Goal: Task Accomplishment & Management: Complete application form

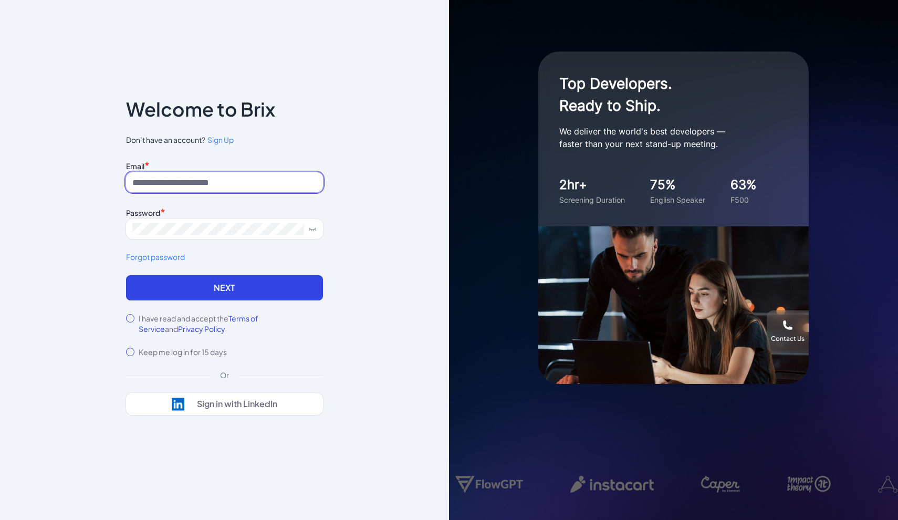
paste input "**********"
type input "**********"
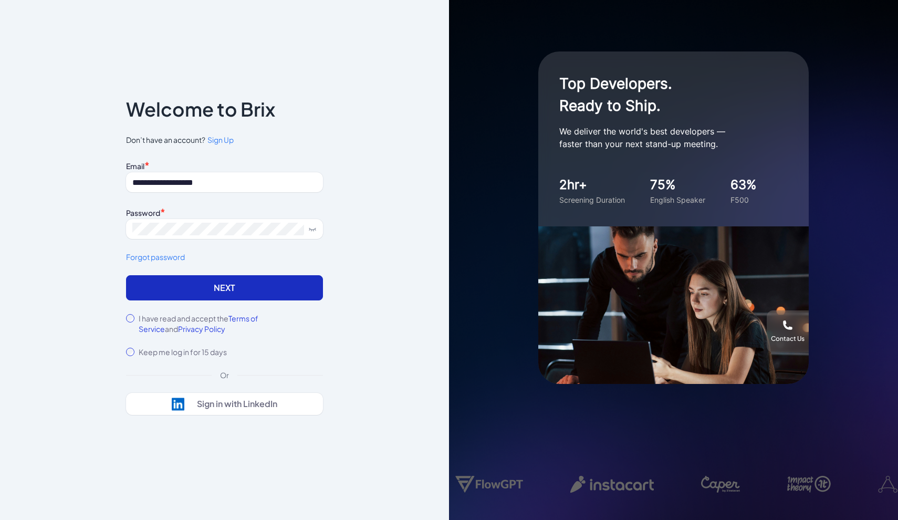
click at [177, 296] on button "Next" at bounding box center [224, 287] width 197 height 25
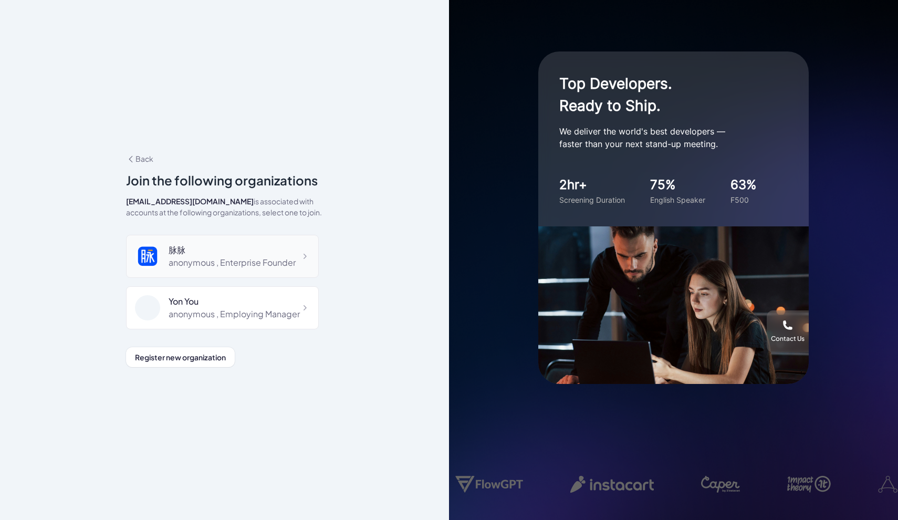
click at [206, 250] on div "脉脉" at bounding box center [232, 250] width 127 height 13
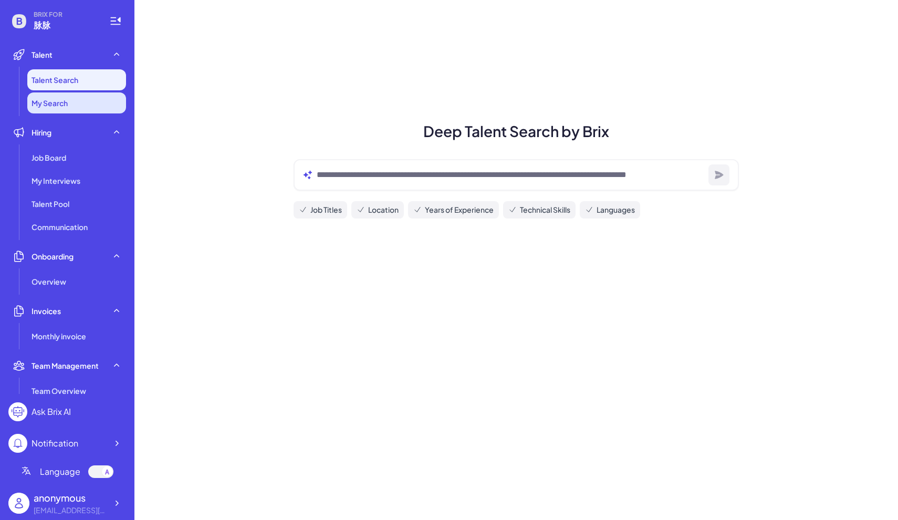
click at [61, 103] on span "My Search" at bounding box center [49, 103] width 36 height 10
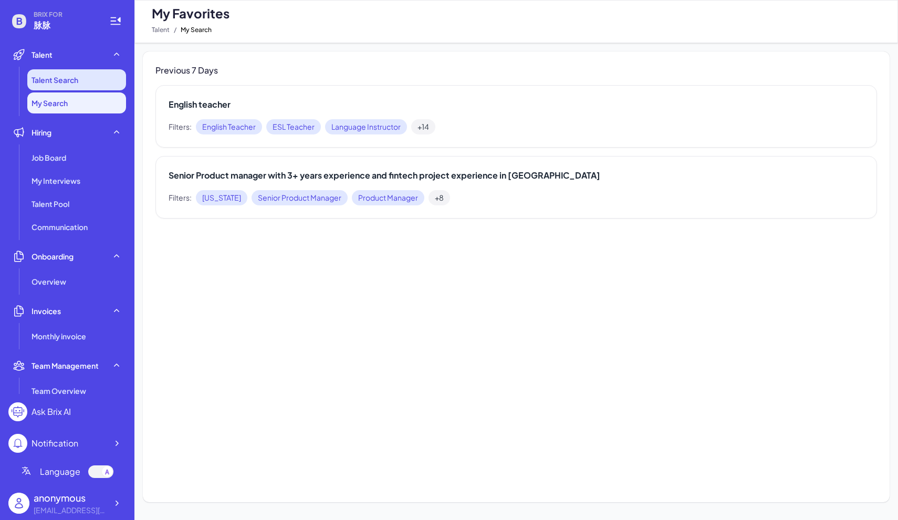
click at [64, 81] on span "Talent Search" at bounding box center [54, 80] width 47 height 10
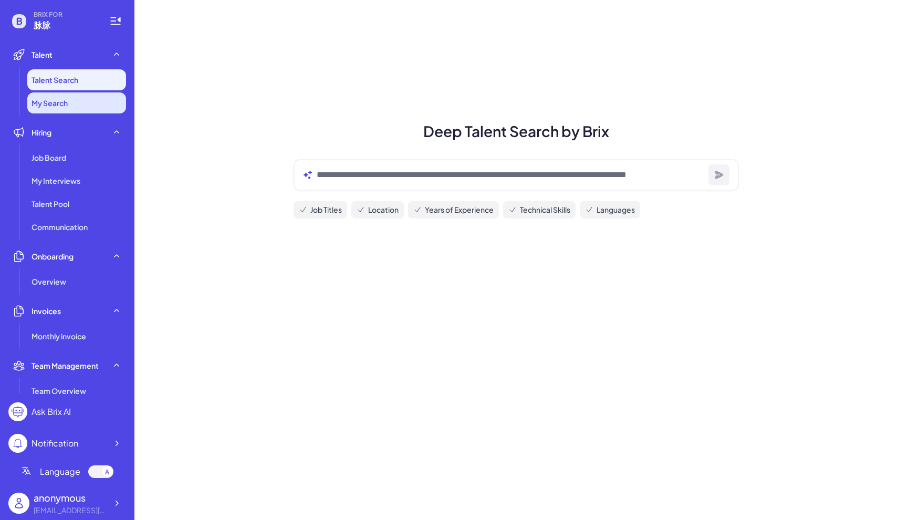
click at [60, 102] on span "My Search" at bounding box center [49, 103] width 36 height 10
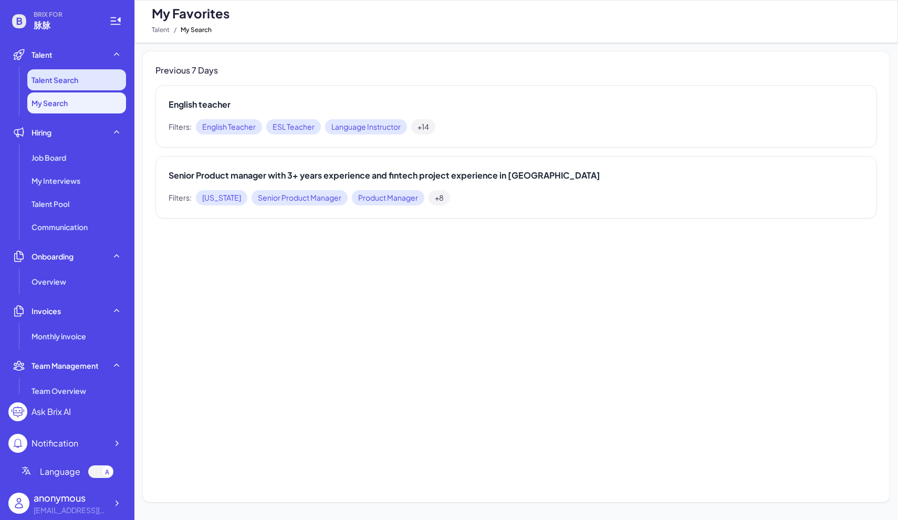
click at [78, 83] on span "Talent Search" at bounding box center [54, 80] width 47 height 10
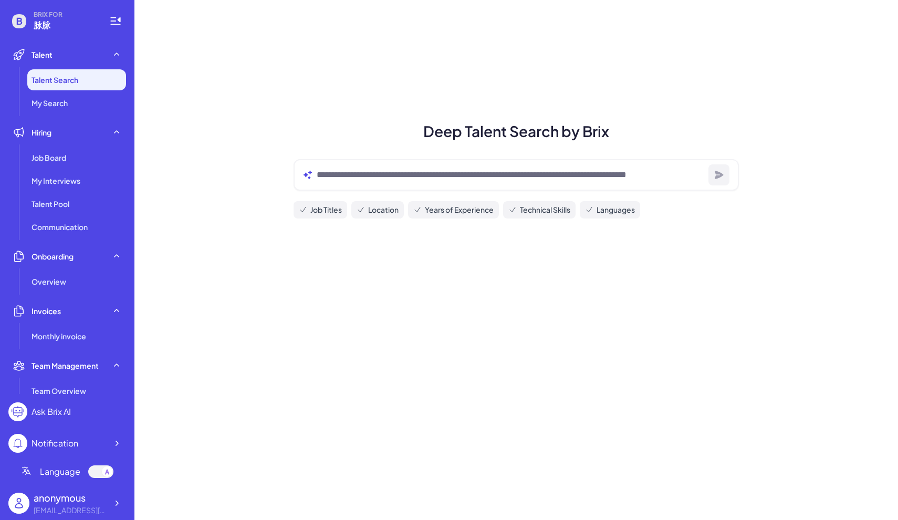
click at [323, 209] on span "Job Titles" at bounding box center [325, 209] width 31 height 11
click at [311, 214] on span "Job Titles" at bounding box center [325, 209] width 31 height 11
click at [616, 212] on span "Languages" at bounding box center [615, 209] width 38 height 11
click at [67, 100] on span "My Search" at bounding box center [49, 103] width 36 height 10
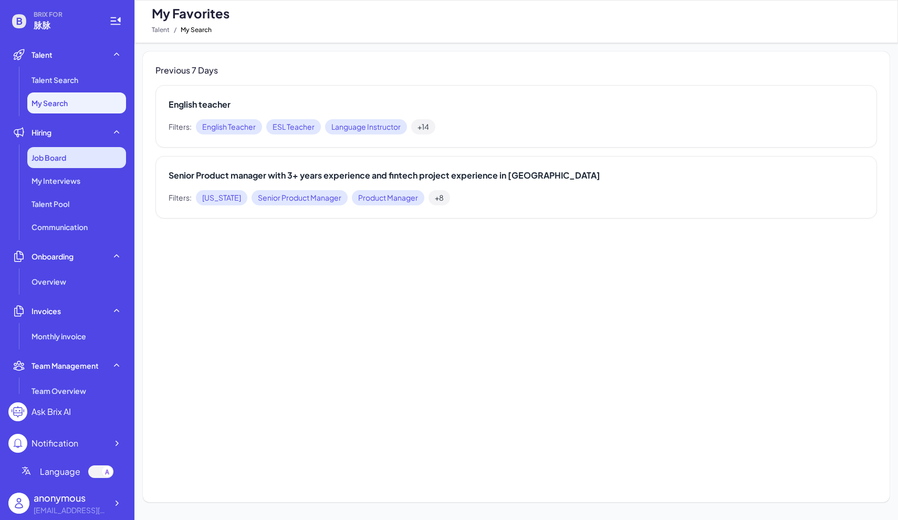
click at [78, 160] on div "Job Board" at bounding box center [76, 157] width 99 height 21
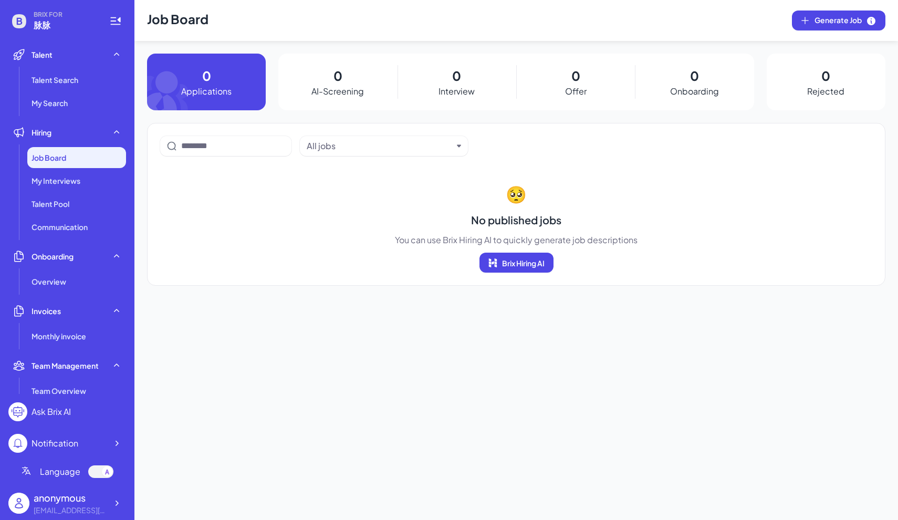
click at [78, 160] on div "Job Board" at bounding box center [76, 157] width 99 height 21
click at [76, 188] on div "My Interviews" at bounding box center [76, 180] width 99 height 21
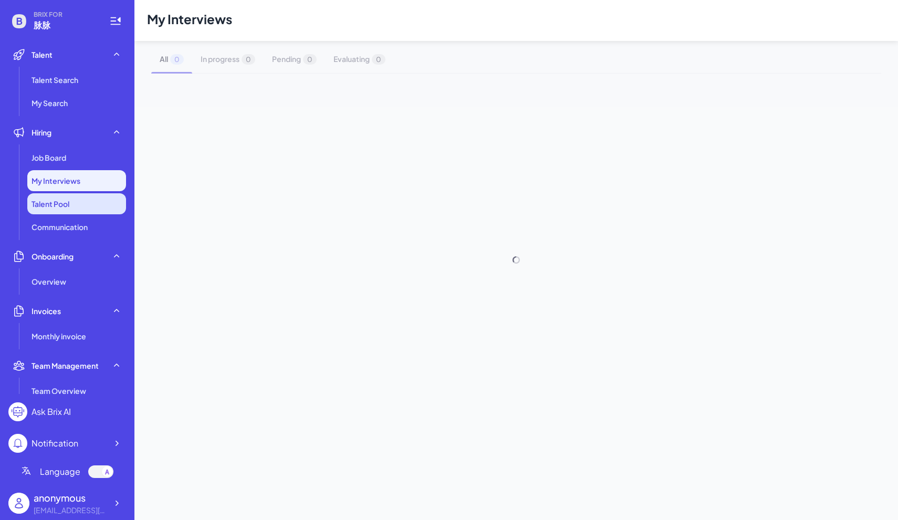
click at [69, 208] on span "Talent Pool" at bounding box center [50, 203] width 38 height 10
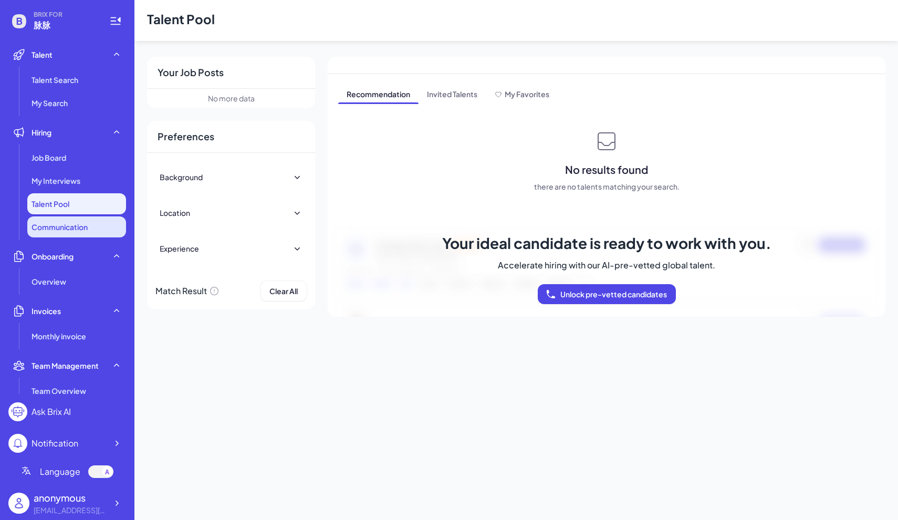
click at [62, 232] on li "Communication" at bounding box center [76, 226] width 99 height 21
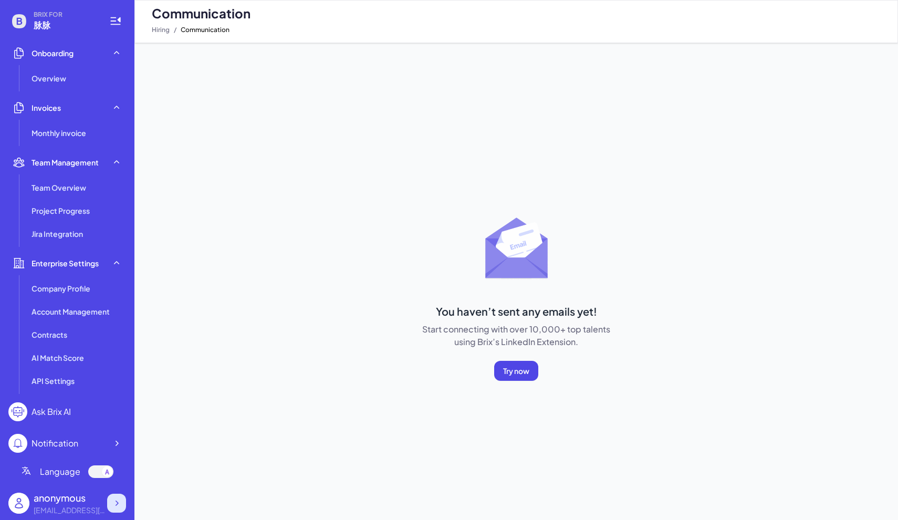
click at [111, 505] on icon at bounding box center [116, 503] width 10 height 10
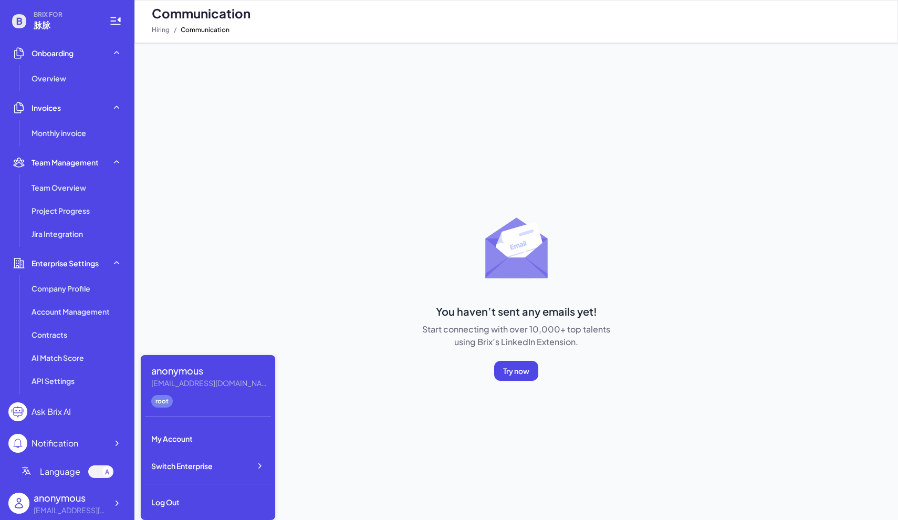
click at [216, 265] on div "You haven’t sent any emails yet! Start connecting with over 10,000+ top talents…" at bounding box center [516, 437] width 747 height 460
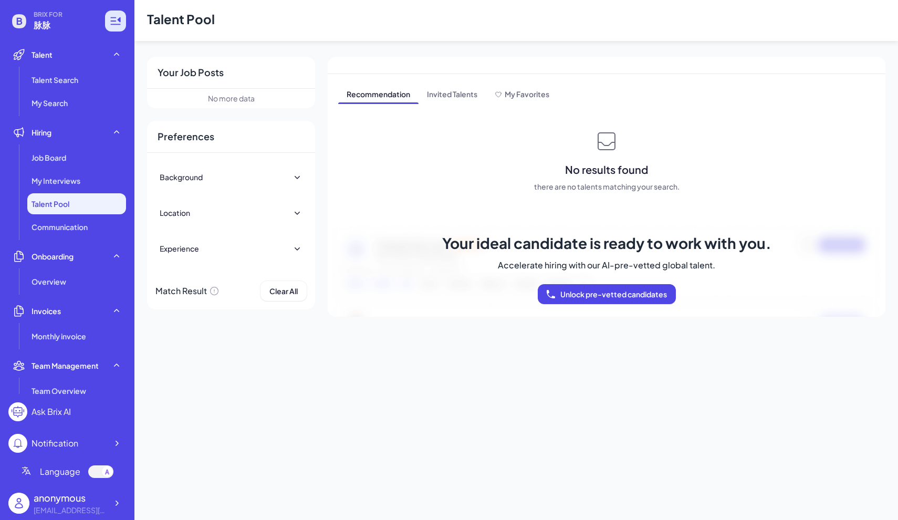
click at [115, 24] on icon at bounding box center [115, 20] width 10 height 7
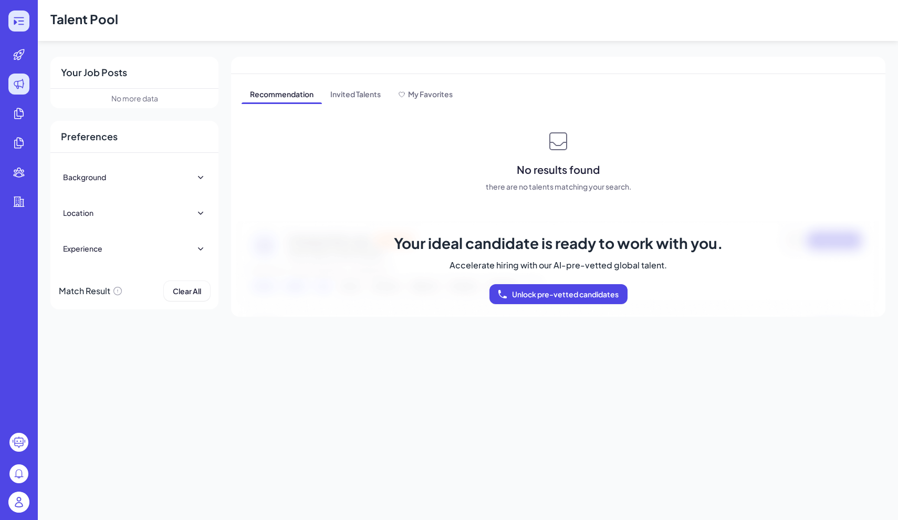
click at [17, 21] on icon at bounding box center [19, 21] width 13 height 13
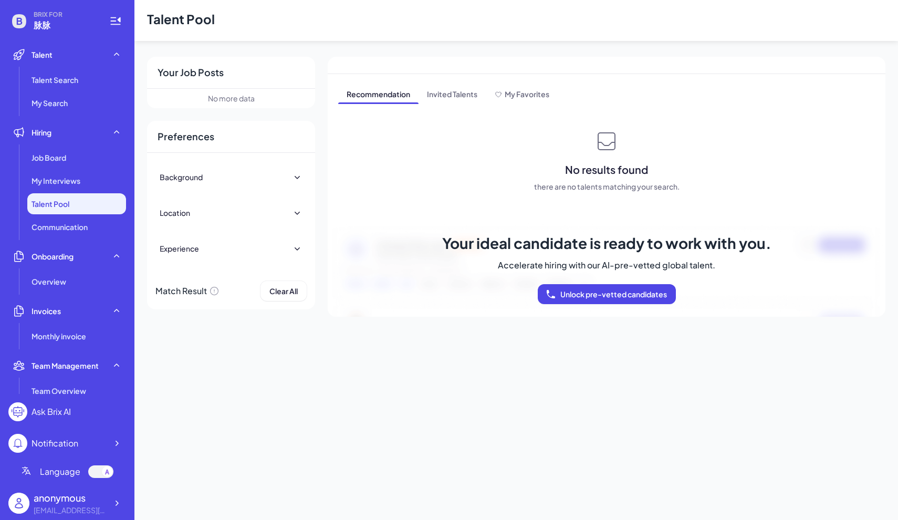
click at [24, 500] on img at bounding box center [18, 502] width 21 height 21
click at [116, 502] on icon at bounding box center [116, 503] width 10 height 10
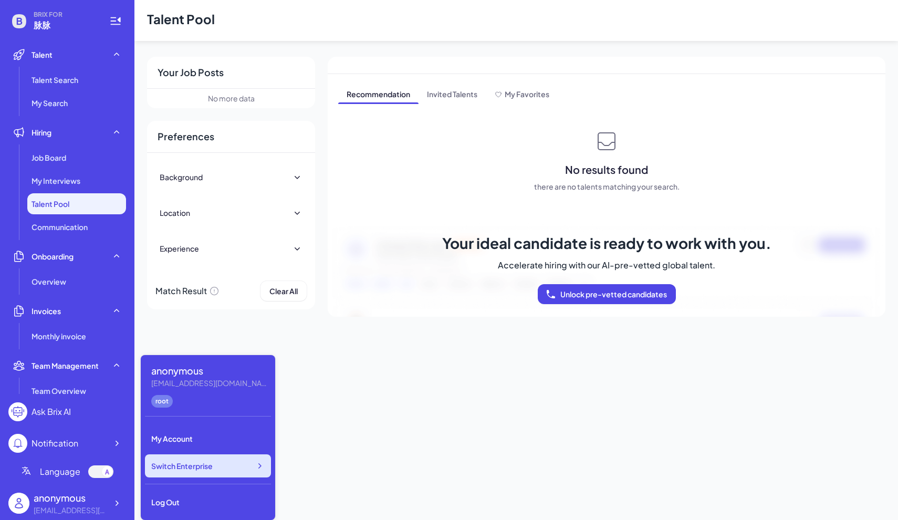
click at [184, 471] on div "Switch Enterprise" at bounding box center [208, 465] width 126 height 23
click at [369, 351] on main "Talent Pool Your Job Posts No more data Preferences Background Location Regions…" at bounding box center [515, 260] width 763 height 520
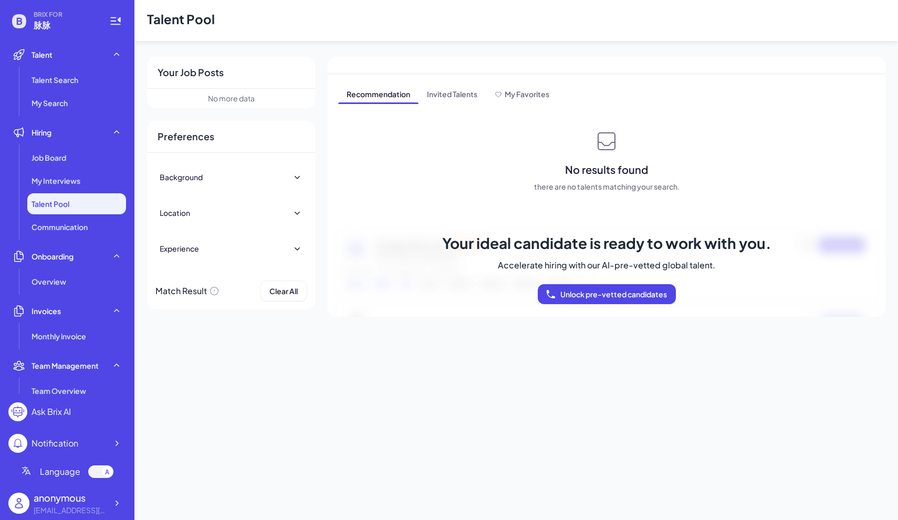
click at [231, 99] on div "No more data" at bounding box center [231, 98] width 47 height 11
click at [72, 160] on div "Job Board" at bounding box center [76, 157] width 99 height 21
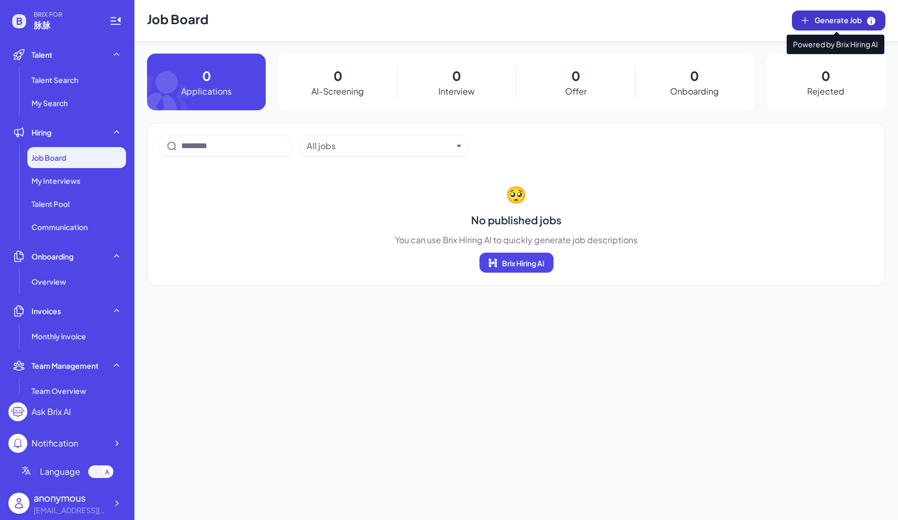
click at [831, 21] on span "Generate Job" at bounding box center [845, 21] width 62 height 12
click at [73, 157] on div "Job Board" at bounding box center [76, 157] width 99 height 21
click at [825, 17] on span "Generate Job" at bounding box center [845, 21] width 62 height 12
click at [123, 506] on div at bounding box center [116, 502] width 19 height 19
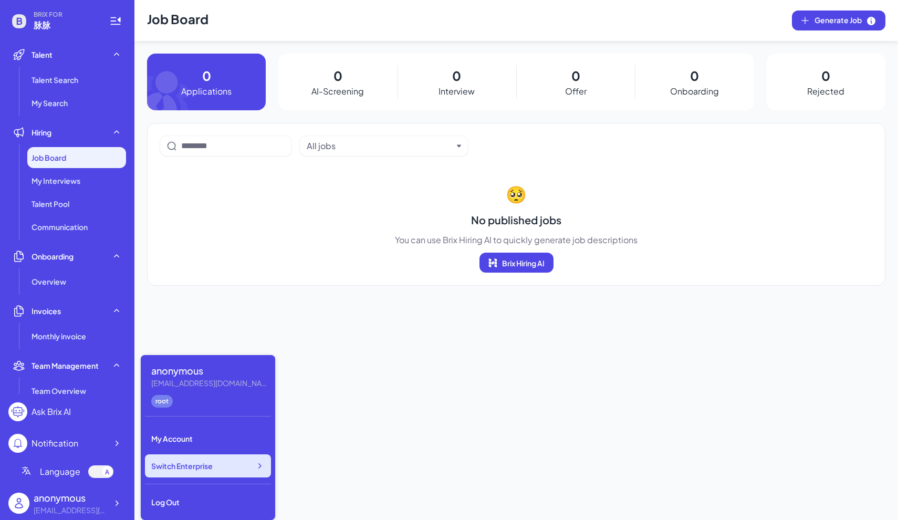
click at [265, 464] on div "Switch Enterprise" at bounding box center [208, 465] width 126 height 23
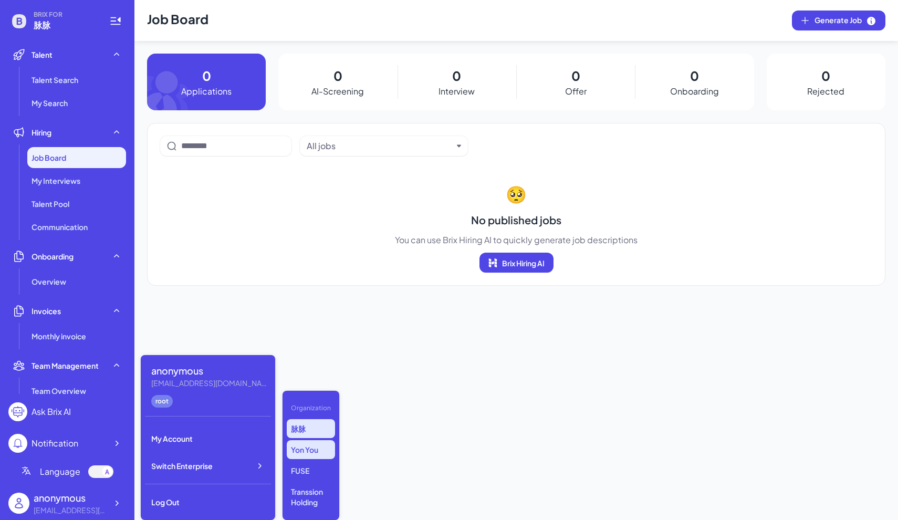
click at [317, 446] on p "Yon You" at bounding box center [311, 449] width 48 height 19
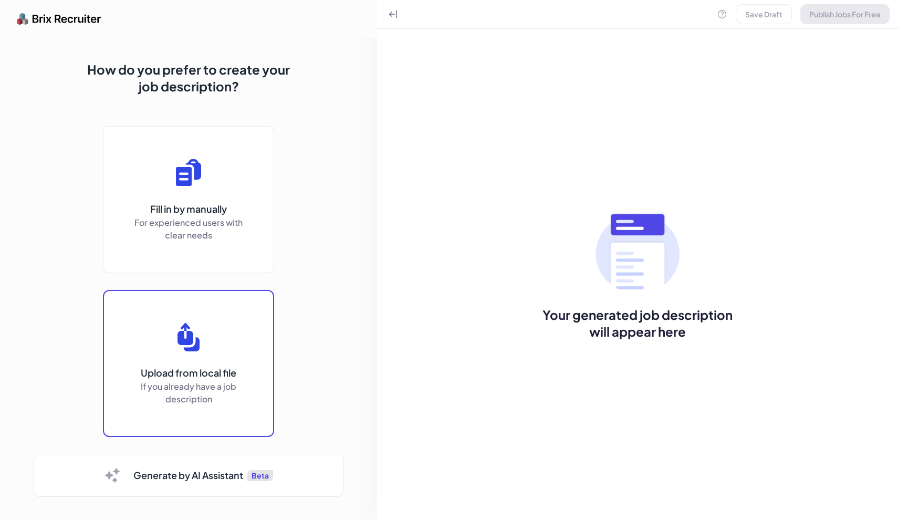
click at [188, 390] on div "Upload" at bounding box center [188, 363] width 169 height 145
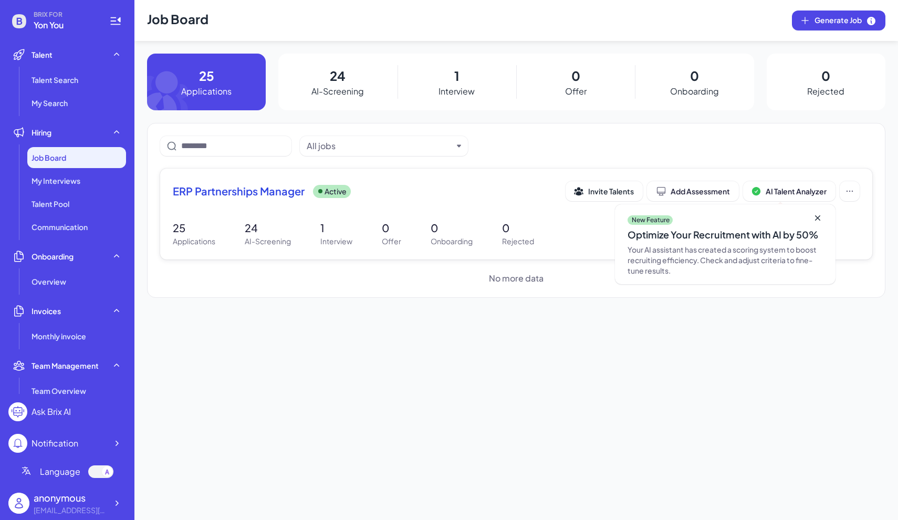
click at [817, 214] on icon at bounding box center [817, 218] width 10 height 10
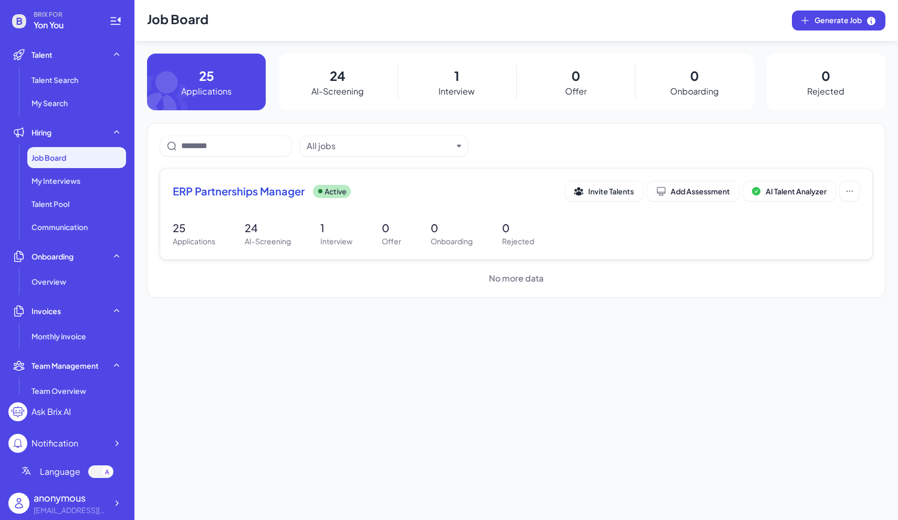
click at [187, 243] on p "Applications" at bounding box center [194, 241] width 43 height 11
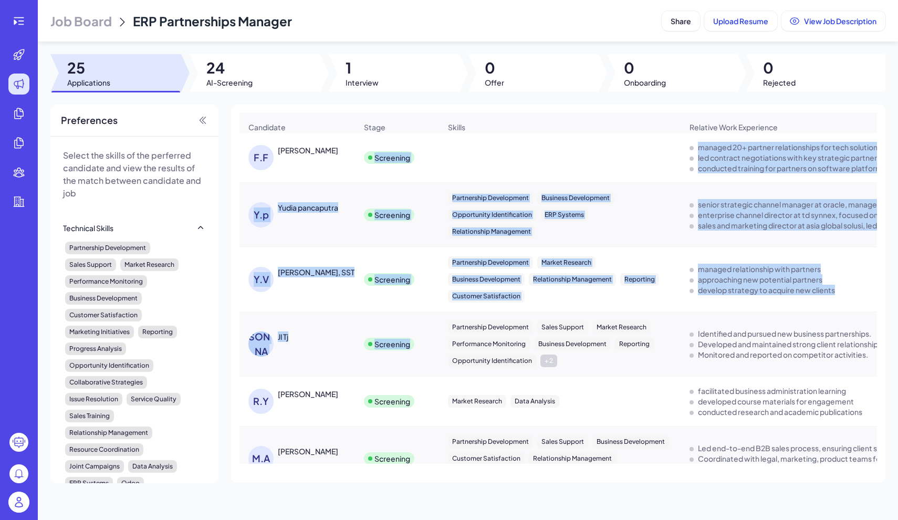
drag, startPoint x: 434, startPoint y: 149, endPoint x: 435, endPoint y: 367, distance: 218.9
click at [434, 367] on td "Screening" at bounding box center [397, 344] width 84 height 65
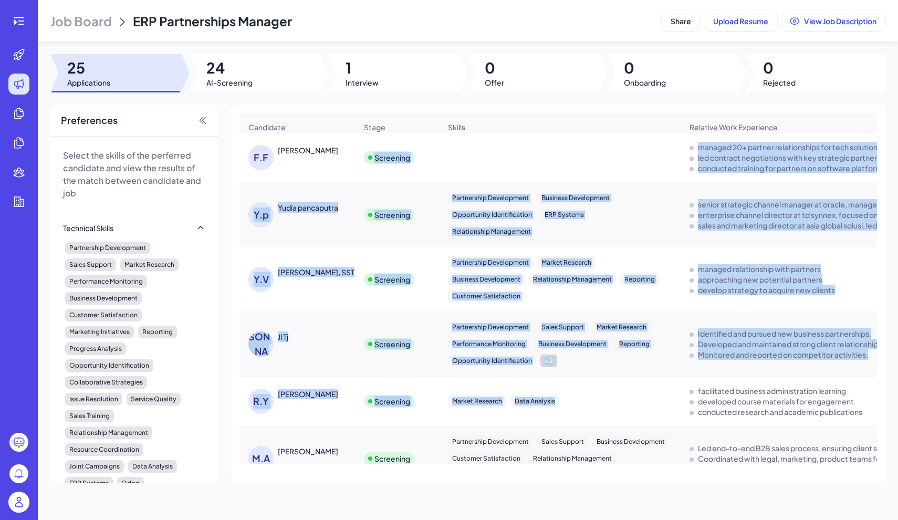
drag, startPoint x: 435, startPoint y: 155, endPoint x: 577, endPoint y: 411, distance: 292.8
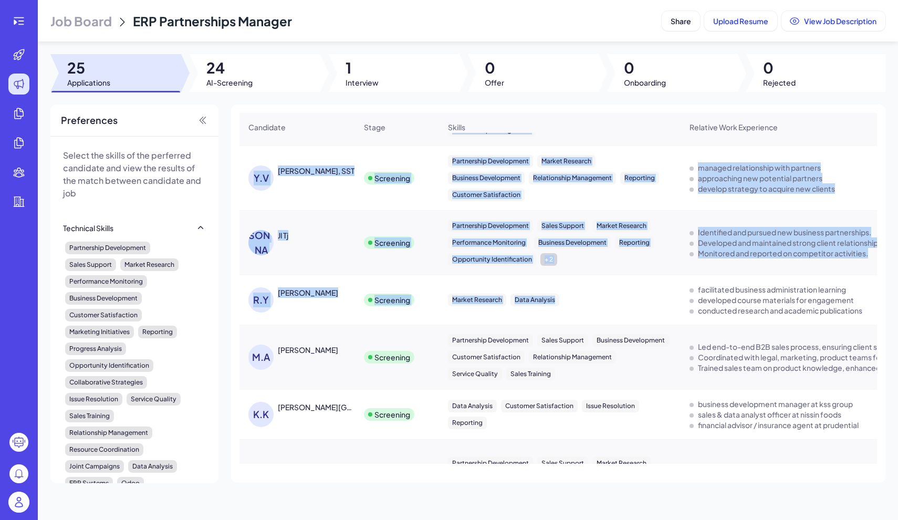
scroll to position [102, 0]
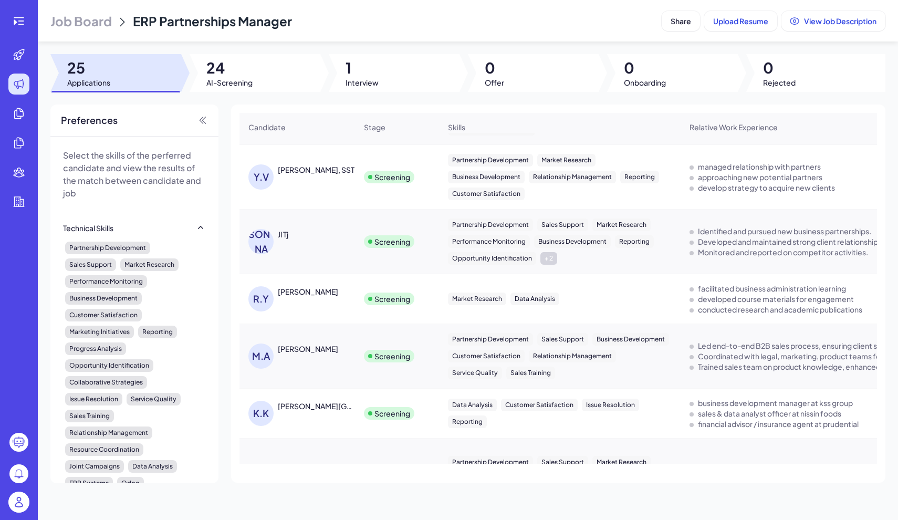
click at [435, 369] on div "Screening" at bounding box center [396, 355] width 83 height 29
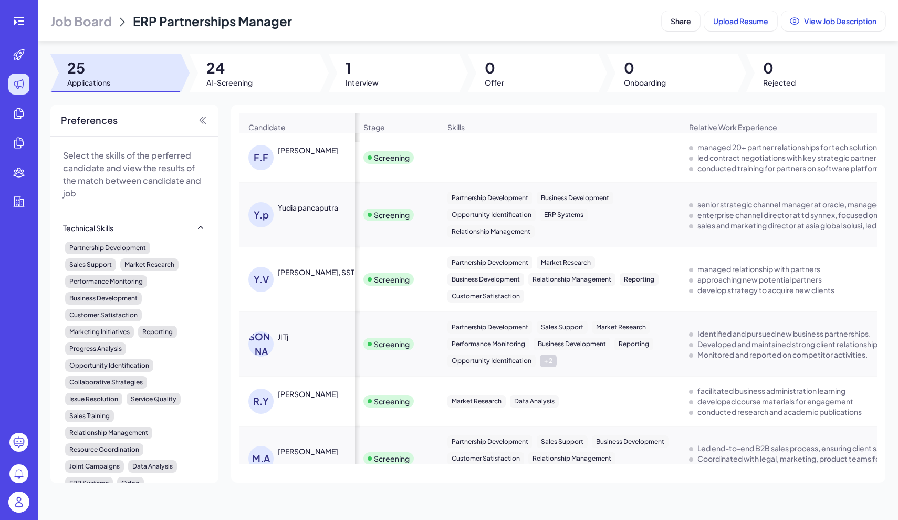
scroll to position [0, 1]
click at [307, 211] on div "Yudia pancaputra" at bounding box center [308, 207] width 60 height 10
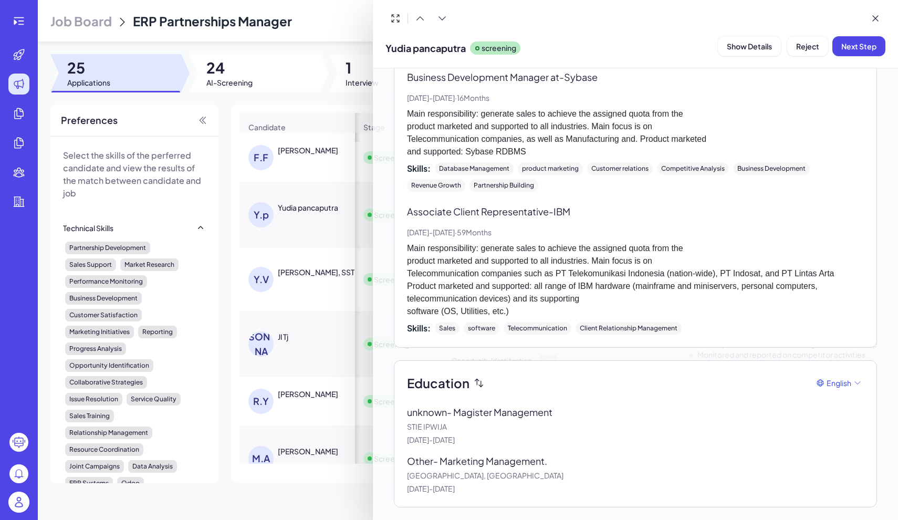
scroll to position [1535, 0]
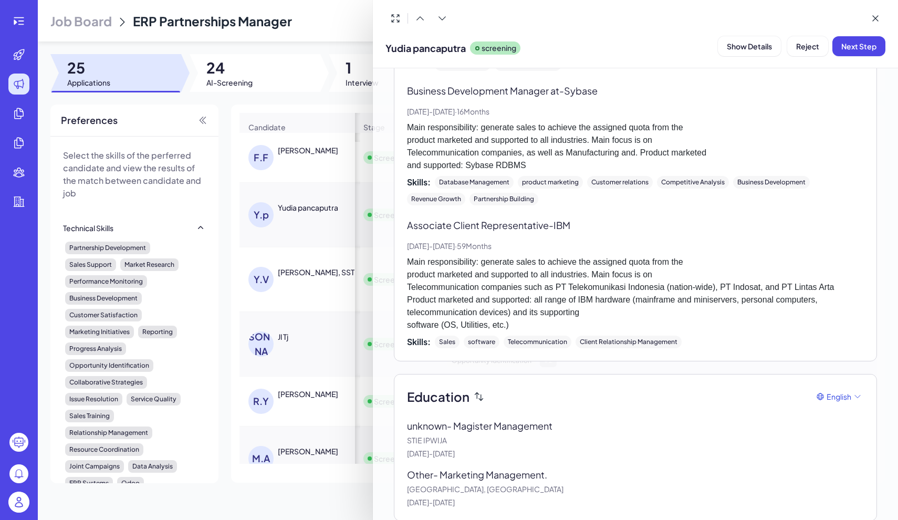
click at [226, 253] on div at bounding box center [449, 260] width 898 height 520
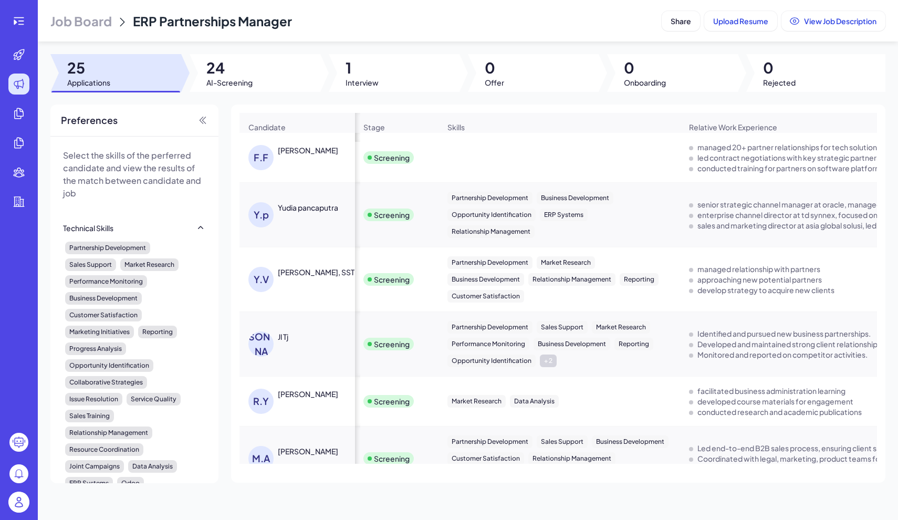
click at [20, 503] on img at bounding box center [18, 501] width 21 height 21
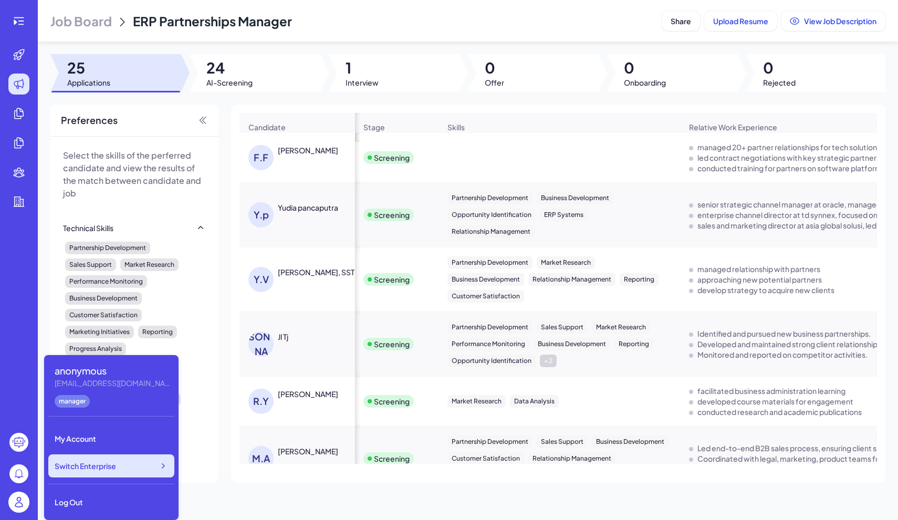
click at [149, 471] on div "Switch Enterprise" at bounding box center [111, 465] width 126 height 23
click at [523, 157] on div at bounding box center [559, 157] width 240 height 29
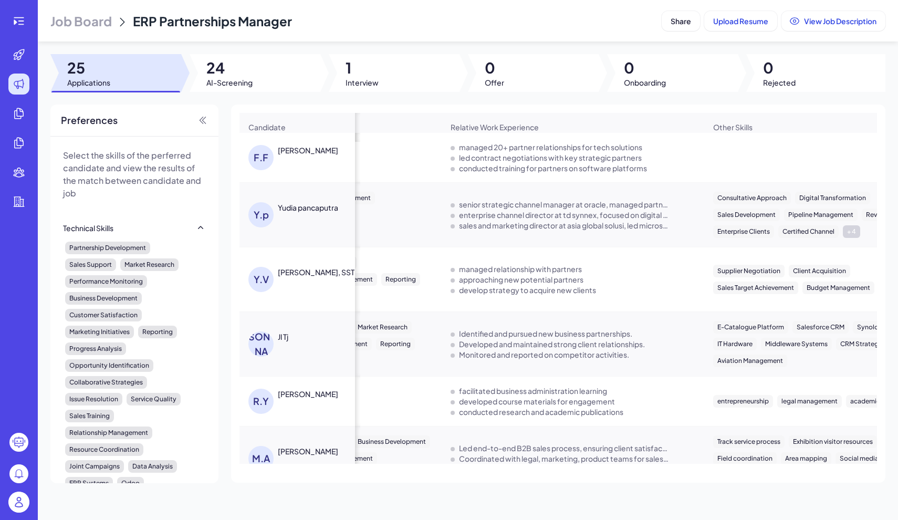
scroll to position [0, 0]
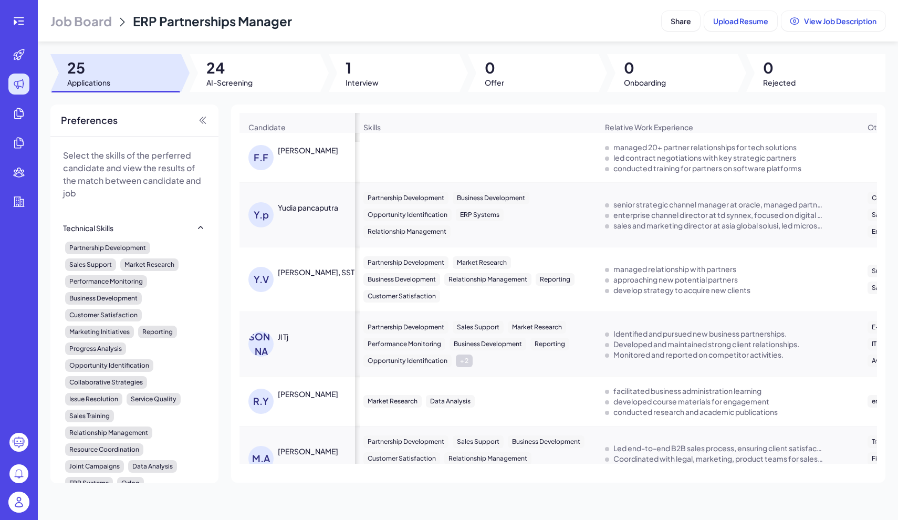
click at [316, 150] on div "FIRMAN FIRMAN" at bounding box center [308, 150] width 60 height 10
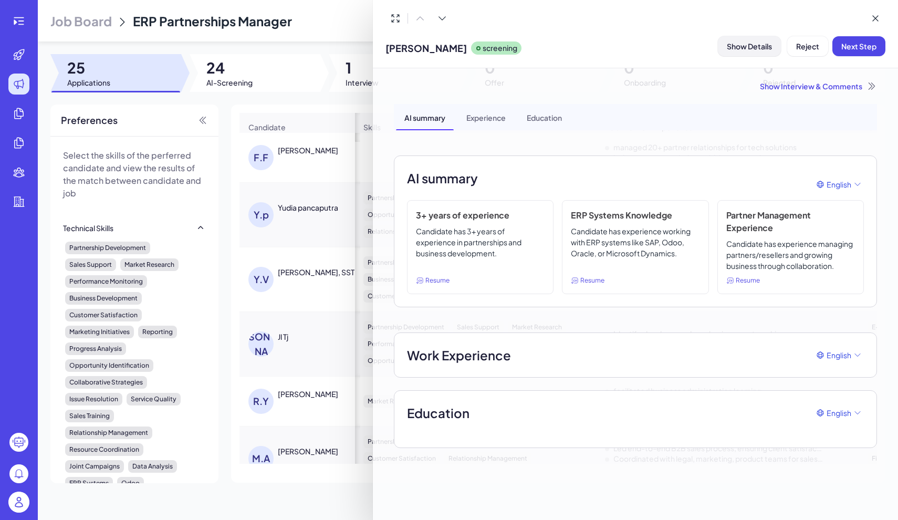
click at [730, 45] on span "Show Details" at bounding box center [749, 45] width 45 height 9
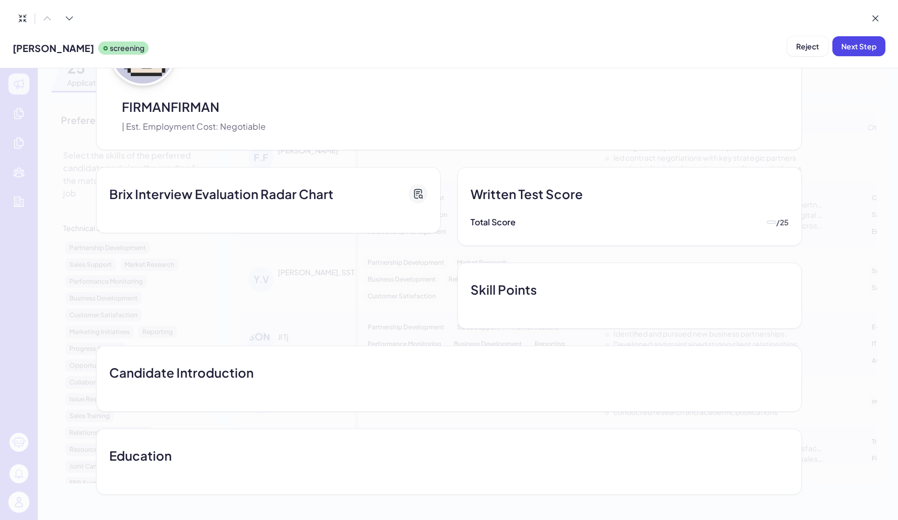
scroll to position [135, 0]
click at [135, 287] on div "Brix Interview Evaluation Radar Chart" at bounding box center [272, 248] width 353 height 162
click at [176, 308] on div "Brix Interview Evaluation Radar Chart" at bounding box center [272, 248] width 353 height 162
click at [876, 15] on icon at bounding box center [875, 18] width 10 height 10
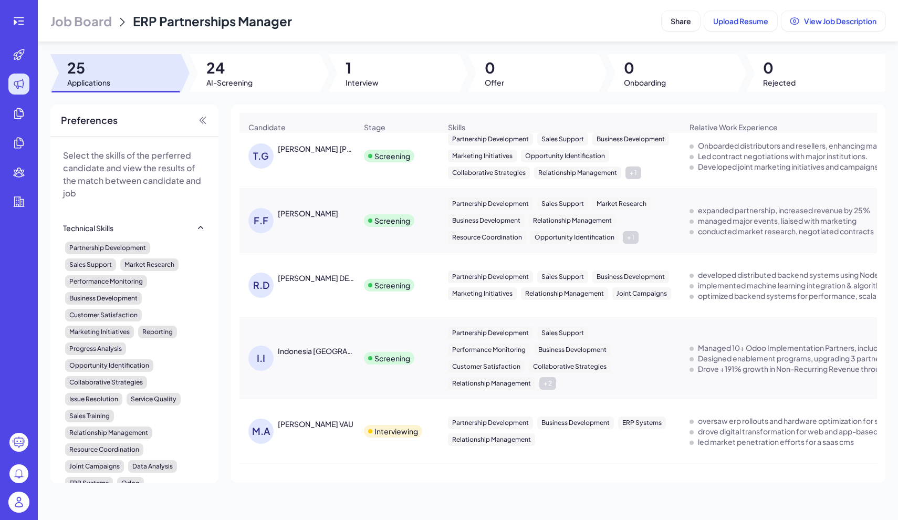
scroll to position [1250, 0]
click at [309, 426] on div "MARIO AGUSTINUS VAU" at bounding box center [316, 423] width 76 height 10
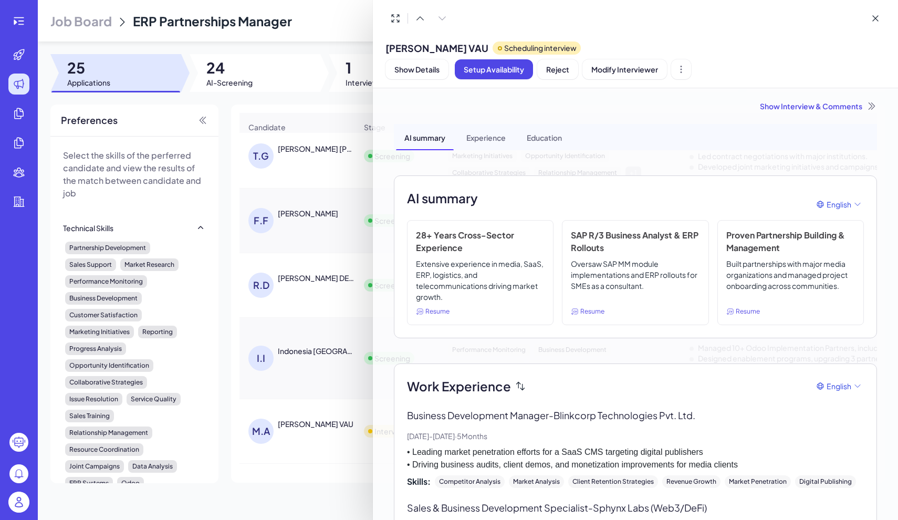
scroll to position [-1, 0]
click at [302, 208] on div at bounding box center [449, 260] width 898 height 520
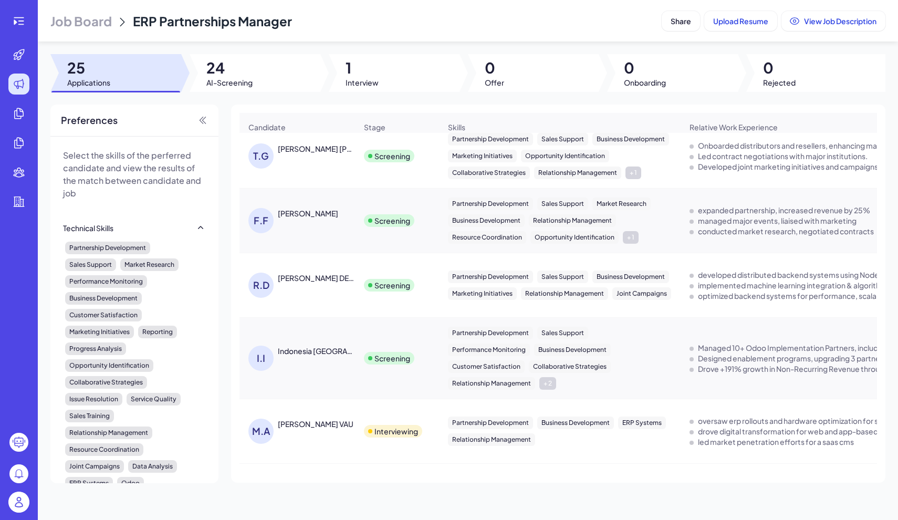
click at [303, 215] on div "FEBBY FEBRINO IBNU" at bounding box center [308, 213] width 60 height 10
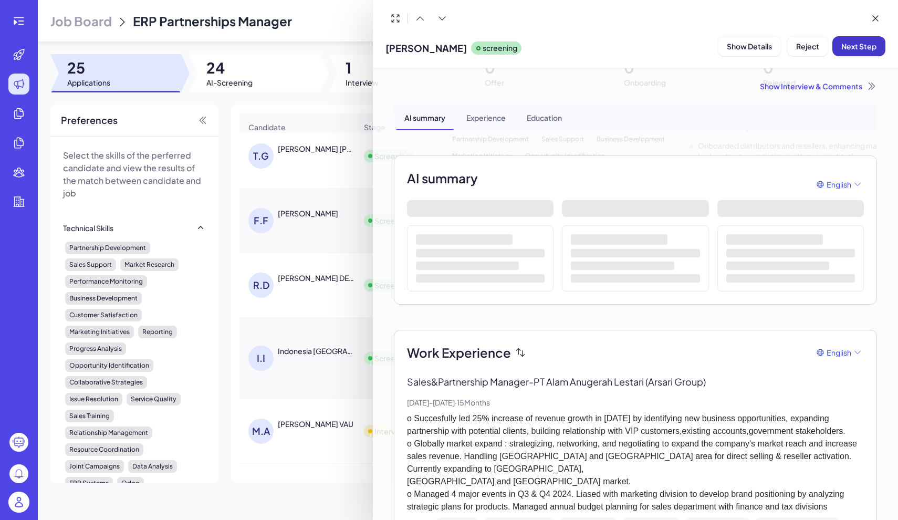
click at [868, 50] on span "Next Step" at bounding box center [858, 45] width 35 height 9
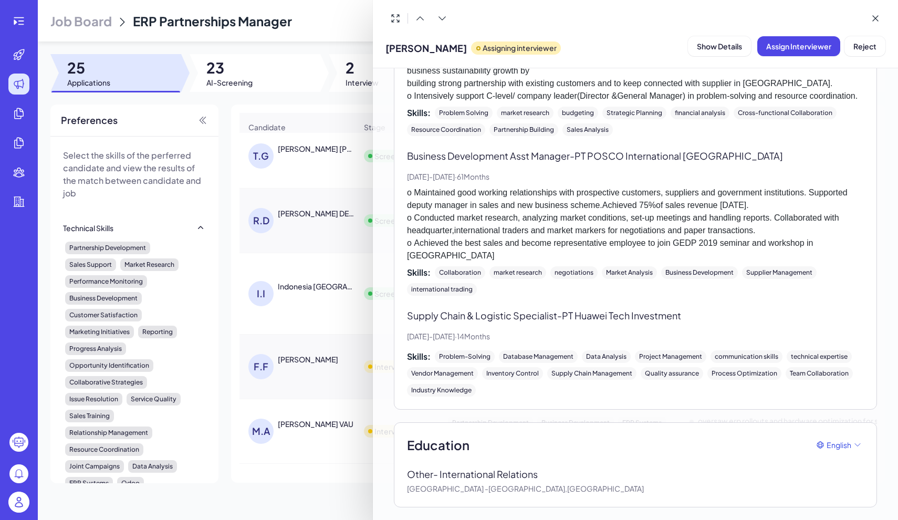
scroll to position [609, 0]
click at [30, 411] on div at bounding box center [449, 260] width 898 height 520
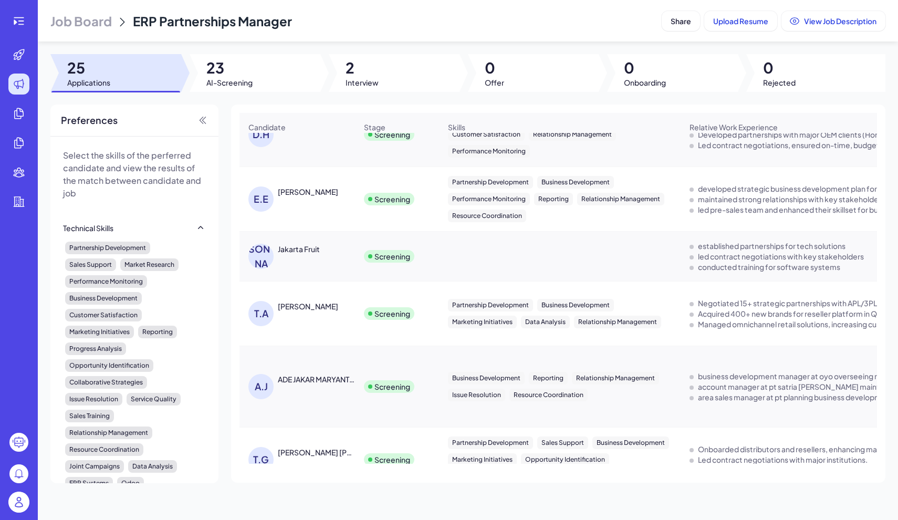
scroll to position [850, 0]
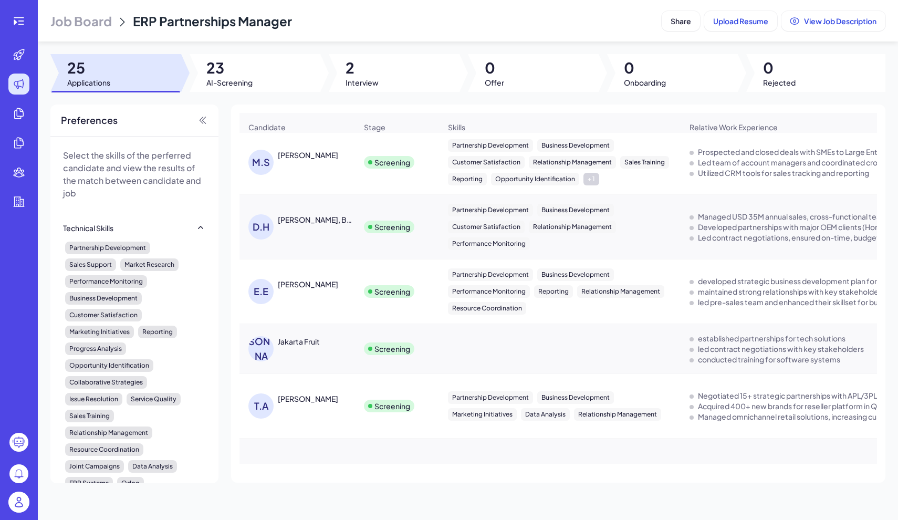
click at [19, 507] on img at bounding box center [18, 501] width 21 height 21
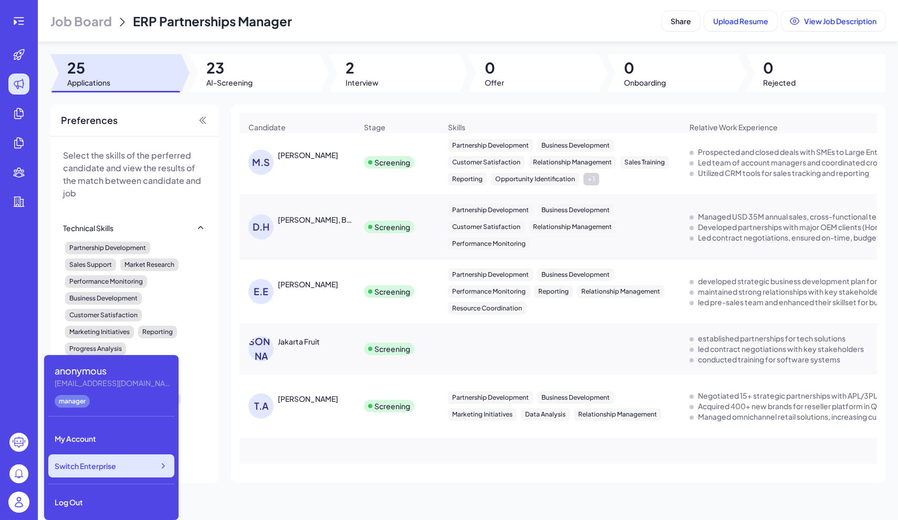
click at [167, 463] on icon at bounding box center [162, 465] width 10 height 10
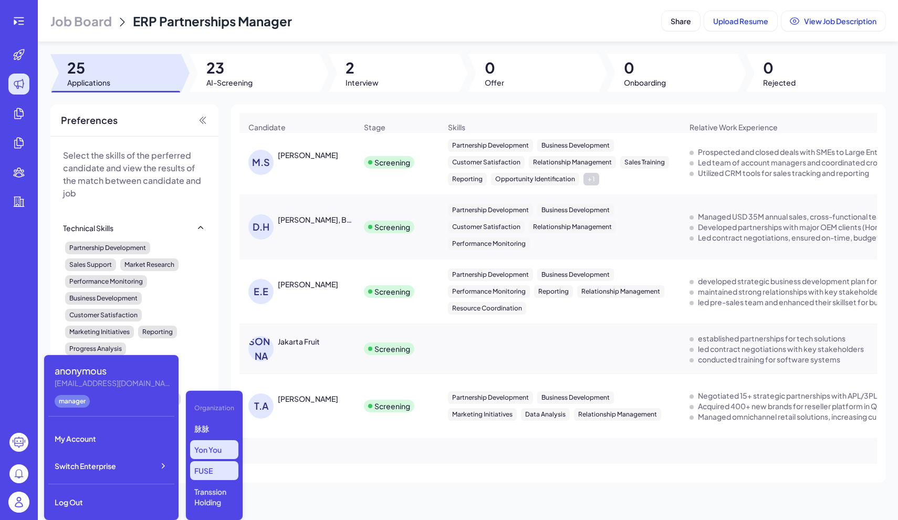
click at [211, 472] on p "FUSE" at bounding box center [214, 470] width 48 height 19
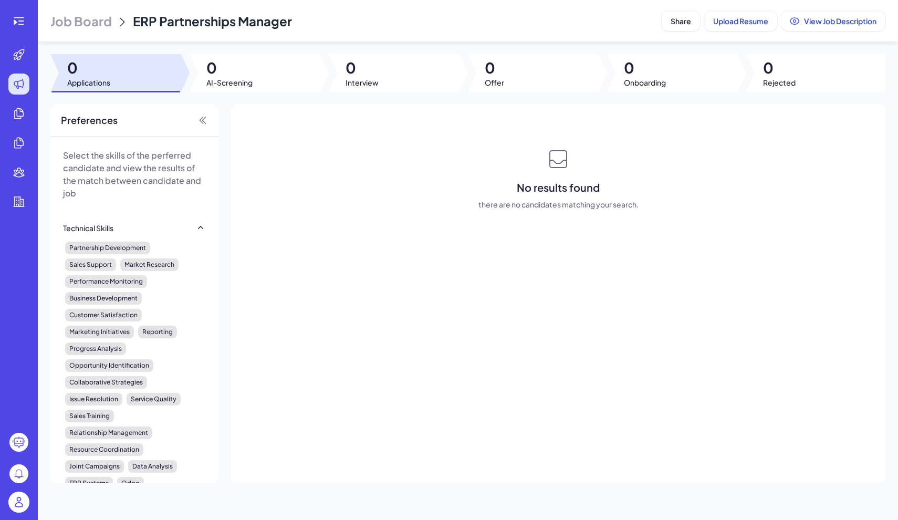
click at [21, 497] on img at bounding box center [18, 501] width 21 height 21
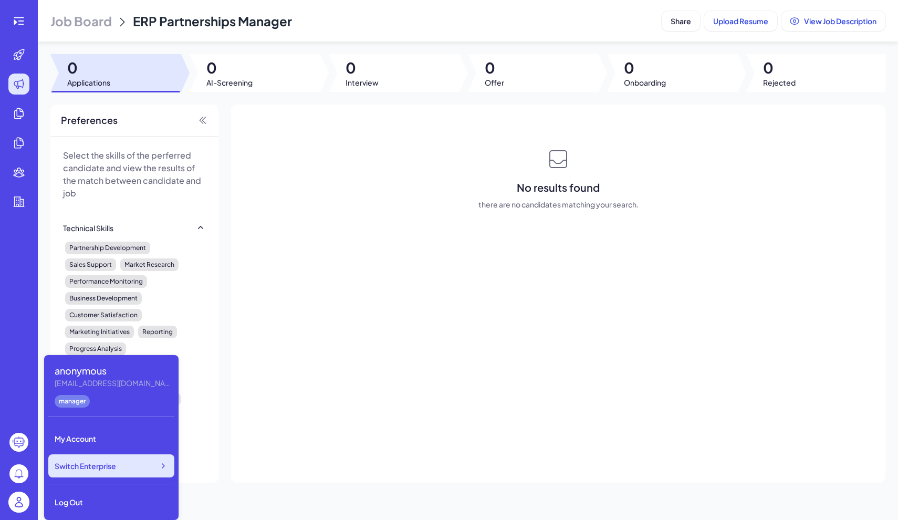
click at [161, 468] on icon at bounding box center [162, 465] width 10 height 10
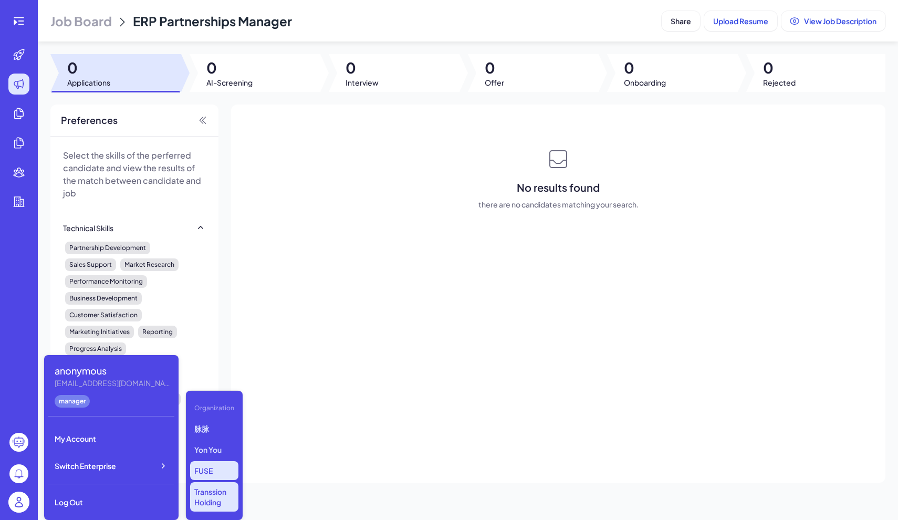
click at [208, 497] on p "Transsion Holding" at bounding box center [214, 496] width 48 height 29
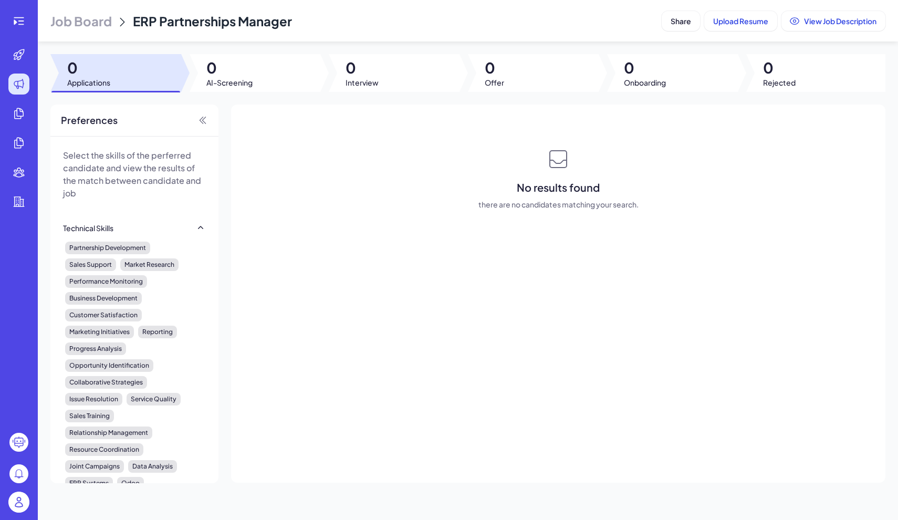
click at [25, 501] on img at bounding box center [18, 501] width 21 height 21
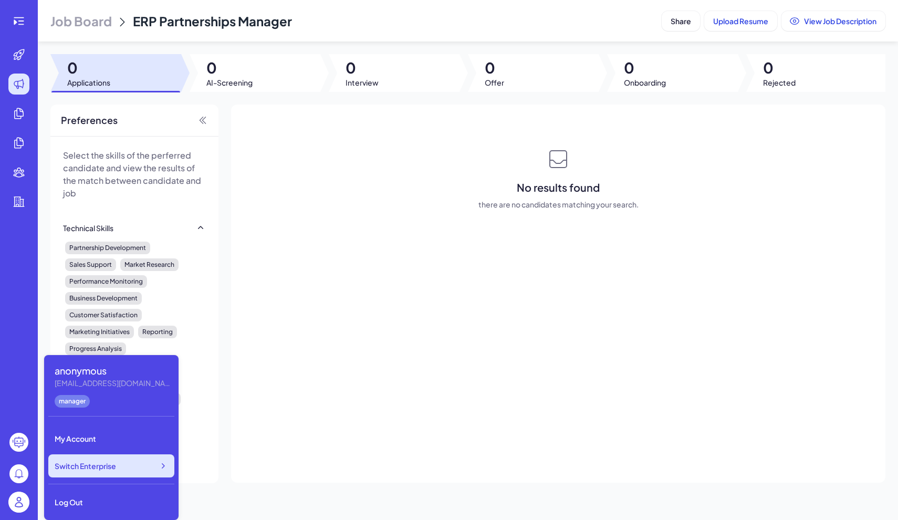
click at [107, 470] on span "Switch Enterprise" at bounding box center [85, 465] width 61 height 10
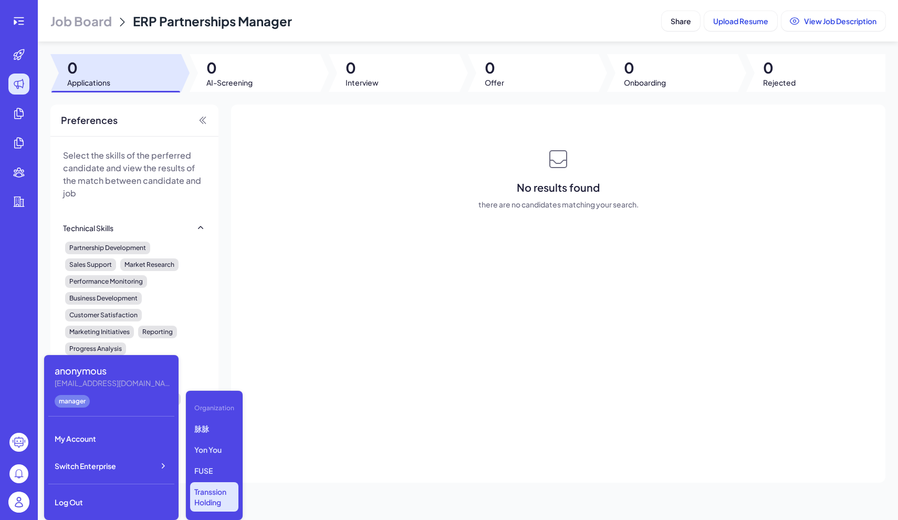
click at [217, 497] on p "Transsion Holding" at bounding box center [214, 496] width 48 height 29
click at [208, 491] on p "Transsion Holding" at bounding box center [214, 496] width 48 height 29
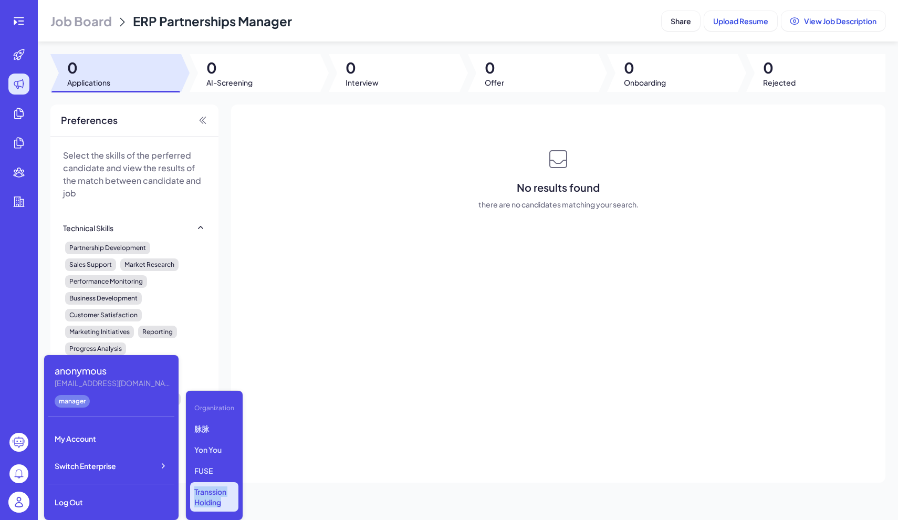
click at [208, 491] on p "Transsion Holding" at bounding box center [214, 496] width 48 height 29
click at [203, 473] on p "FUSE" at bounding box center [214, 470] width 48 height 19
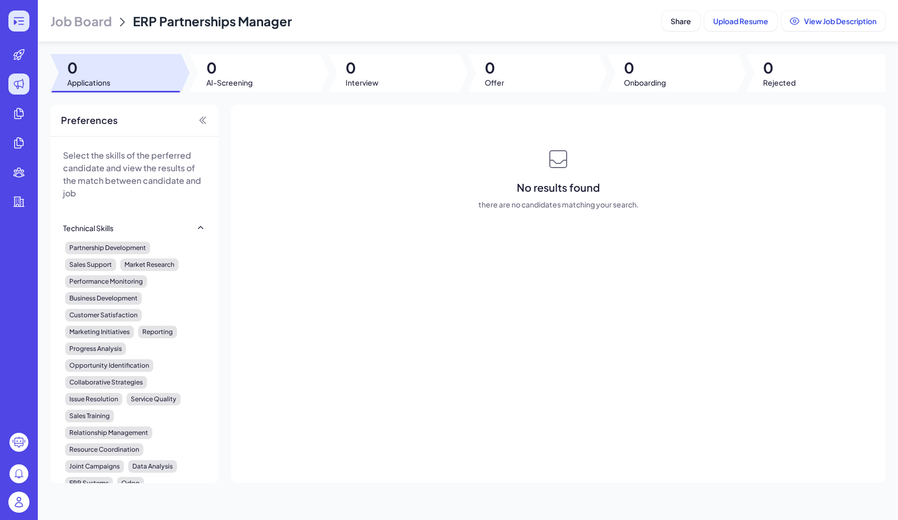
click at [23, 21] on icon at bounding box center [21, 20] width 6 height 1
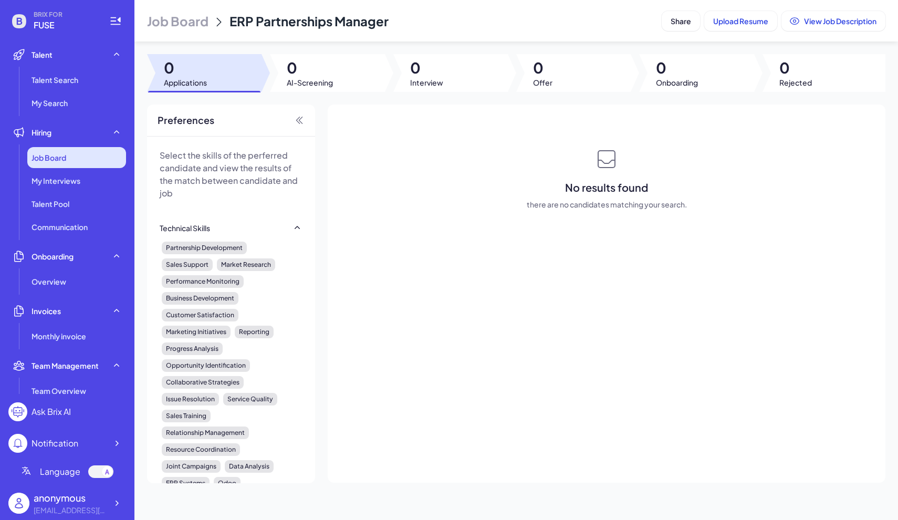
click at [58, 163] on div "Job Board" at bounding box center [76, 157] width 99 height 21
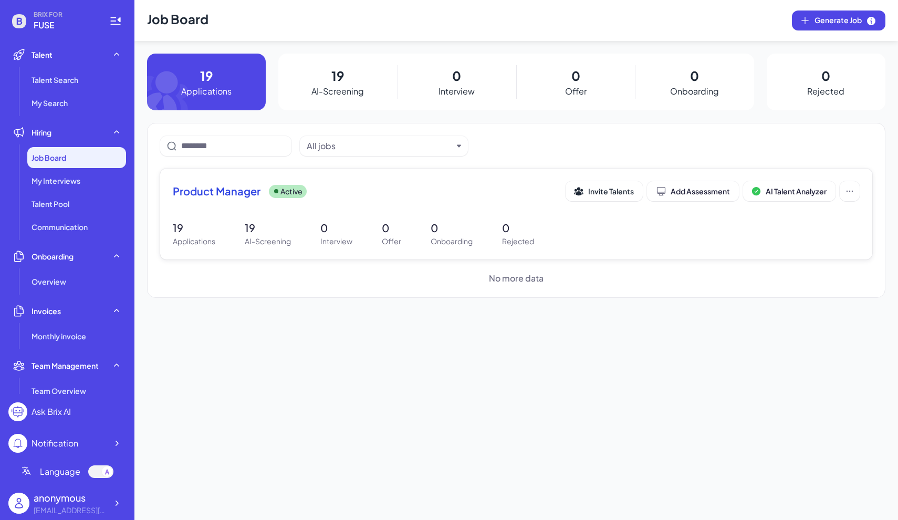
click at [197, 240] on p "Applications" at bounding box center [194, 241] width 43 height 11
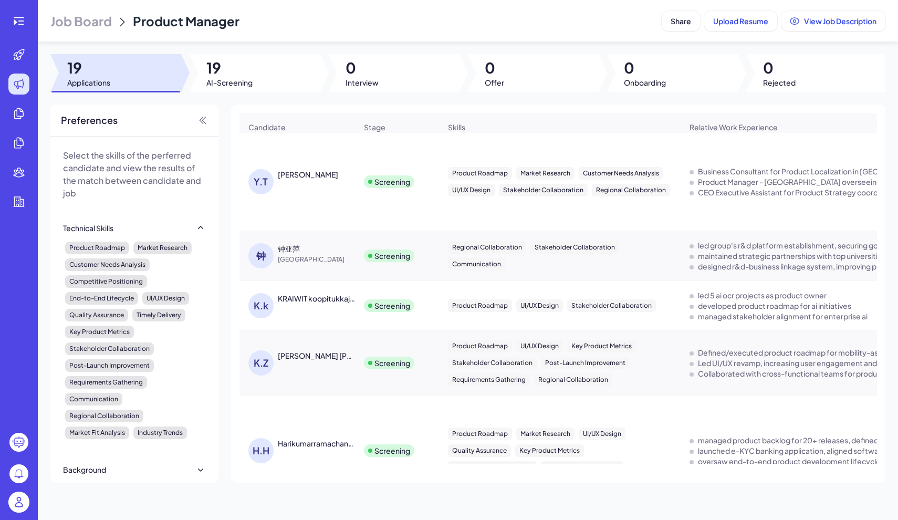
click at [19, 506] on img at bounding box center [18, 501] width 21 height 21
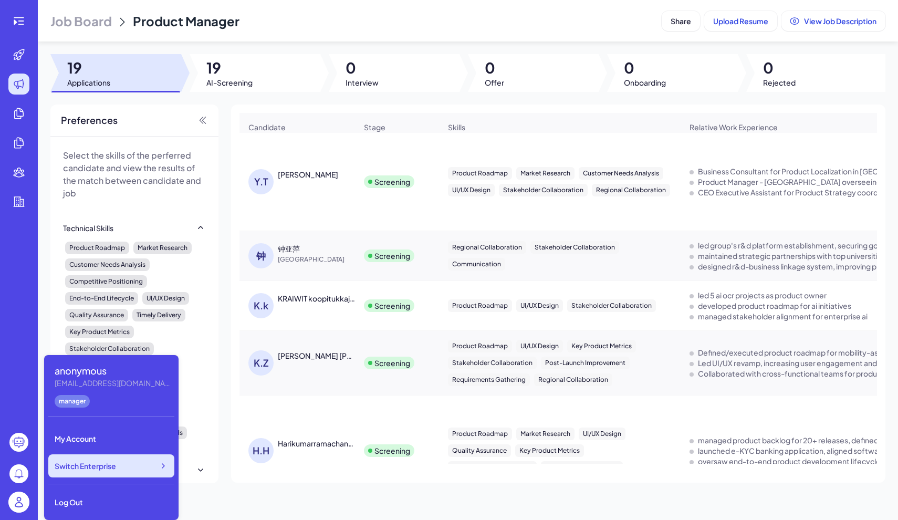
click at [163, 460] on icon at bounding box center [162, 465] width 10 height 10
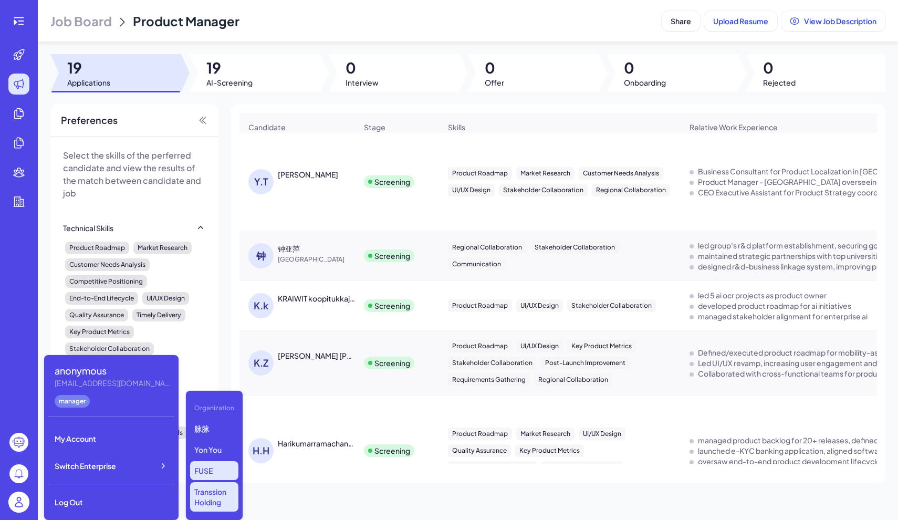
click at [213, 489] on p "Transsion Holding" at bounding box center [214, 496] width 48 height 29
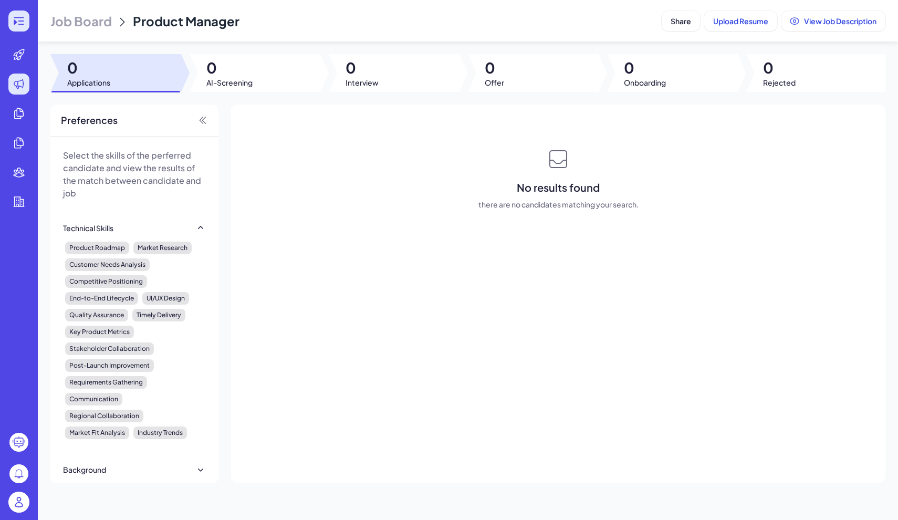
click at [14, 22] on icon at bounding box center [19, 21] width 13 height 13
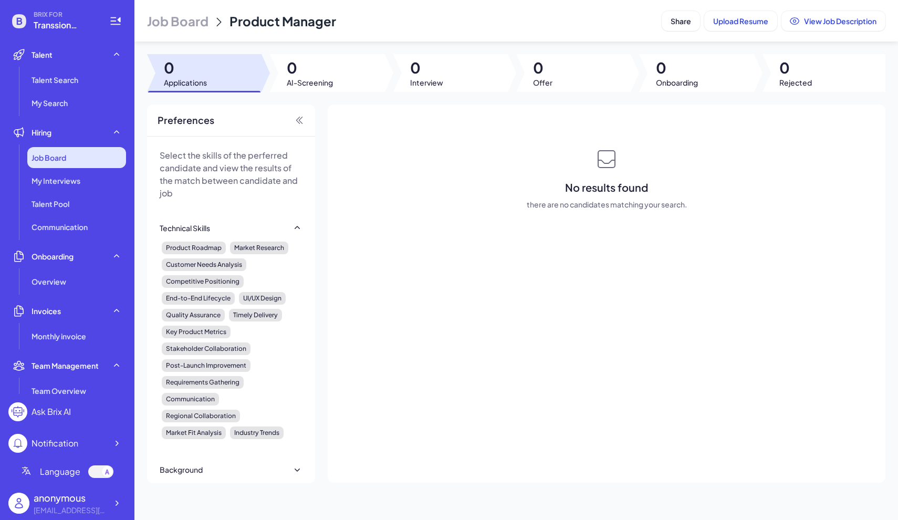
click at [51, 157] on span "Job Board" at bounding box center [48, 157] width 35 height 10
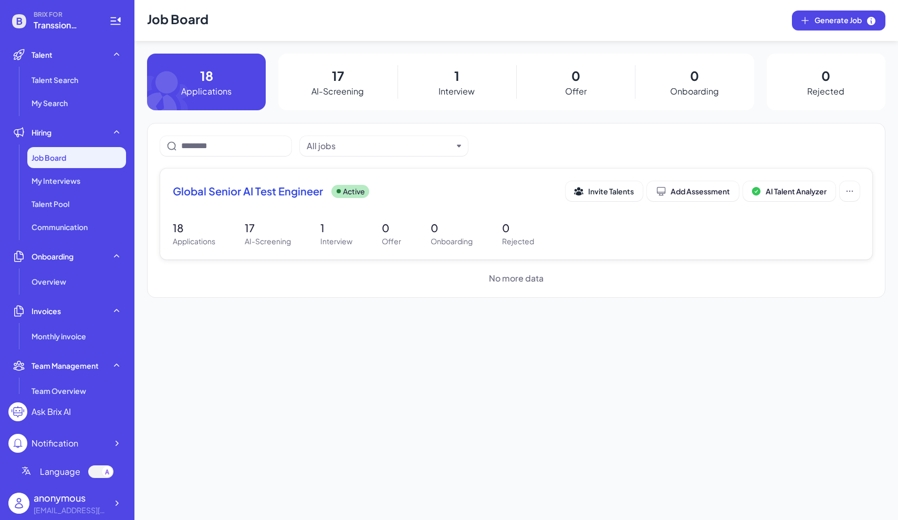
click at [188, 247] on p "Applications" at bounding box center [194, 241] width 43 height 11
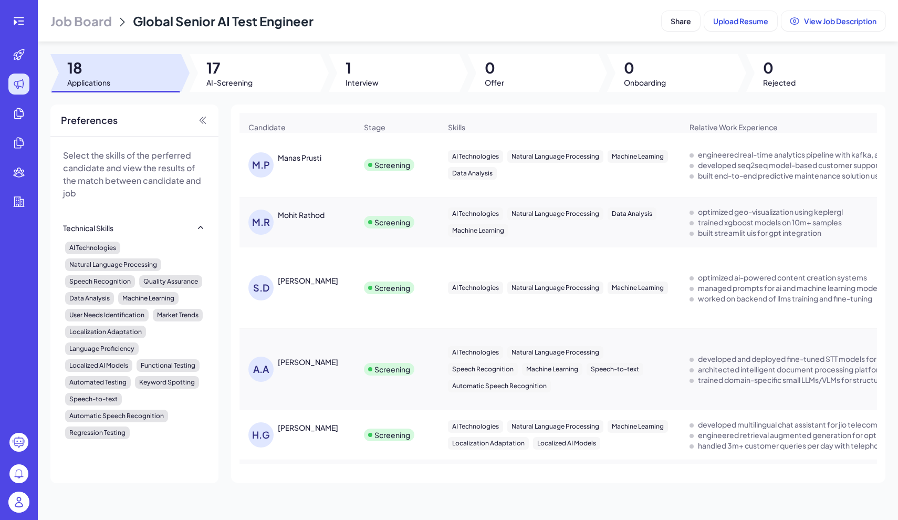
click at [304, 163] on div "Manas Prusti" at bounding box center [300, 157] width 44 height 10
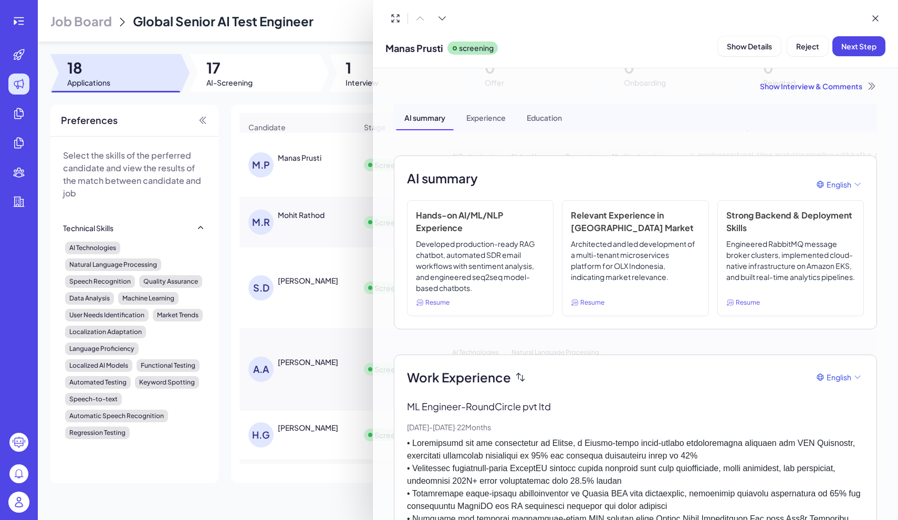
click at [311, 102] on div at bounding box center [449, 260] width 898 height 520
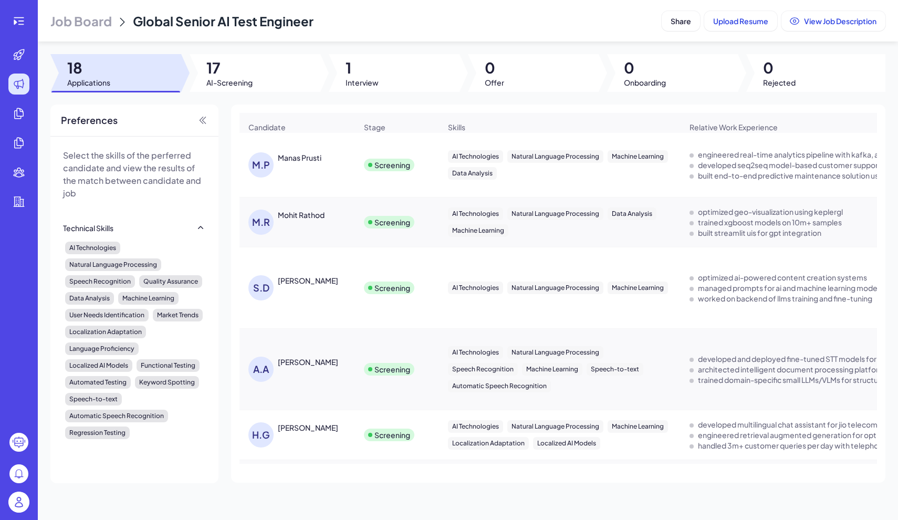
click at [297, 163] on div "Manas Prusti" at bounding box center [300, 157] width 44 height 10
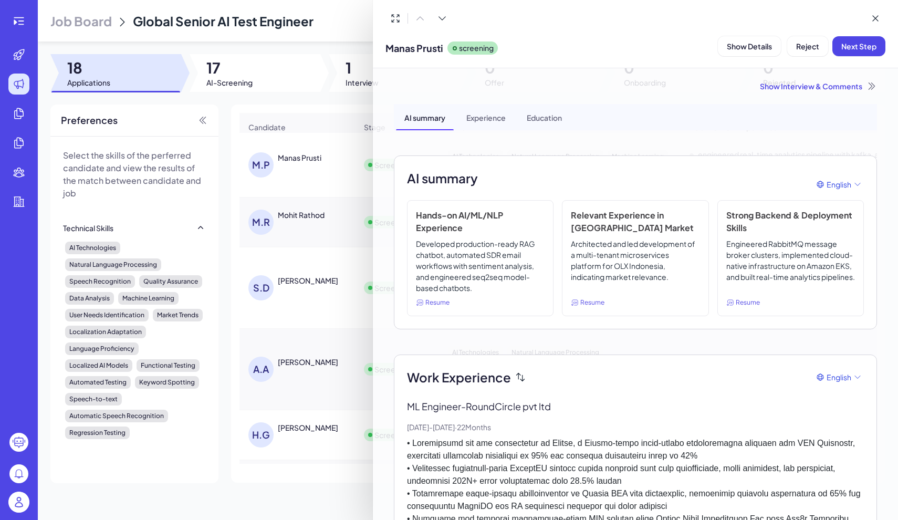
click at [502, 118] on div "Experience" at bounding box center [486, 117] width 56 height 26
click at [340, 101] on div at bounding box center [449, 260] width 898 height 520
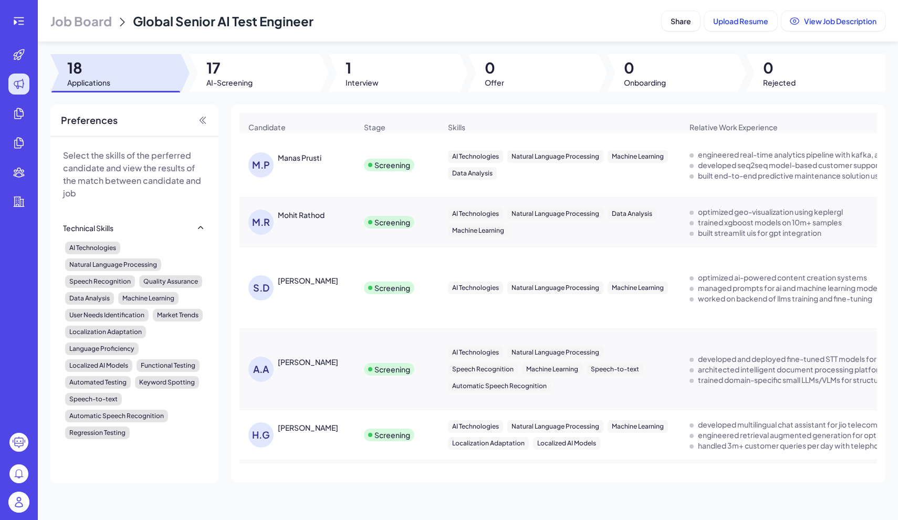
click at [300, 163] on div "Manas Prusti" at bounding box center [300, 157] width 44 height 10
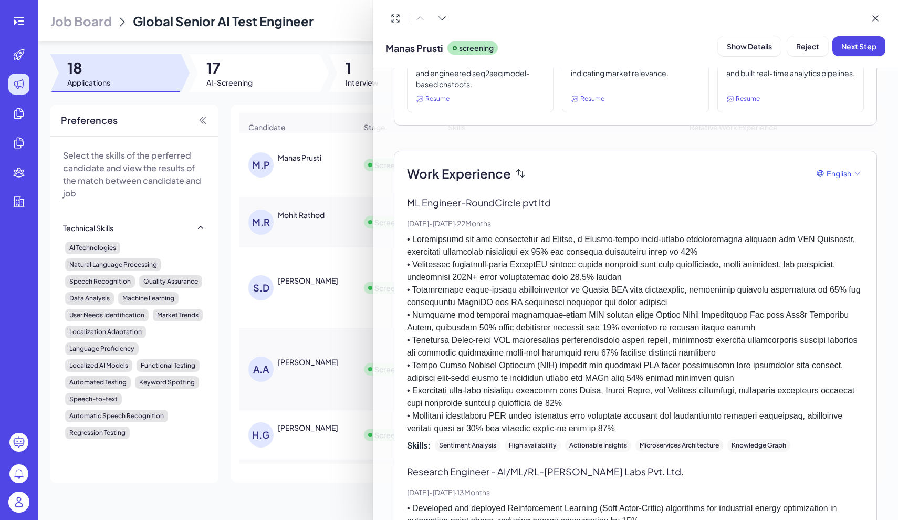
scroll to position [246, 0]
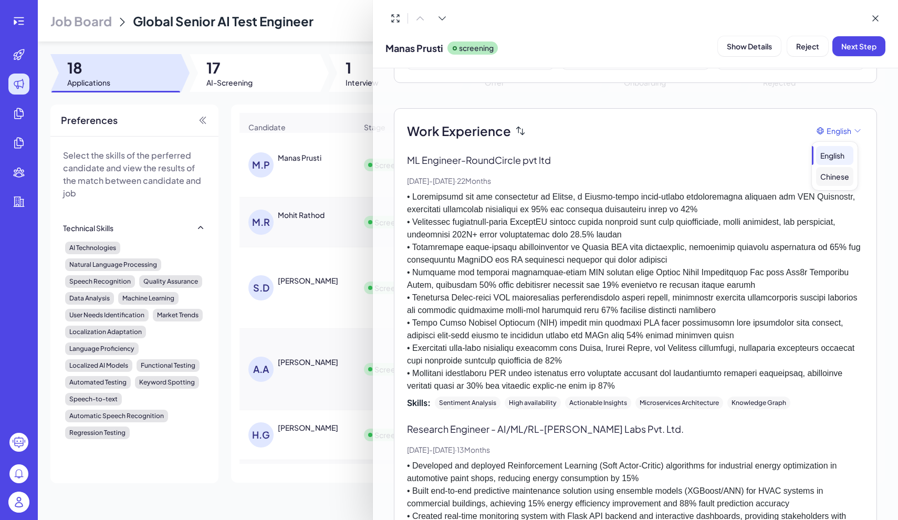
click at [831, 182] on div "Chinese" at bounding box center [834, 176] width 37 height 19
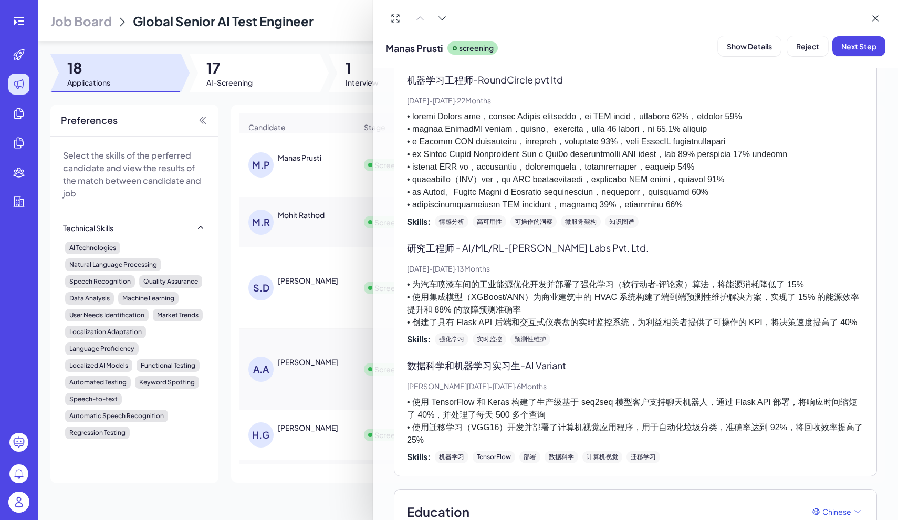
scroll to position [0, 0]
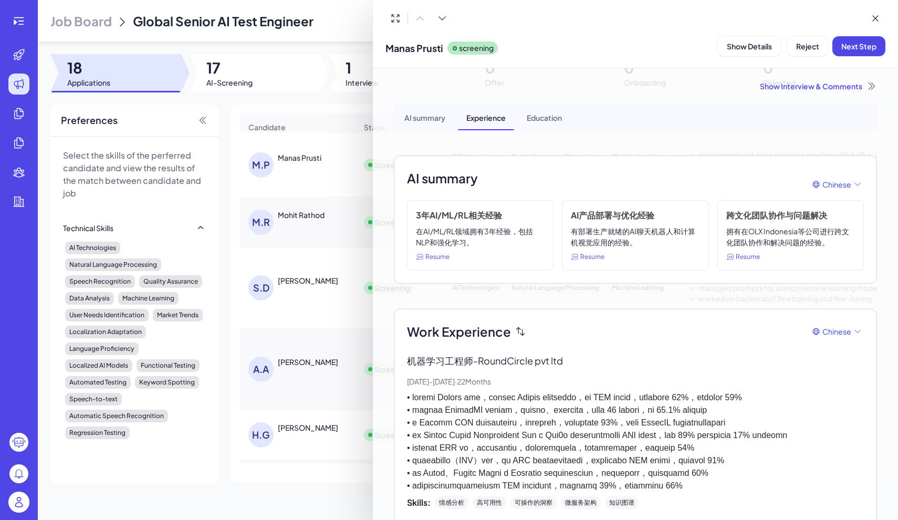
click at [438, 120] on div "AI summary" at bounding box center [425, 117] width 58 height 26
click at [425, 120] on div "AI summary" at bounding box center [425, 117] width 58 height 26
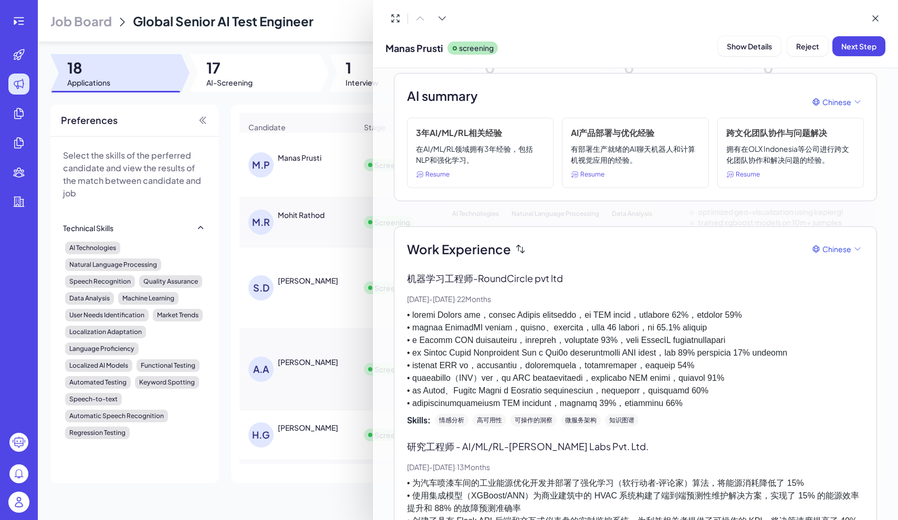
scroll to position [87, 0]
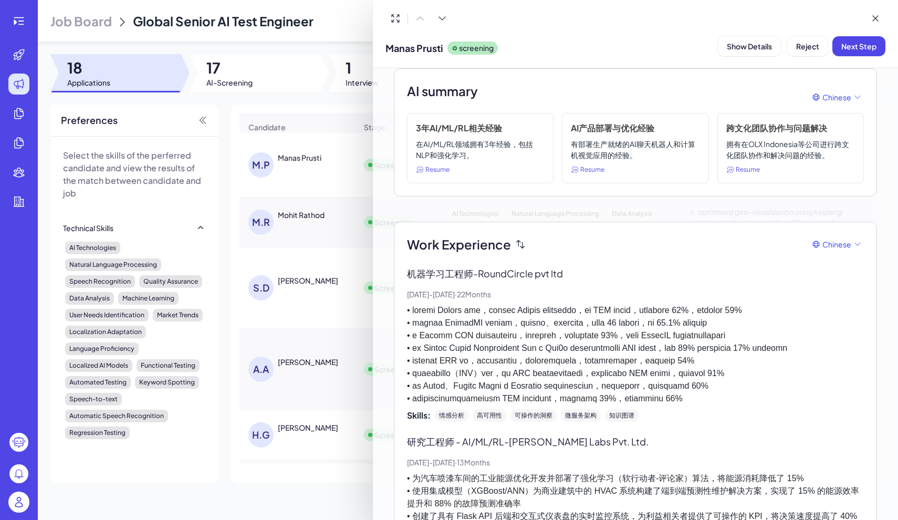
click at [298, 222] on div at bounding box center [449, 260] width 898 height 520
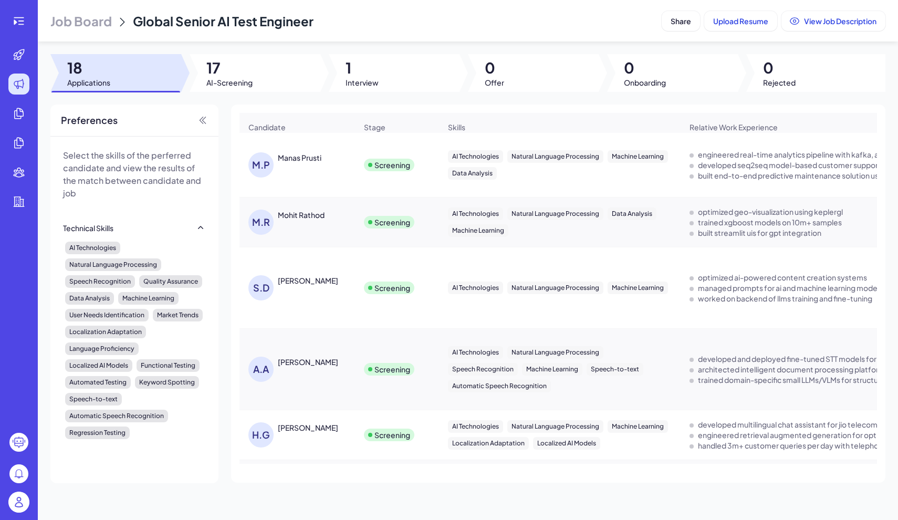
click at [298, 220] on div "Mohit Rathod" at bounding box center [301, 214] width 47 height 10
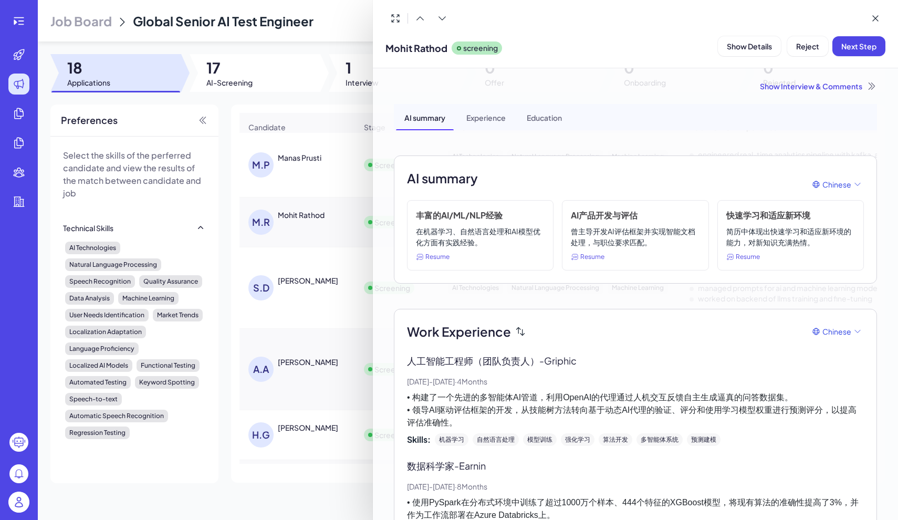
click at [17, 244] on div at bounding box center [449, 260] width 898 height 520
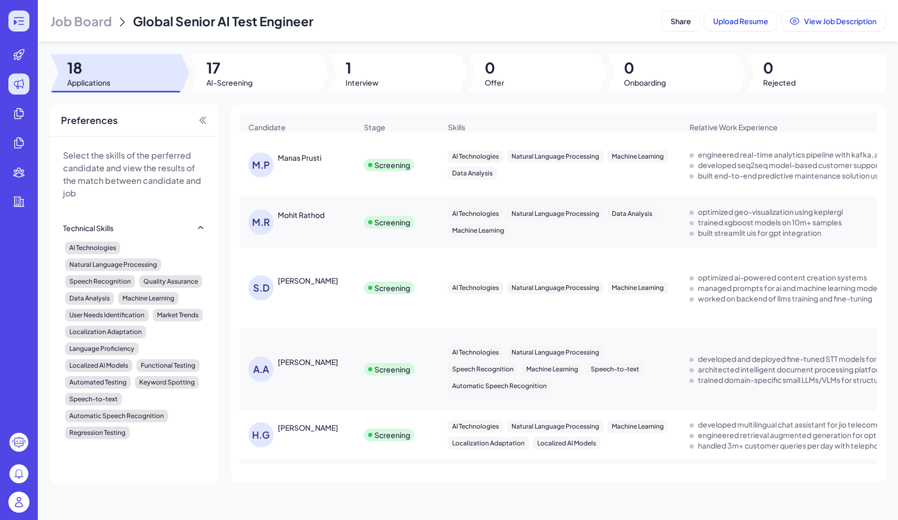
click at [17, 20] on icon at bounding box center [19, 21] width 13 height 13
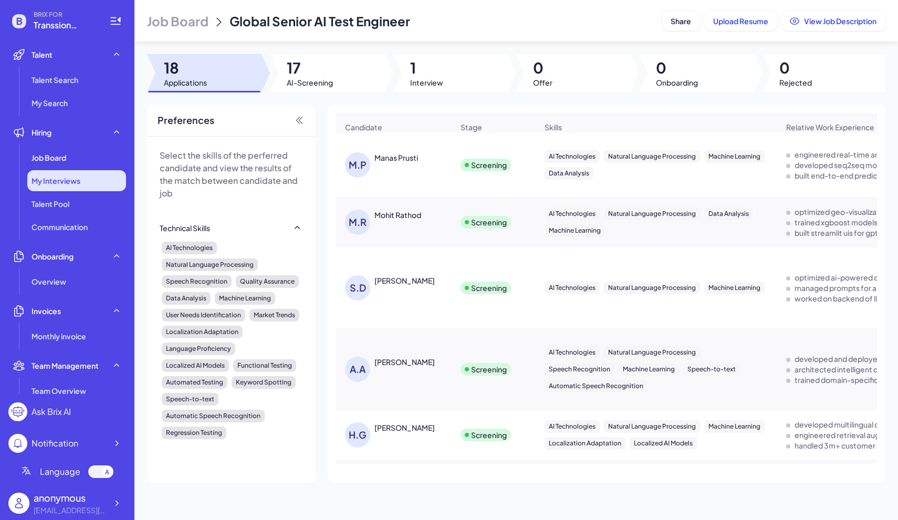
click at [73, 171] on div "My Interviews" at bounding box center [76, 180] width 99 height 21
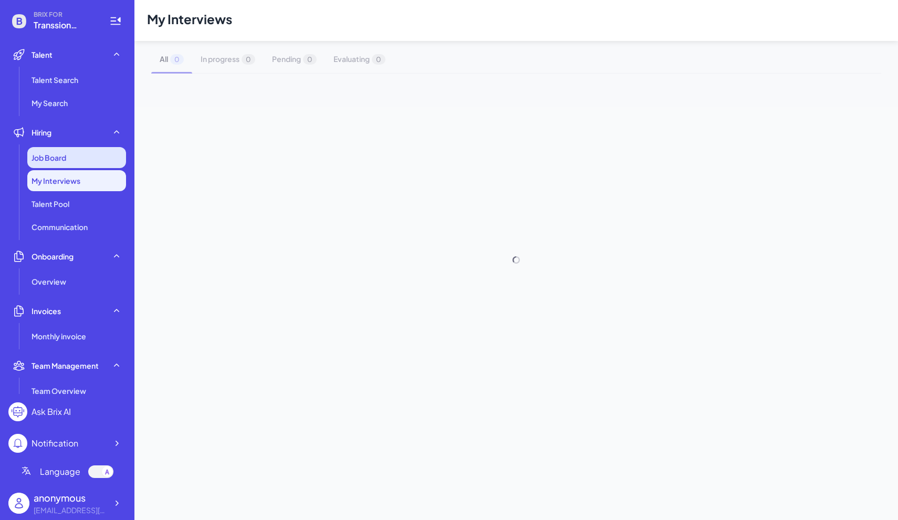
click at [66, 161] on span "Job Board" at bounding box center [48, 157] width 35 height 10
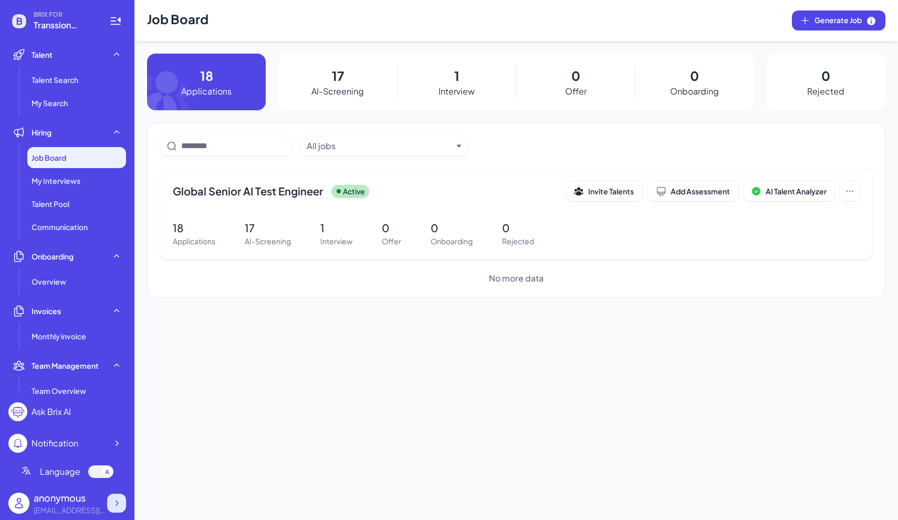
click at [117, 507] on icon at bounding box center [116, 503] width 10 height 10
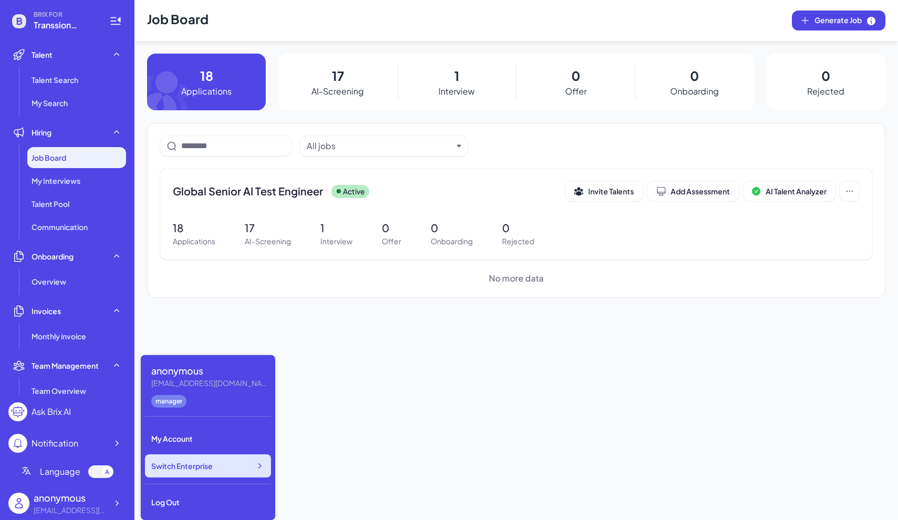
click at [256, 465] on icon at bounding box center [259, 465] width 10 height 10
click at [320, 335] on div "Job Board Generate Job 18 Applications 17 AI-Screening 1 Interview 0 Offer 0 On…" at bounding box center [515, 260] width 763 height 520
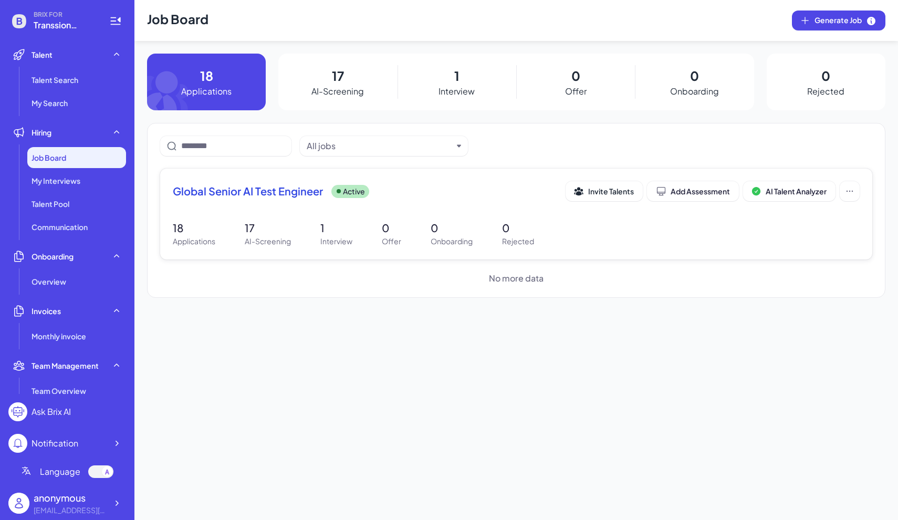
click at [193, 247] on p "Applications" at bounding box center [194, 241] width 43 height 11
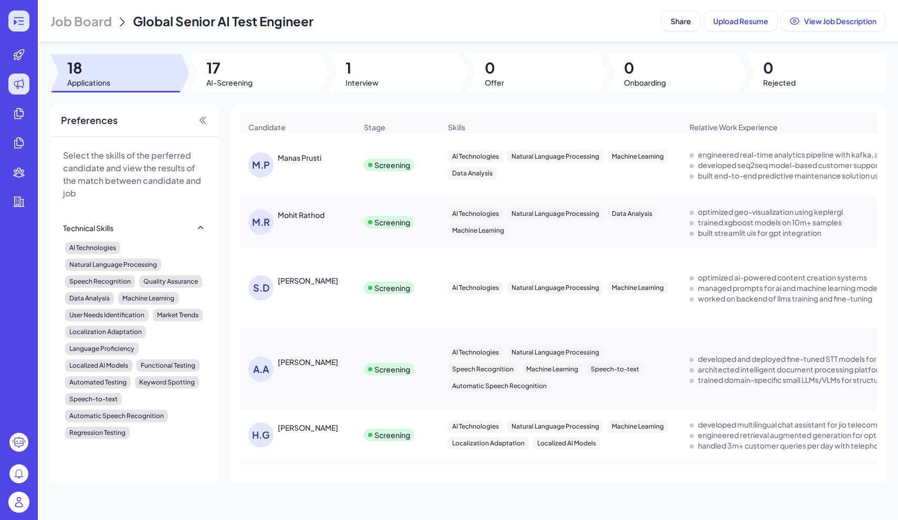
click at [15, 19] on icon at bounding box center [19, 21] width 13 height 13
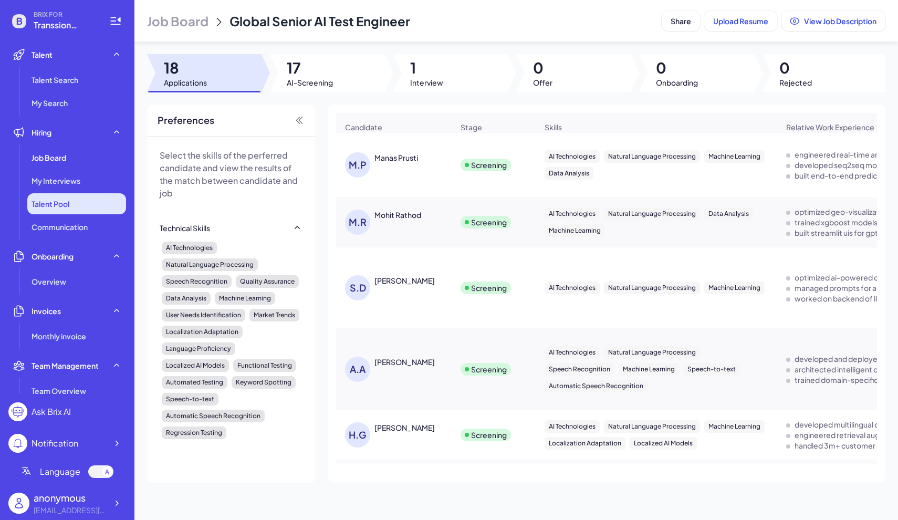
click at [69, 204] on span "Talent Pool" at bounding box center [50, 203] width 38 height 10
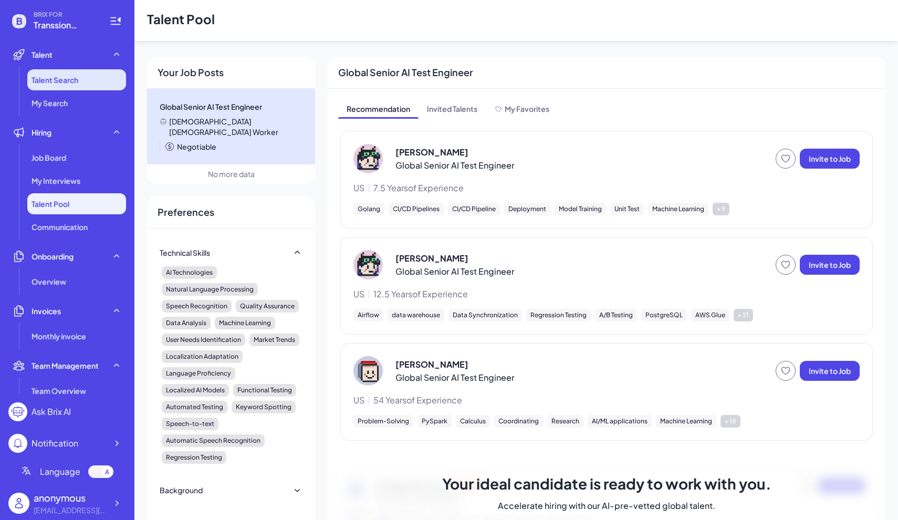
click at [57, 87] on li "Talent Search" at bounding box center [76, 79] width 99 height 21
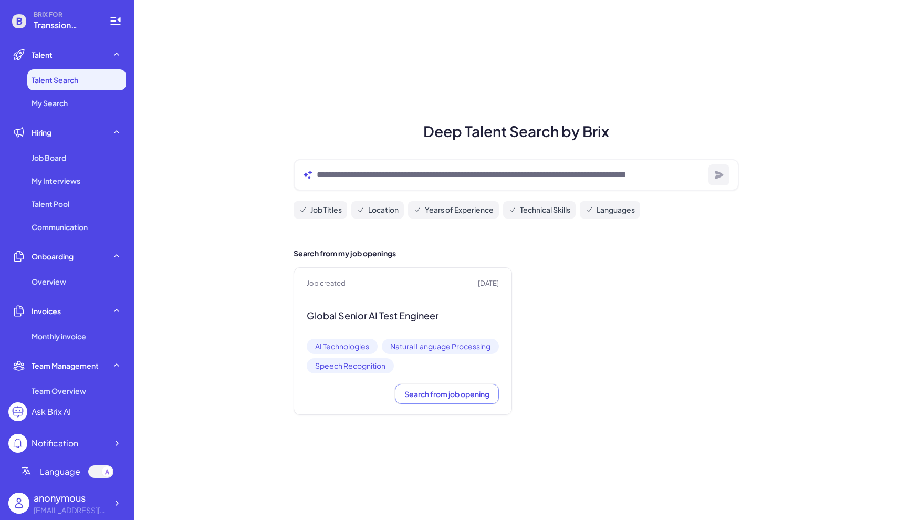
click at [415, 319] on h3 "Global Senior AI Test Engineer" at bounding box center [403, 316] width 192 height 12
click at [402, 318] on h3 "Global Senior AI Test Engineer" at bounding box center [403, 316] width 192 height 12
click at [411, 322] on div "Global Senior AI Test Engineer" at bounding box center [403, 319] width 192 height 18
click at [422, 398] on span "Search from job opening" at bounding box center [446, 393] width 85 height 9
click at [82, 157] on div "Job Board" at bounding box center [76, 157] width 99 height 21
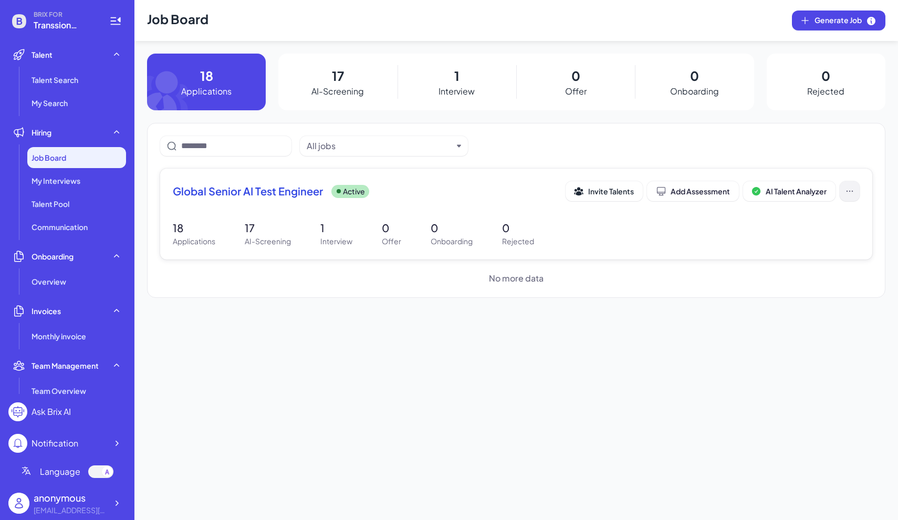
click at [853, 196] on icon at bounding box center [849, 191] width 10 height 10
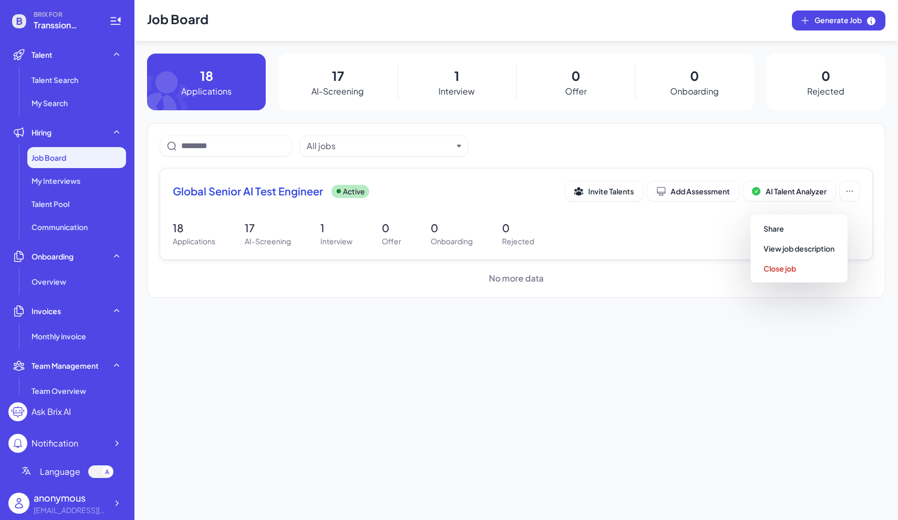
click at [713, 247] on div "18 Applications 17 AI-Screening 1 Interview 0 Offer 0 Onboarding 0 Rejected" at bounding box center [516, 233] width 687 height 27
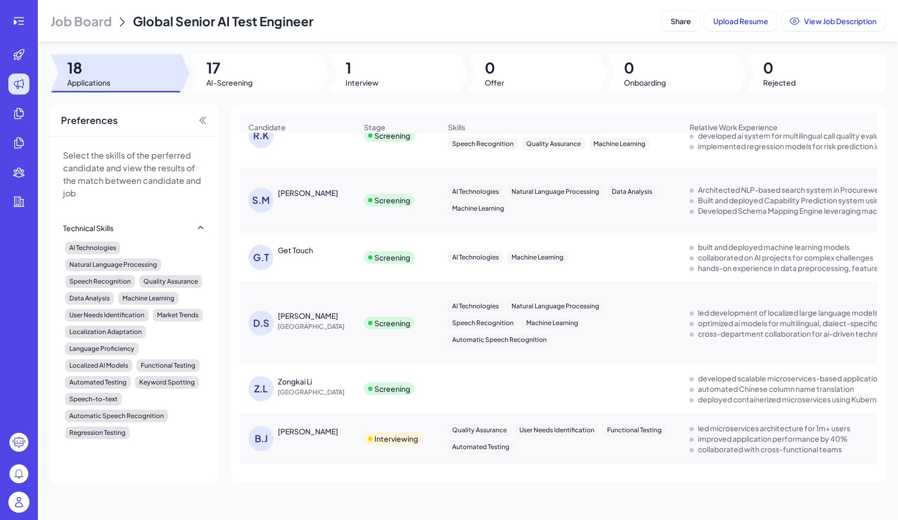
click at [295, 383] on div "Zongkai Li" at bounding box center [295, 381] width 34 height 10
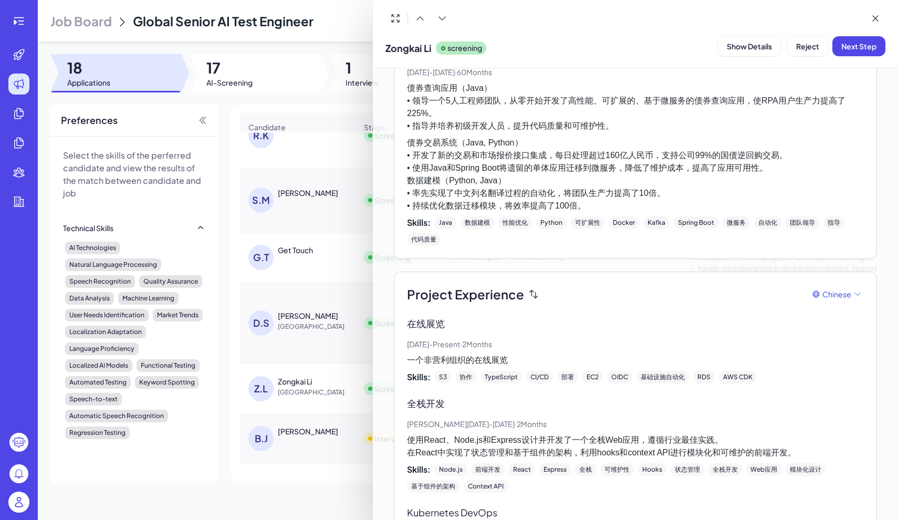
scroll to position [227, 0]
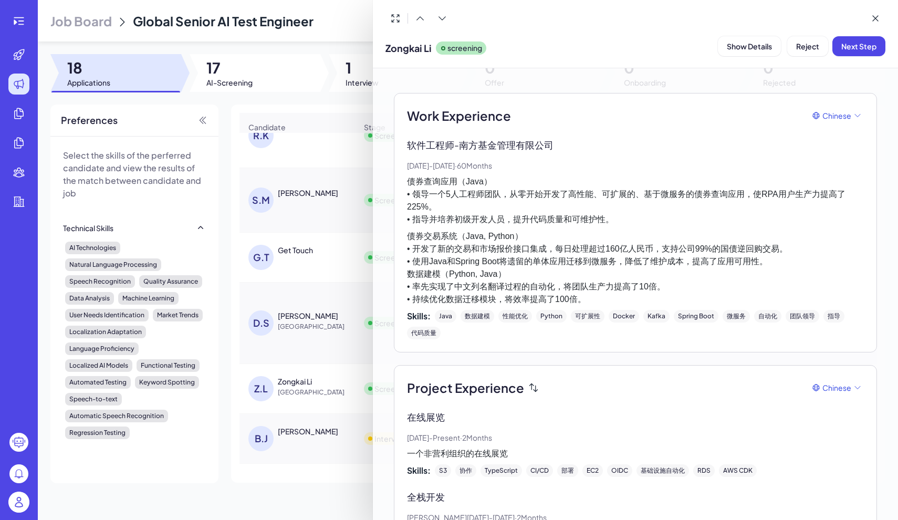
click at [315, 281] on div at bounding box center [449, 260] width 898 height 520
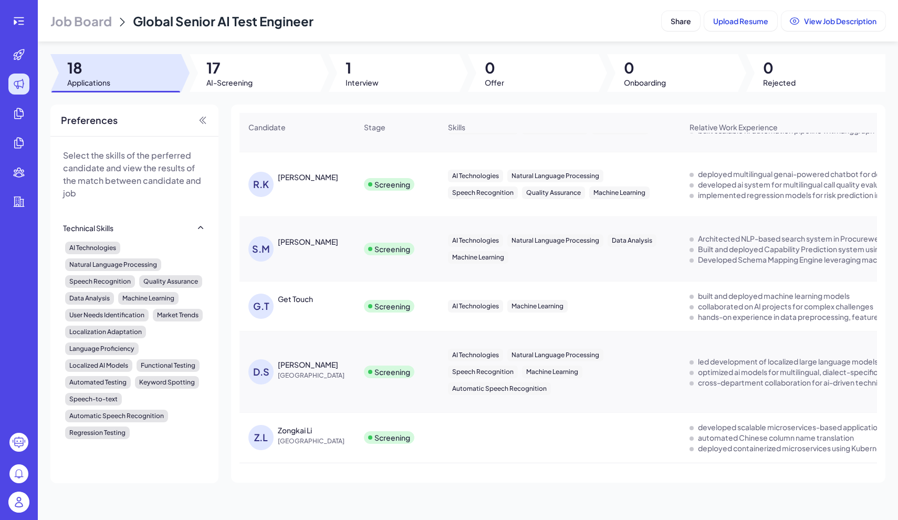
scroll to position [761, 0]
click at [308, 381] on span "China" at bounding box center [317, 376] width 79 height 10
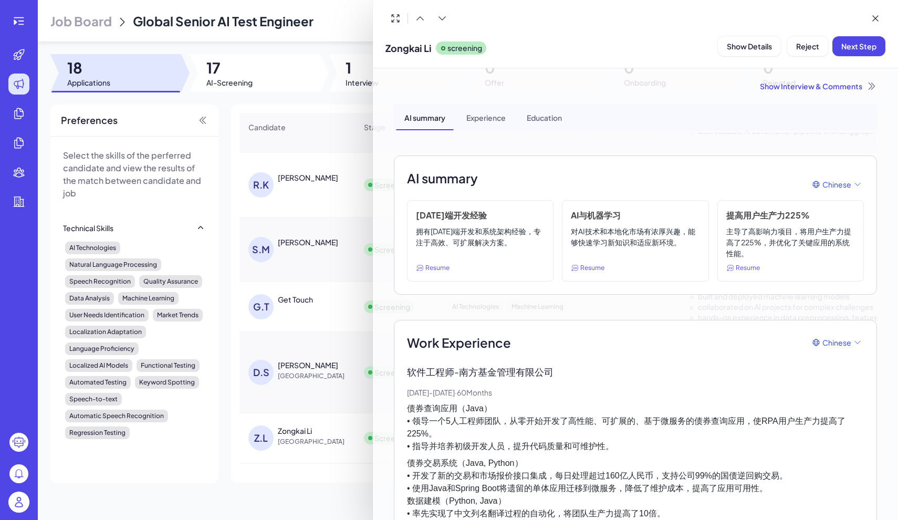
scroll to position [0, 0]
click at [317, 408] on div at bounding box center [449, 260] width 898 height 520
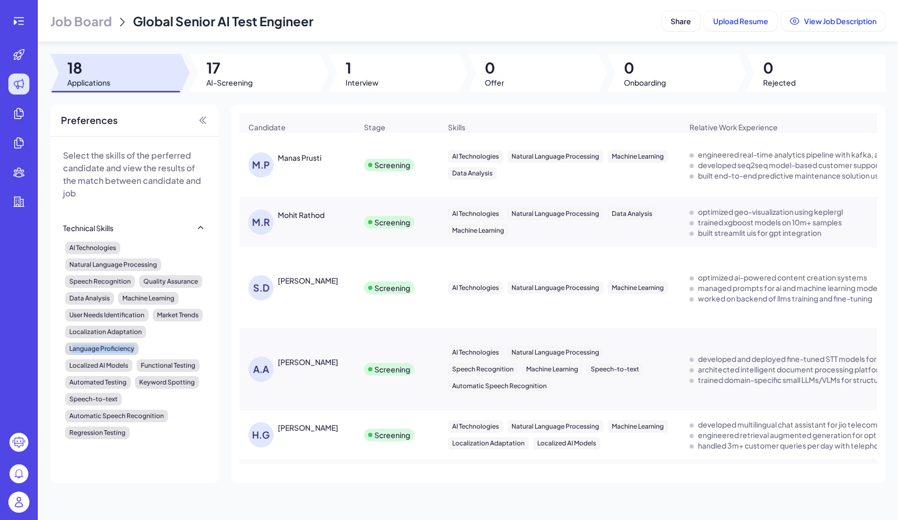
drag, startPoint x: 138, startPoint y: 365, endPoint x: 74, endPoint y: 365, distance: 64.0
click at [74, 355] on div "Language Proficiency" at bounding box center [101, 348] width 73 height 13
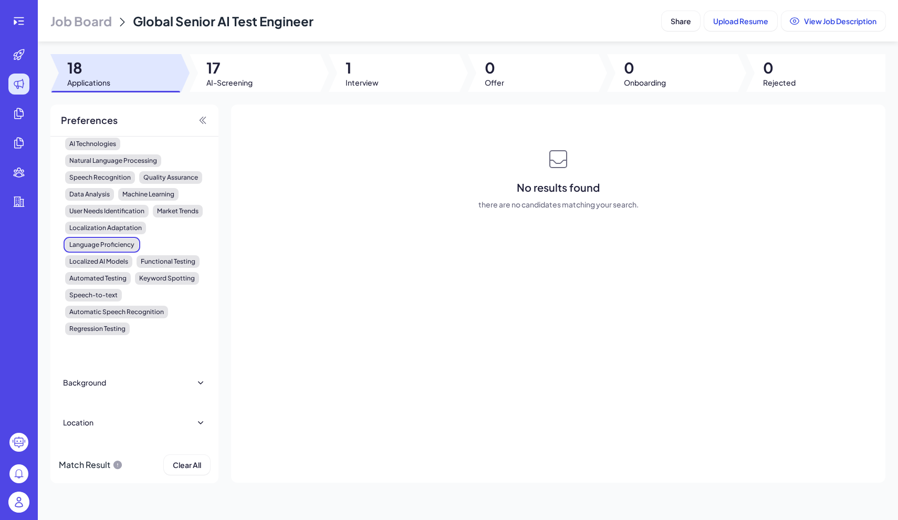
click at [195, 383] on icon at bounding box center [200, 382] width 10 height 10
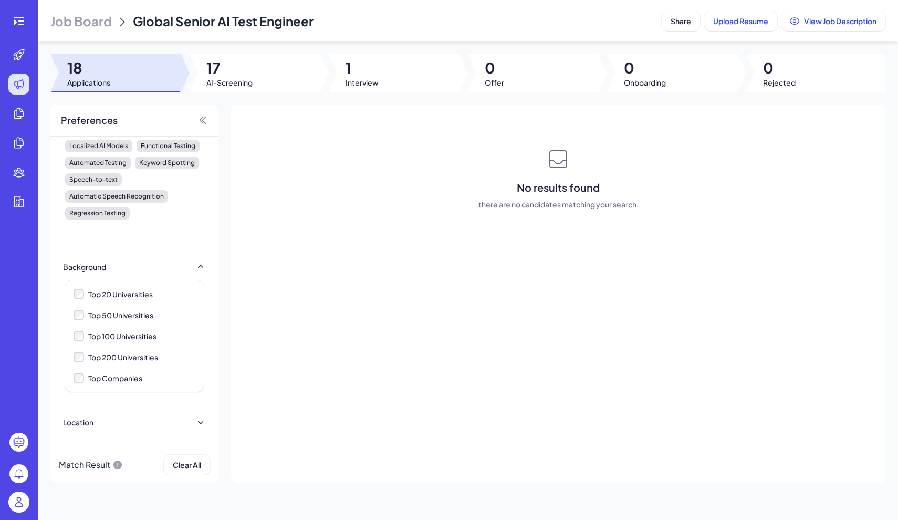
scroll to position [219, 0]
click at [198, 423] on icon at bounding box center [200, 422] width 5 height 3
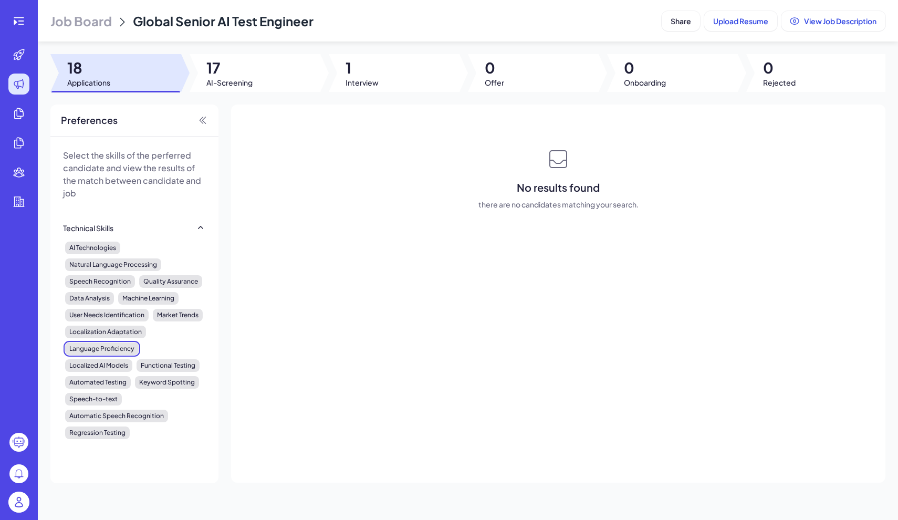
scroll to position [0, 0]
click at [134, 213] on div "Select the skills of the perferred candidate and view the results of the match …" at bounding box center [134, 463] width 168 height 654
click at [117, 355] on div "Language Proficiency" at bounding box center [101, 348] width 73 height 13
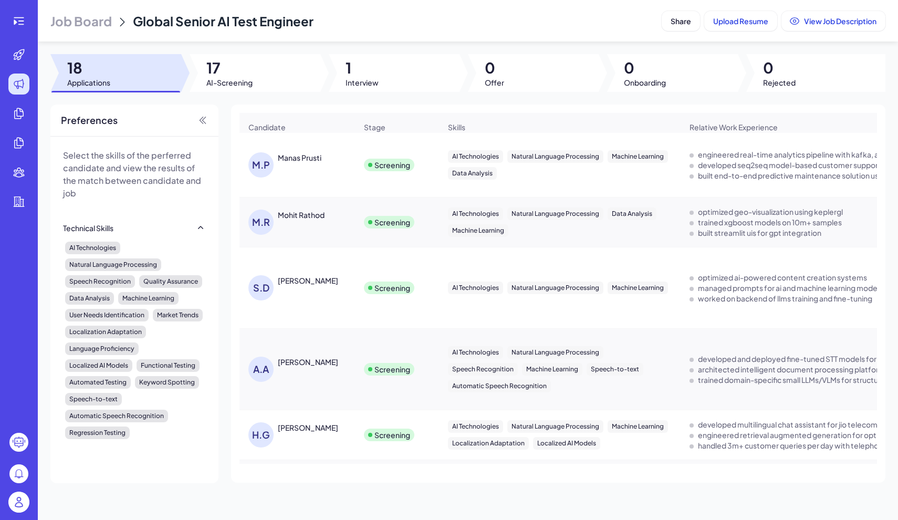
click at [298, 163] on div "Manas Prusti" at bounding box center [300, 157] width 44 height 10
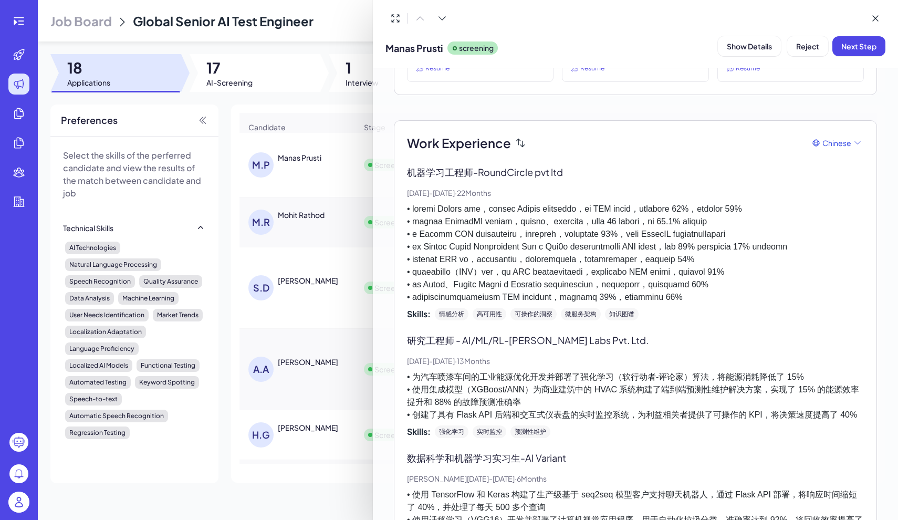
scroll to position [212, 0]
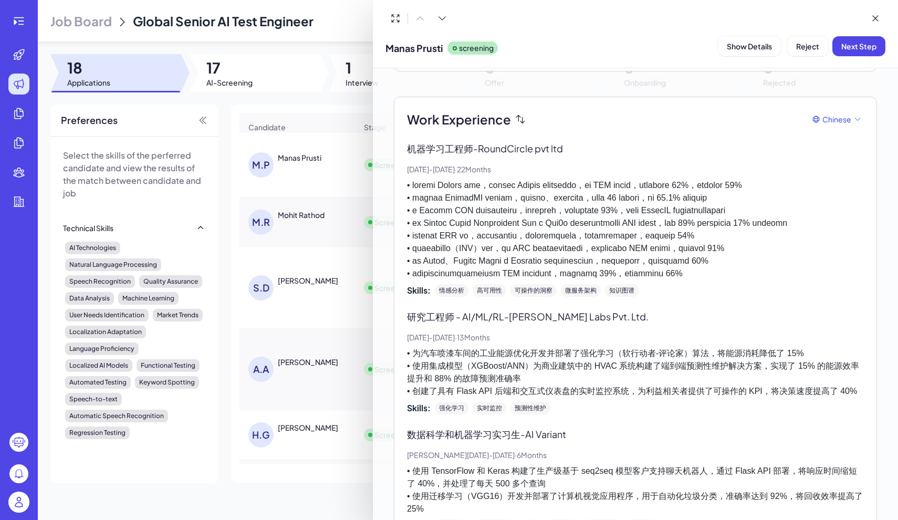
click at [303, 224] on div at bounding box center [449, 260] width 898 height 520
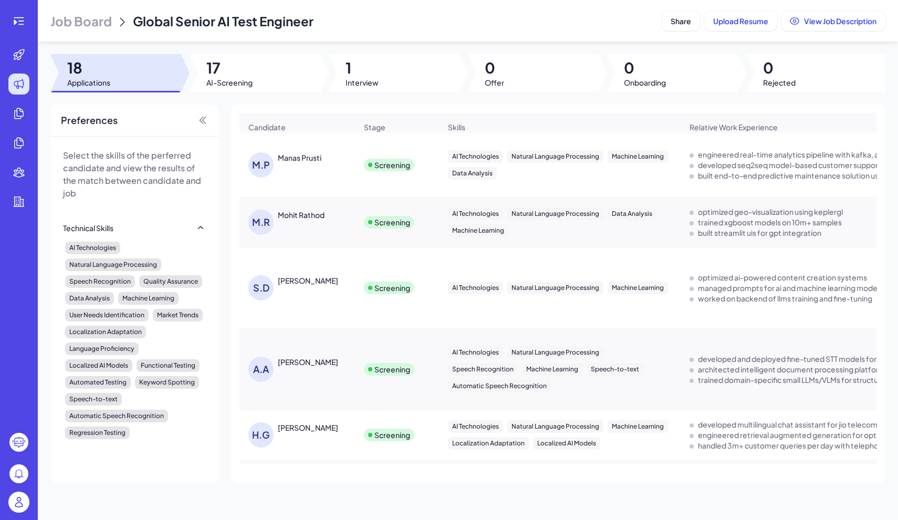
click at [302, 219] on div "Mohit Rathod" at bounding box center [301, 214] width 47 height 10
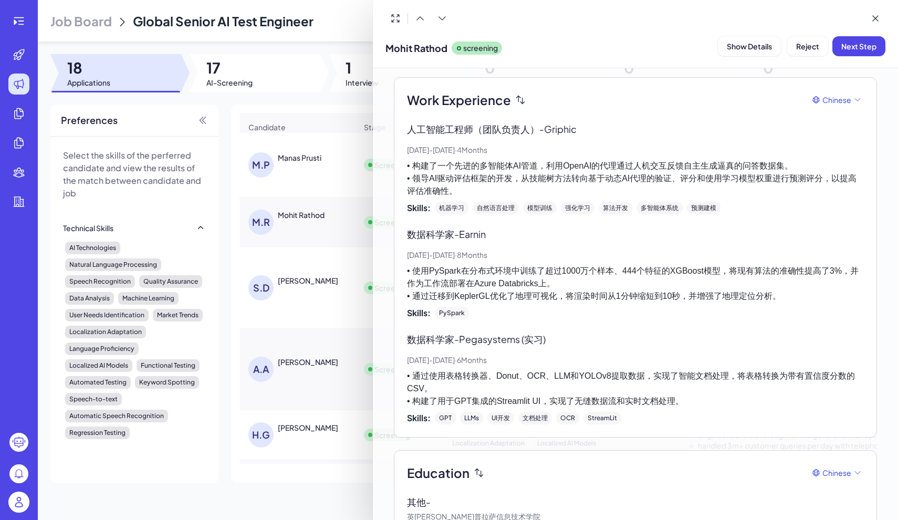
scroll to position [240, 0]
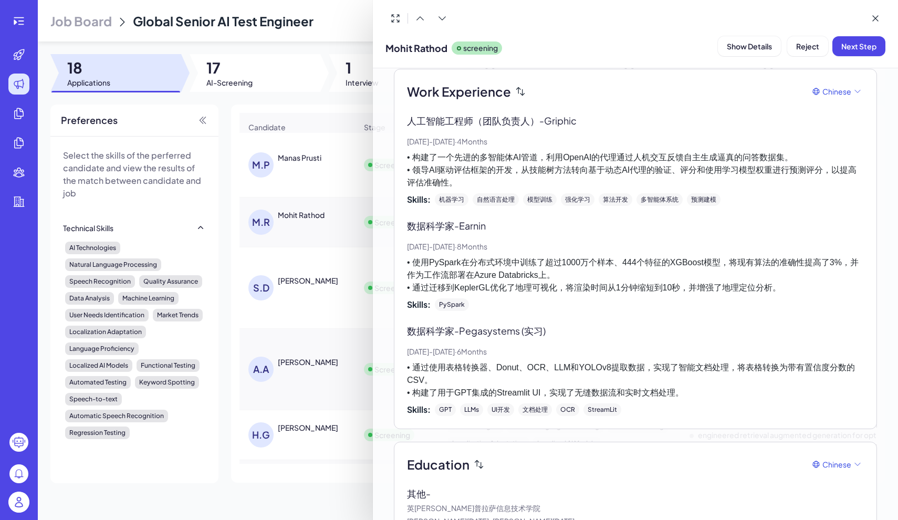
click at [317, 290] on div at bounding box center [449, 260] width 898 height 520
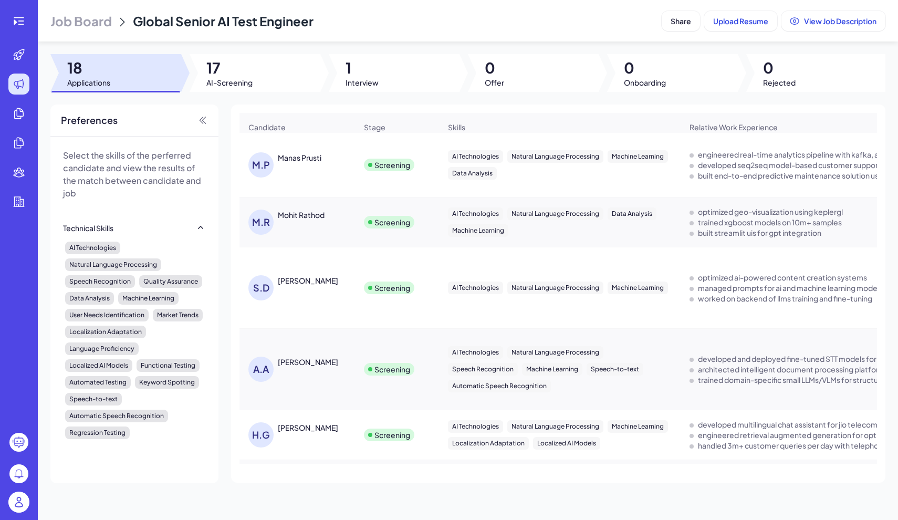
click at [310, 285] on div "Suyash Dubey" at bounding box center [308, 280] width 60 height 10
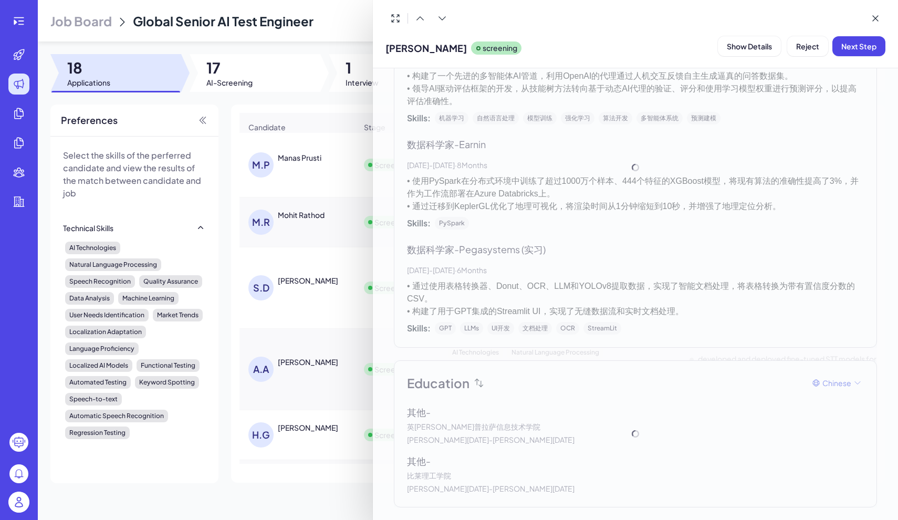
scroll to position [332, 0]
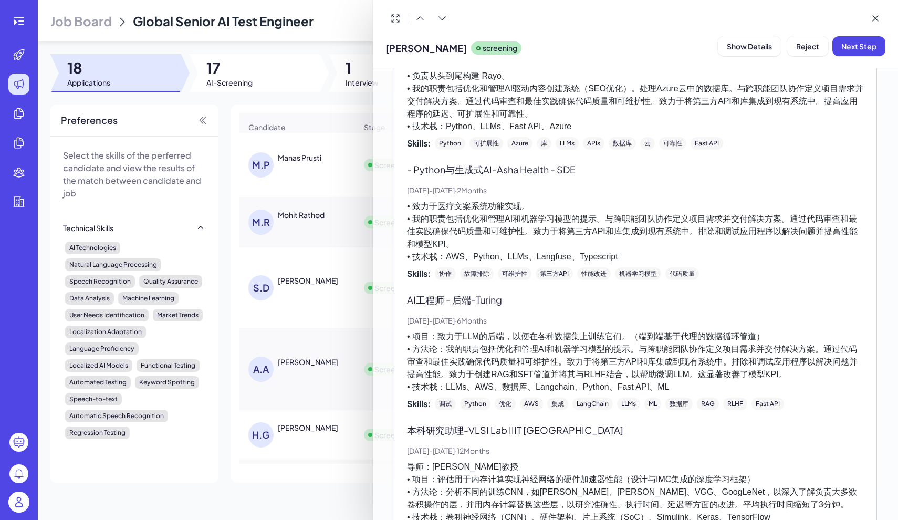
click at [295, 371] on div at bounding box center [449, 260] width 898 height 520
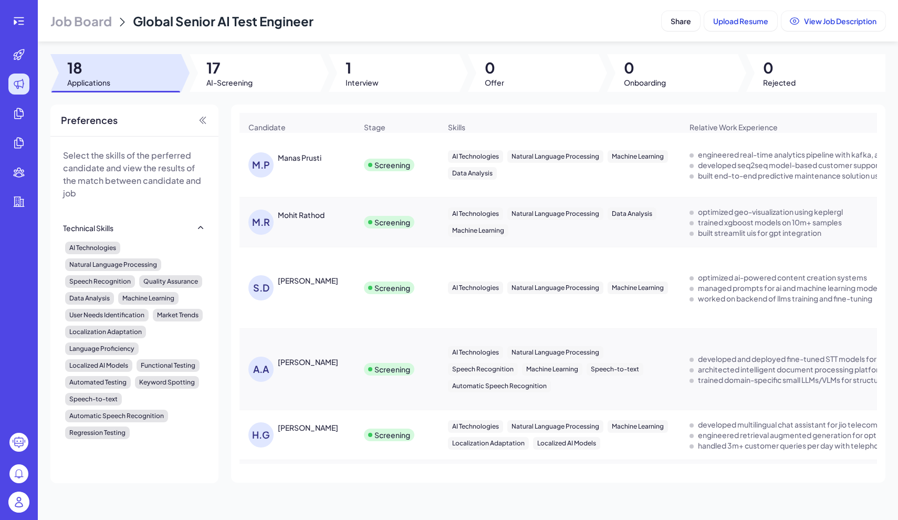
click at [296, 362] on div "Abhay Abhay" at bounding box center [308, 361] width 60 height 10
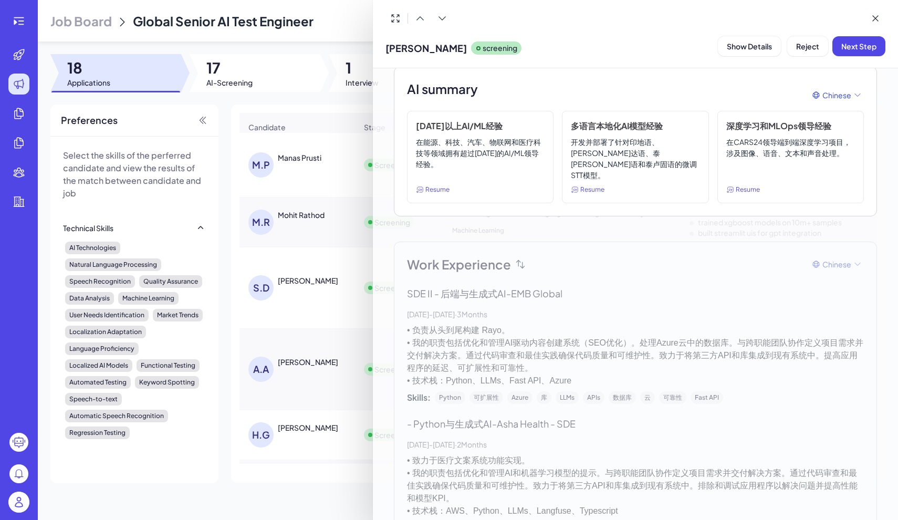
scroll to position [87, 0]
click at [301, 434] on div at bounding box center [449, 260] width 898 height 520
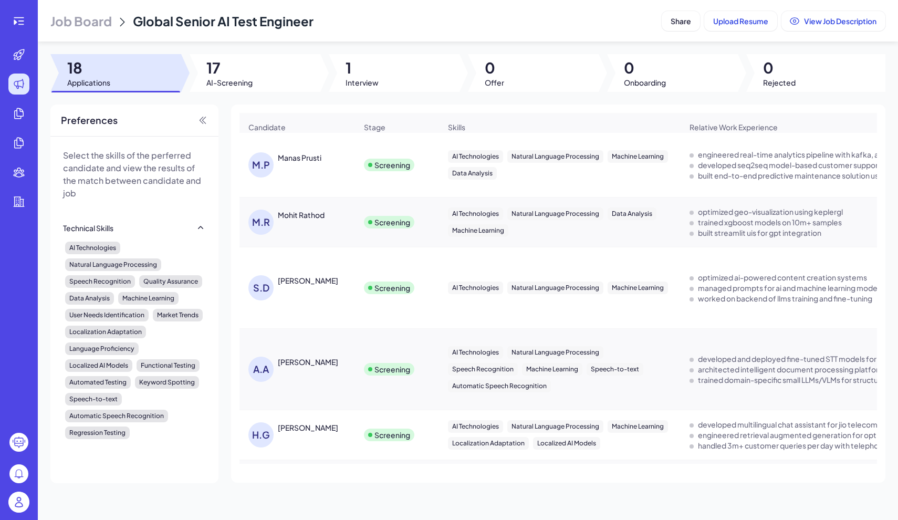
click at [298, 433] on div "Himanshu Goyal" at bounding box center [308, 427] width 60 height 10
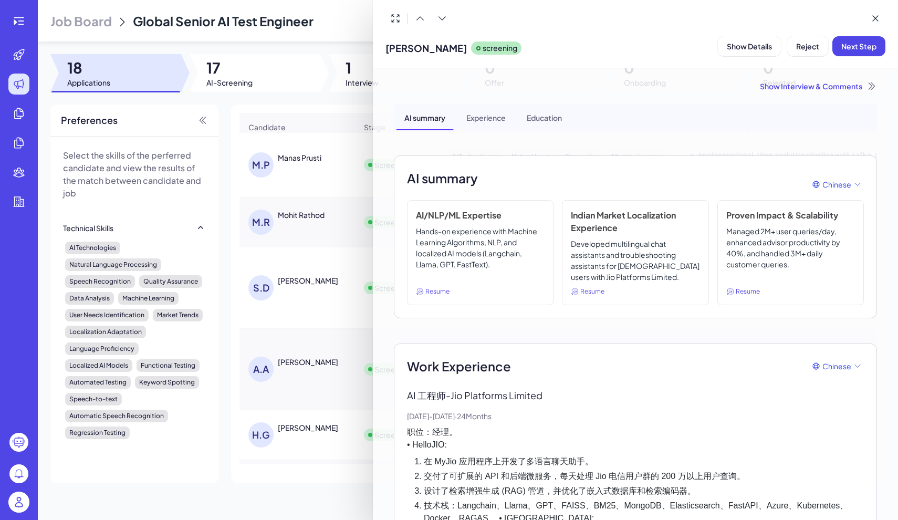
scroll to position [0, 0]
click at [22, 503] on div at bounding box center [449, 260] width 898 height 520
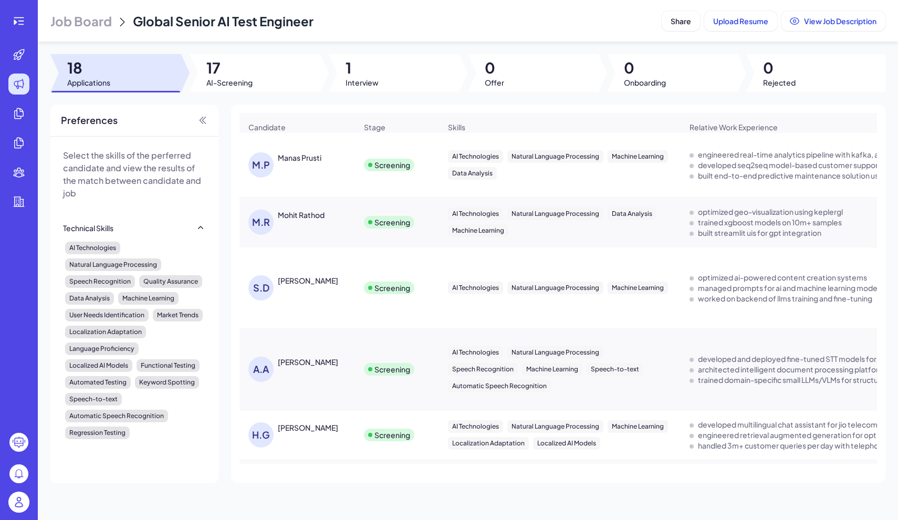
click at [22, 503] on img at bounding box center [18, 501] width 21 height 21
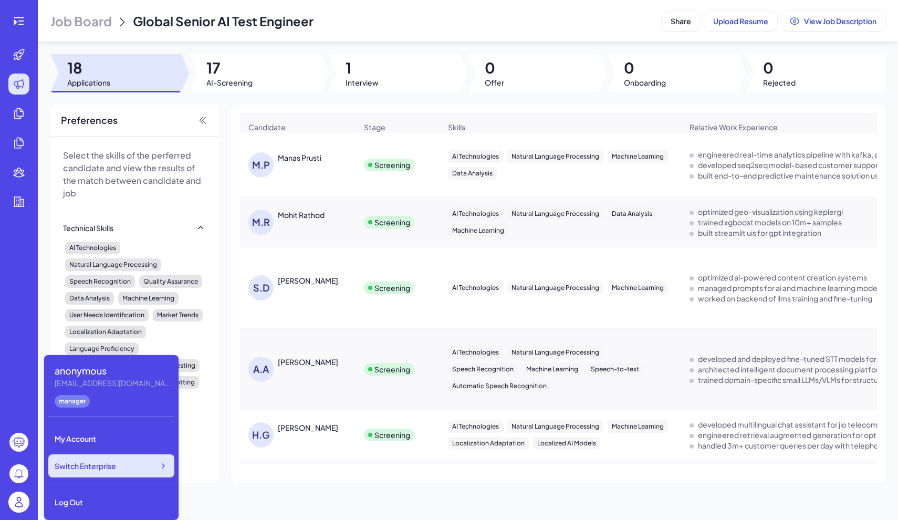
click at [167, 465] on icon at bounding box center [162, 465] width 10 height 10
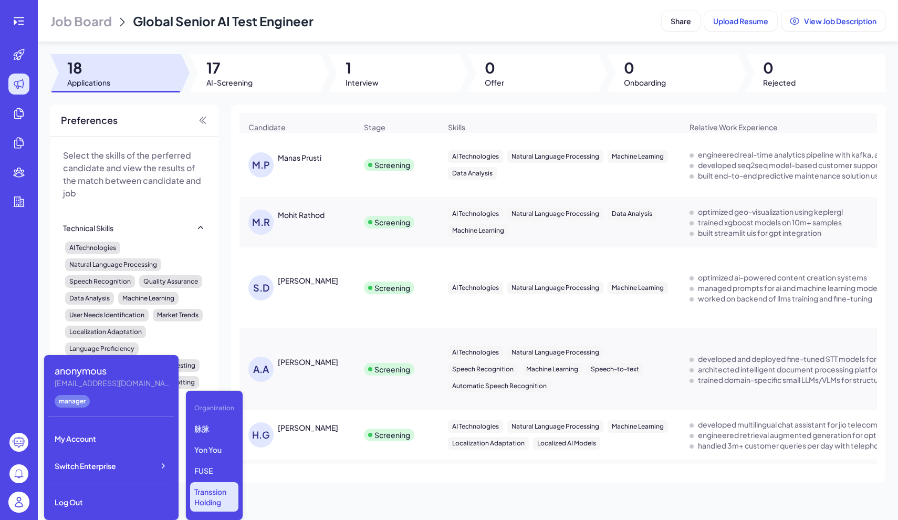
click at [32, 248] on ul at bounding box center [19, 234] width 34 height 380
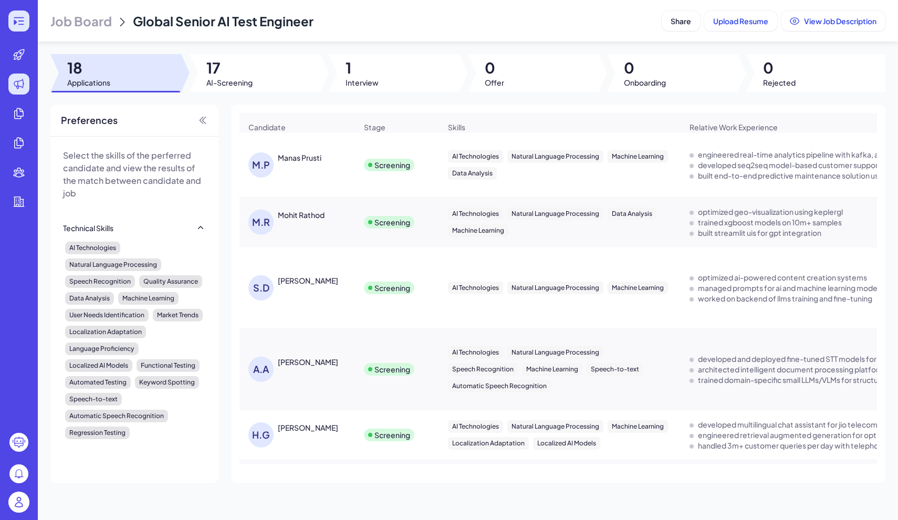
click at [20, 24] on icon at bounding box center [19, 21] width 13 height 13
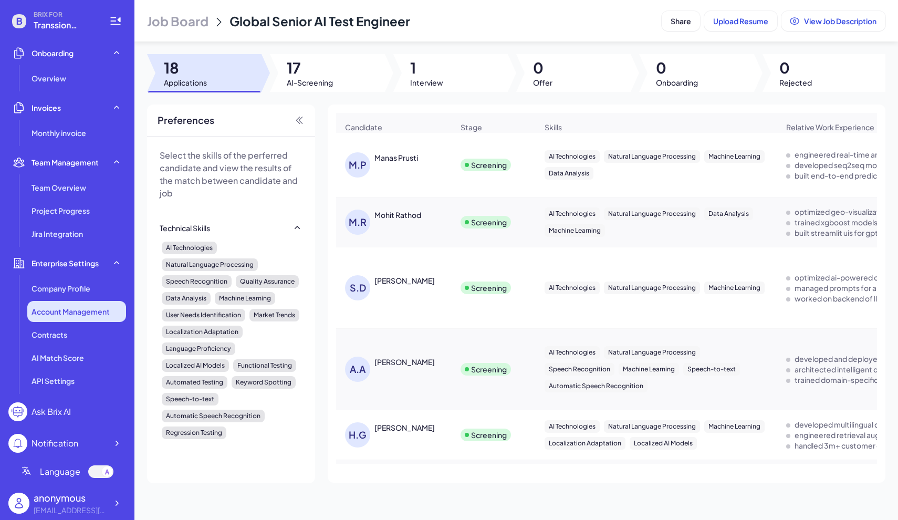
scroll to position [203, 0]
click at [80, 290] on span "Company Profile" at bounding box center [60, 288] width 59 height 10
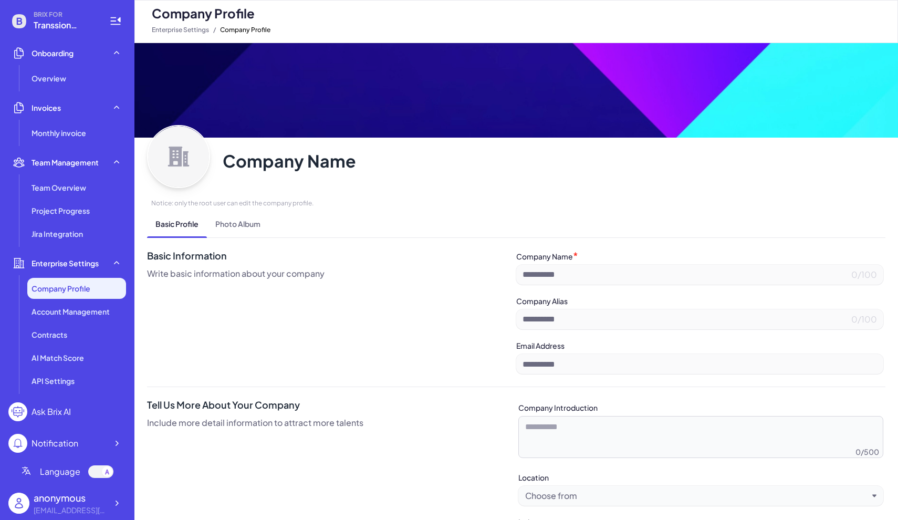
type input "**********"
click at [78, 312] on span "Account Management" at bounding box center [70, 311] width 78 height 10
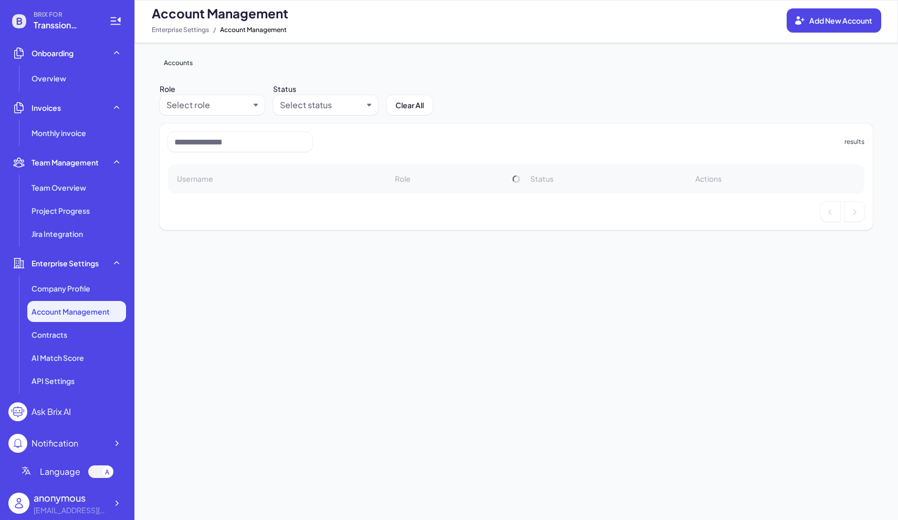
click at [26, 504] on img at bounding box center [18, 502] width 21 height 21
click at [119, 502] on icon at bounding box center [116, 503] width 10 height 10
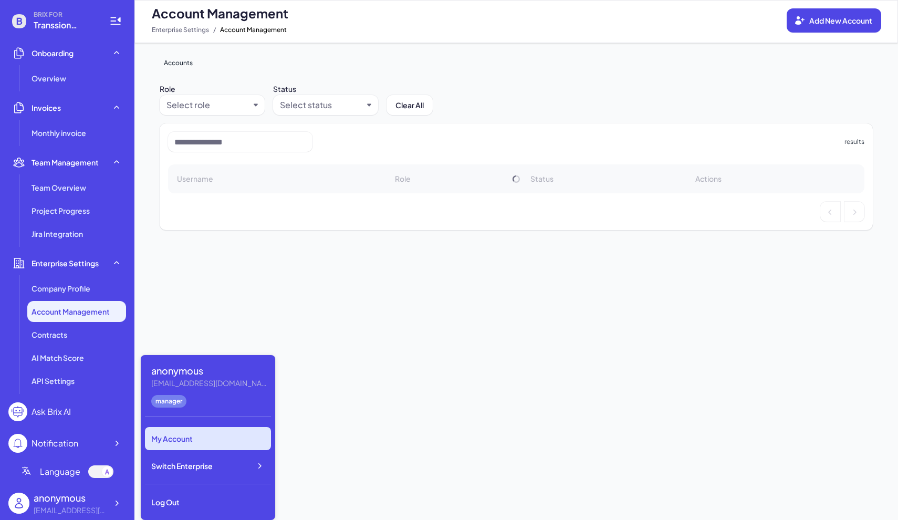
click at [190, 437] on div "My Account" at bounding box center [208, 438] width 126 height 23
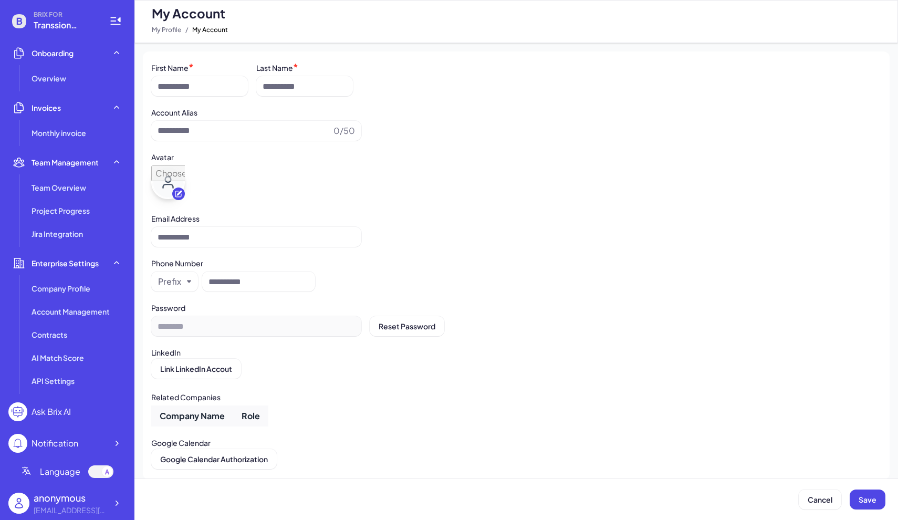
type input "*********"
type input "**********"
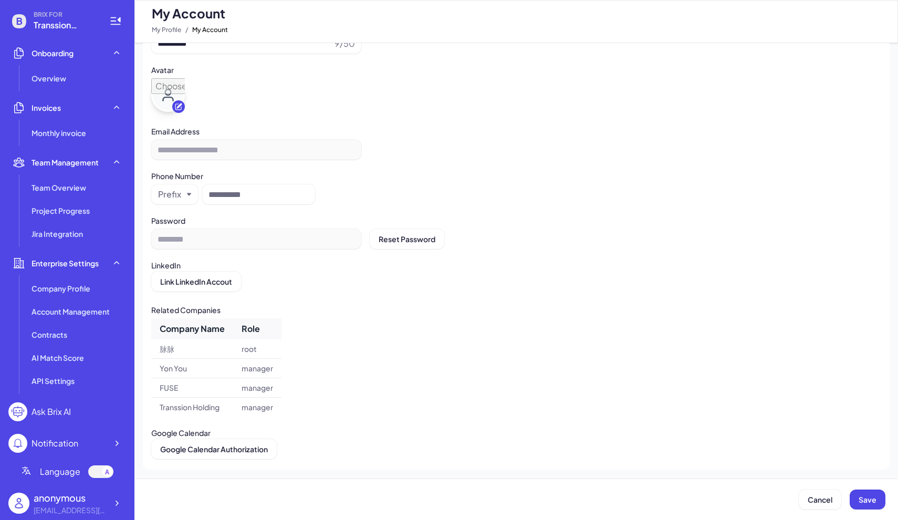
scroll to position [114, 0]
click at [14, 511] on img at bounding box center [18, 502] width 21 height 21
click at [72, 504] on div "[EMAIL_ADDRESS][DOMAIN_NAME]" at bounding box center [70, 509] width 73 height 11
click at [119, 504] on icon at bounding box center [116, 503] width 10 height 10
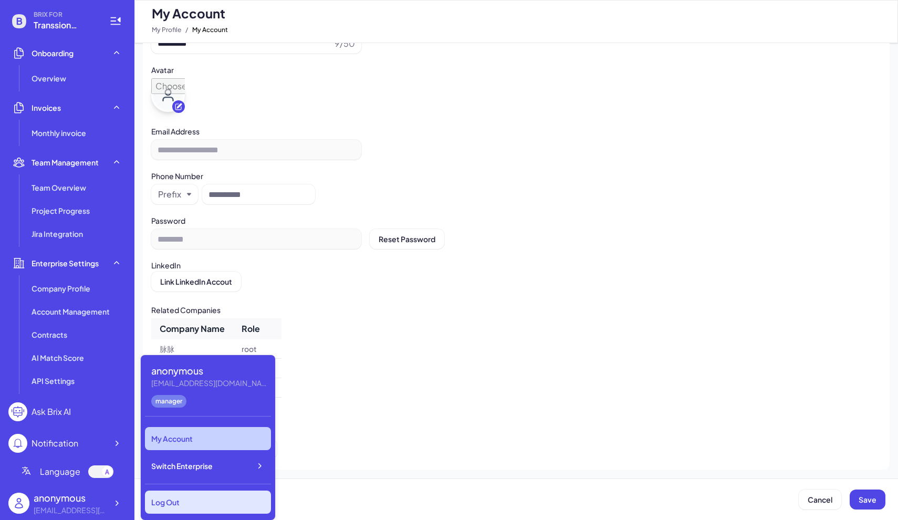
click at [177, 505] on div "Log Out" at bounding box center [208, 501] width 126 height 23
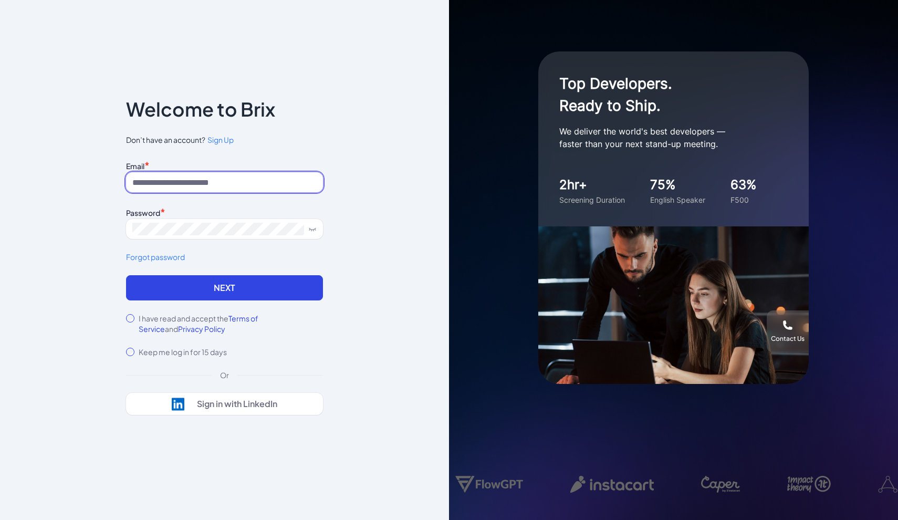
paste input "**********"
type input "**********"
click at [247, 190] on input at bounding box center [224, 182] width 197 height 20
paste input "**********"
type input "**********"
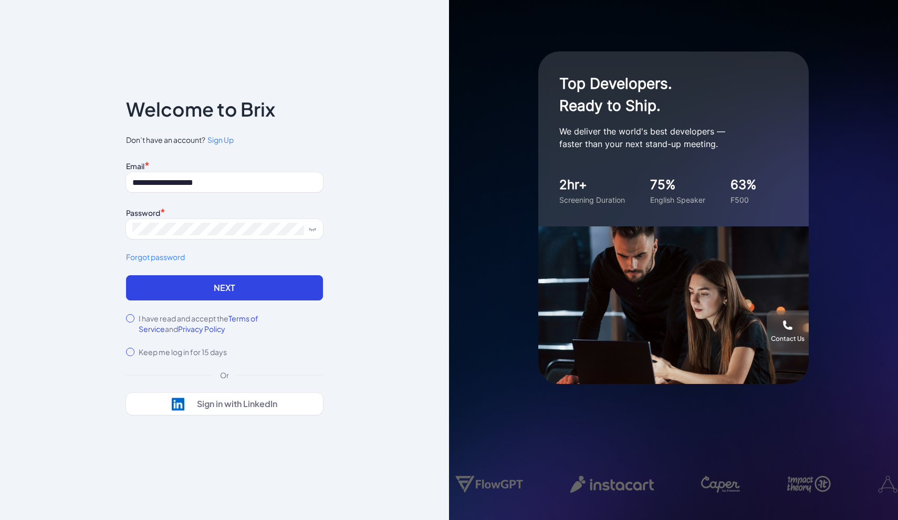
click at [228, 288] on button "Next" at bounding box center [224, 287] width 197 height 25
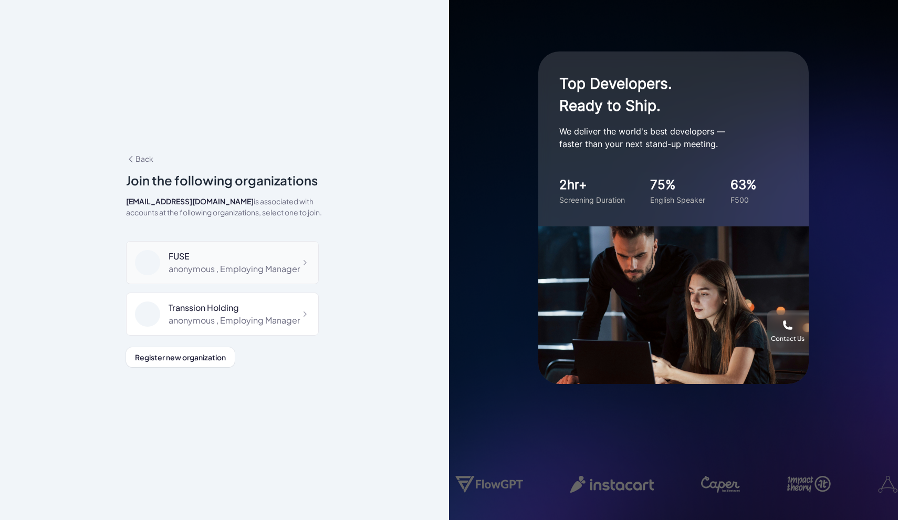
scroll to position [97, 0]
click at [205, 361] on span "Register new organization" at bounding box center [180, 356] width 91 height 9
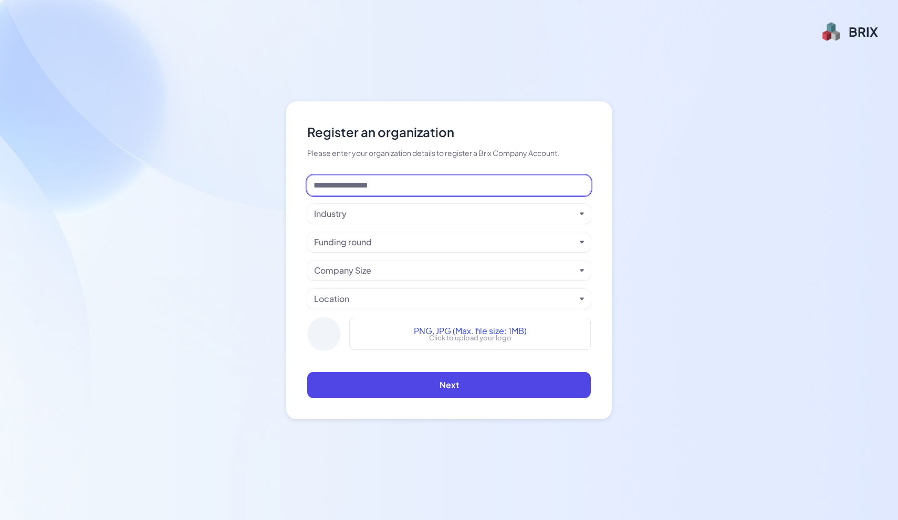
click at [419, 187] on input at bounding box center [448, 185] width 283 height 20
type input "**********"
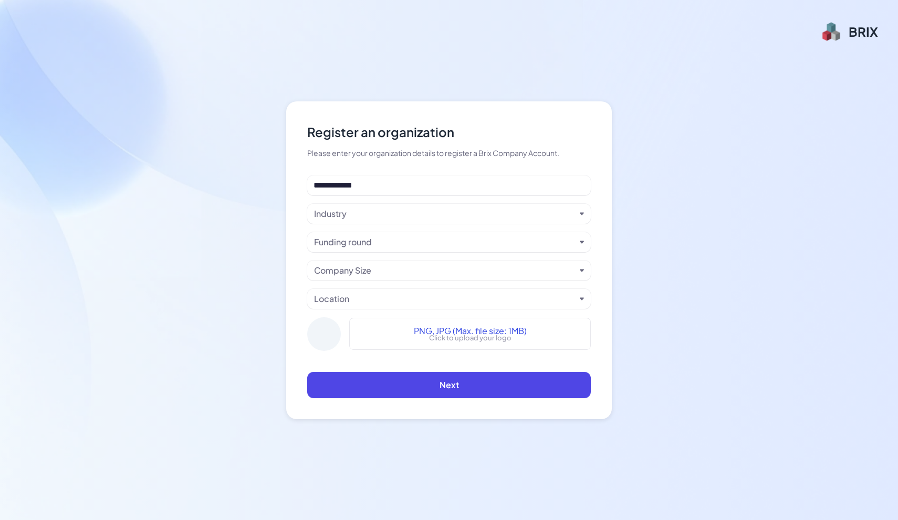
click at [453, 212] on div "Industry" at bounding box center [444, 213] width 261 height 13
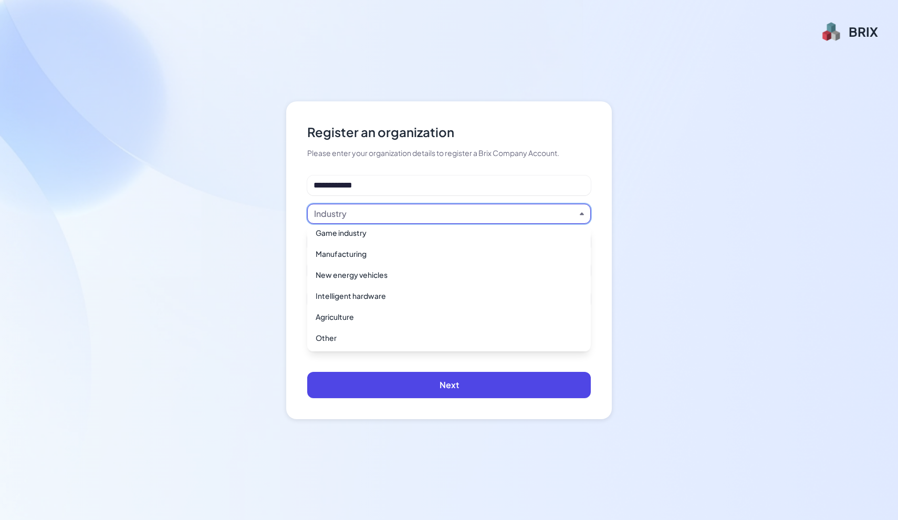
click at [379, 213] on div "Industry" at bounding box center [444, 213] width 261 height 13
click at [348, 290] on div "Manufacturing" at bounding box center [448, 288] width 275 height 19
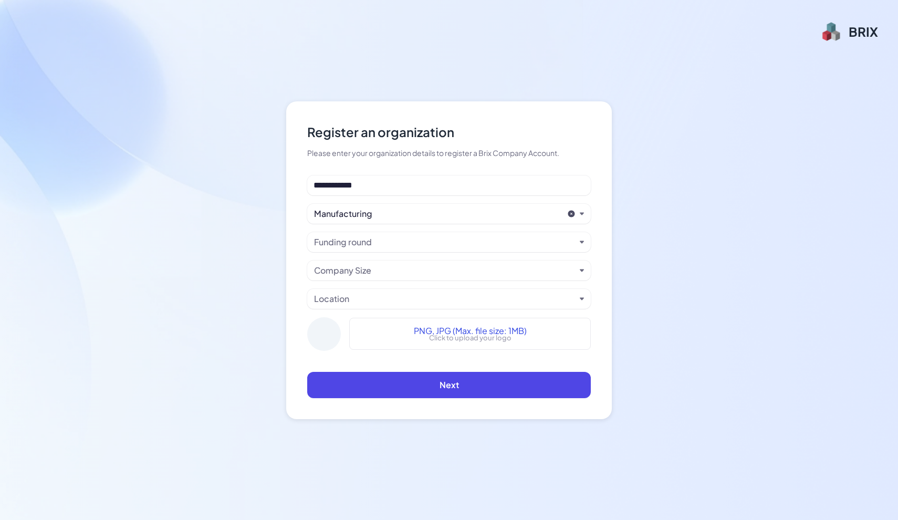
click at [357, 242] on div "Funding round" at bounding box center [343, 242] width 58 height 13
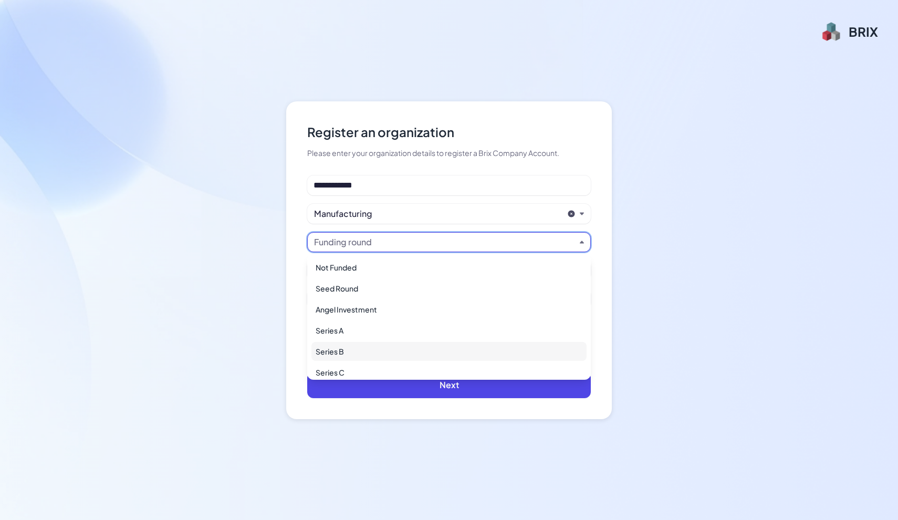
scroll to position [0, 0]
click at [364, 268] on div "Not Funded" at bounding box center [448, 267] width 275 height 19
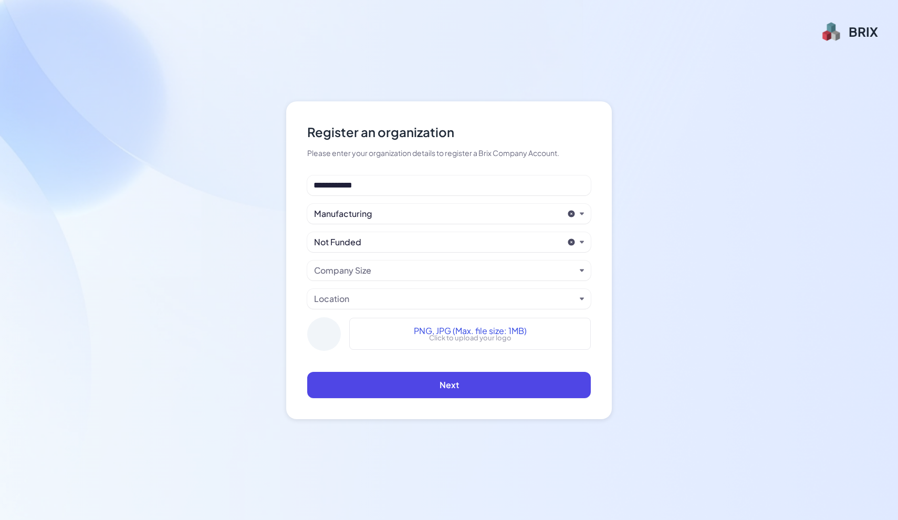
click at [349, 276] on div "Company Size" at bounding box center [342, 270] width 57 height 13
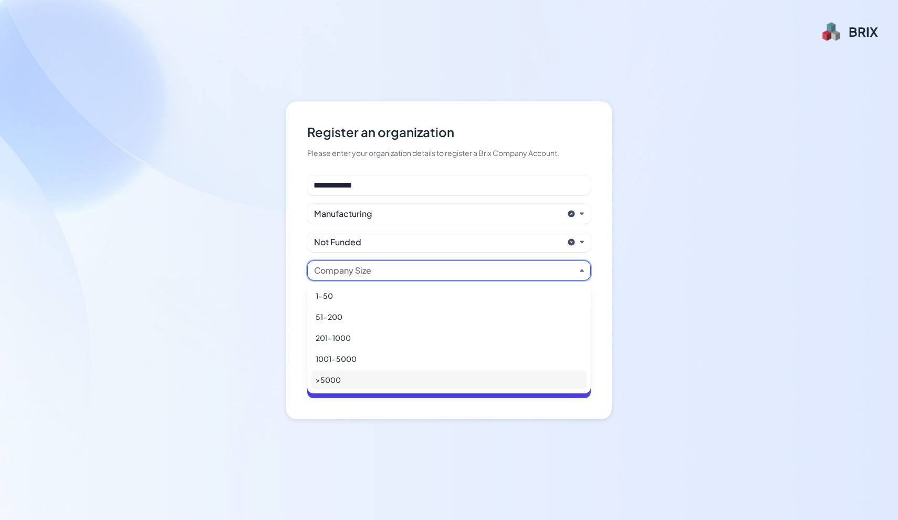
click at [346, 386] on div ">5000" at bounding box center [448, 379] width 275 height 19
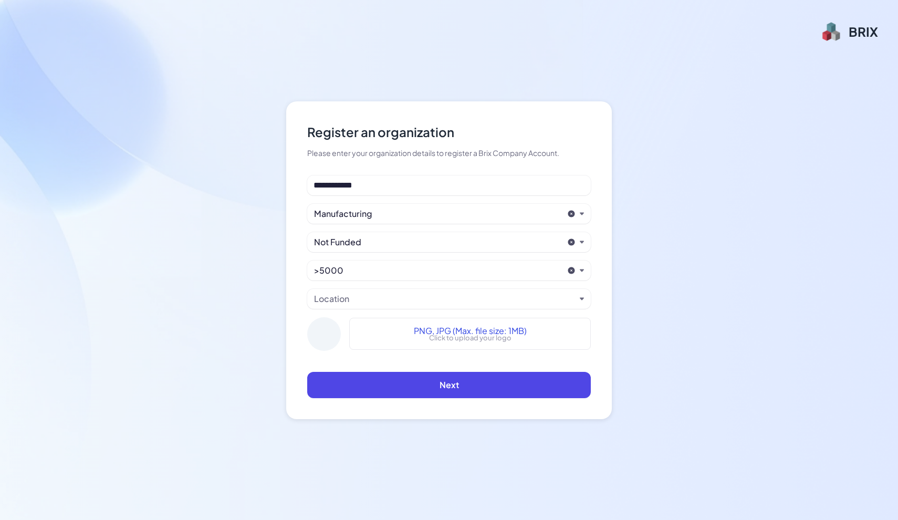
click at [352, 302] on div "Location" at bounding box center [444, 298] width 261 height 13
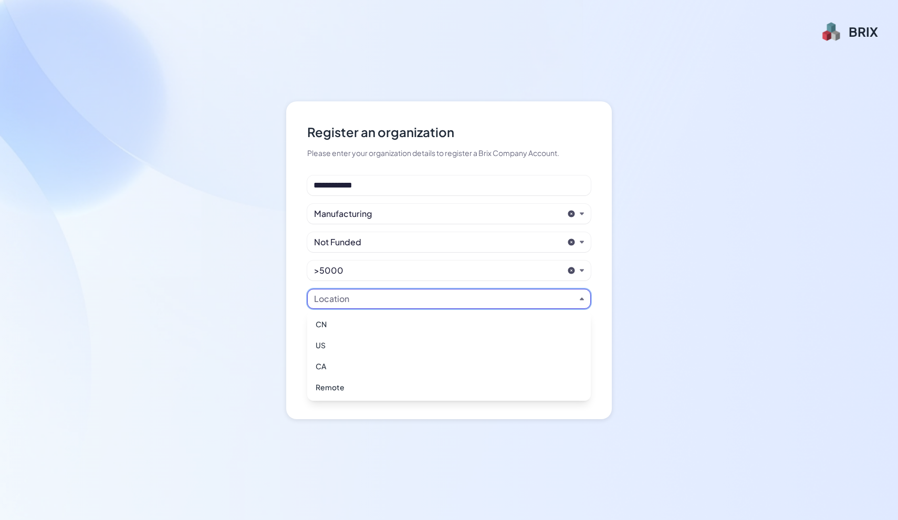
click at [342, 298] on div "Location" at bounding box center [331, 298] width 35 height 13
click at [323, 364] on div "CA" at bounding box center [448, 365] width 275 height 19
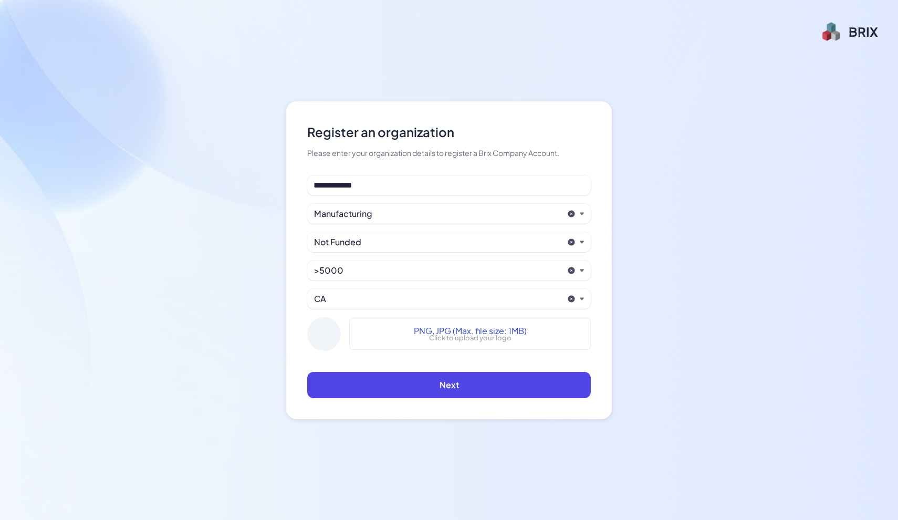
click at [327, 331] on div at bounding box center [324, 334] width 34 height 34
click at [453, 301] on div "CA" at bounding box center [438, 298] width 249 height 13
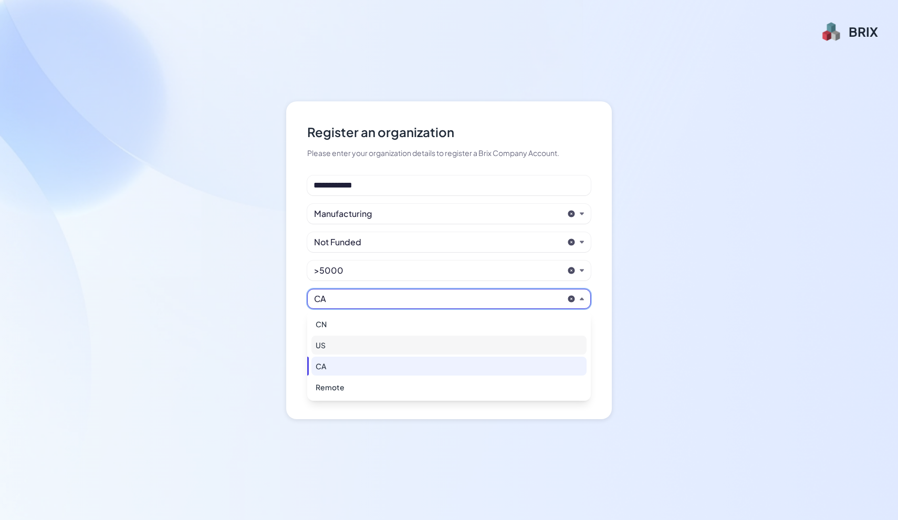
click at [380, 342] on div "US" at bounding box center [448, 344] width 275 height 19
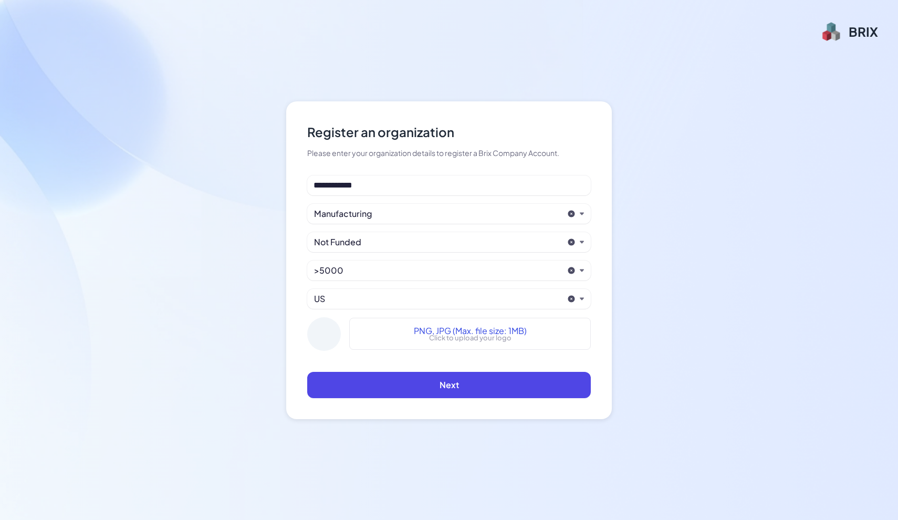
click at [369, 299] on div "US" at bounding box center [438, 298] width 249 height 13
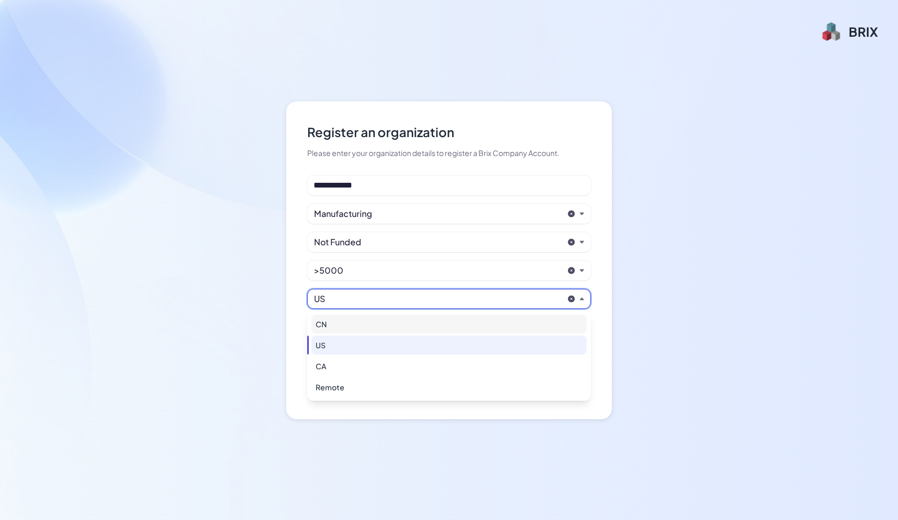
click at [345, 325] on div "CN" at bounding box center [448, 323] width 275 height 19
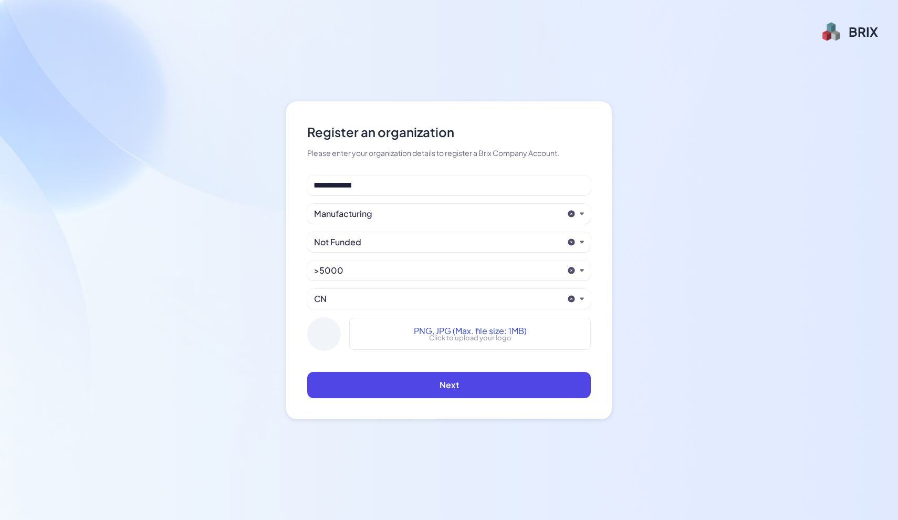
click at [362, 304] on div "CN" at bounding box center [438, 298] width 249 height 13
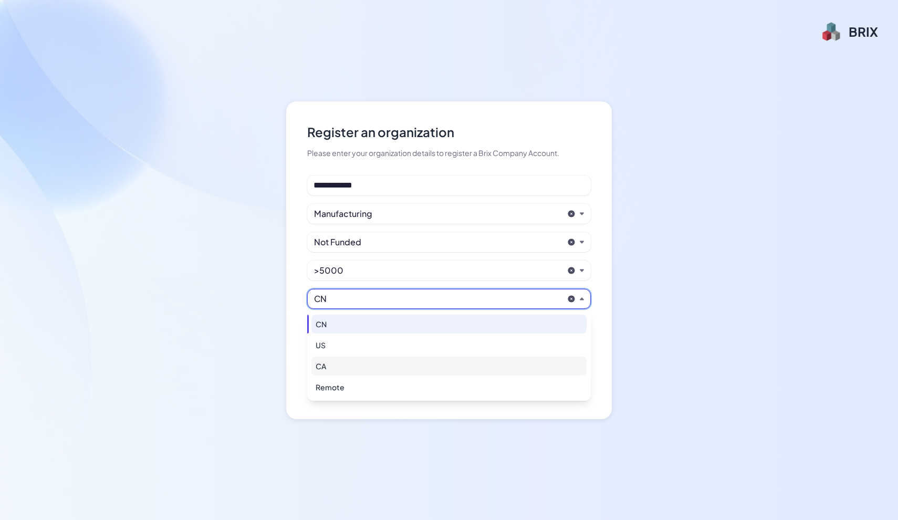
click at [329, 361] on div "CA" at bounding box center [448, 365] width 275 height 19
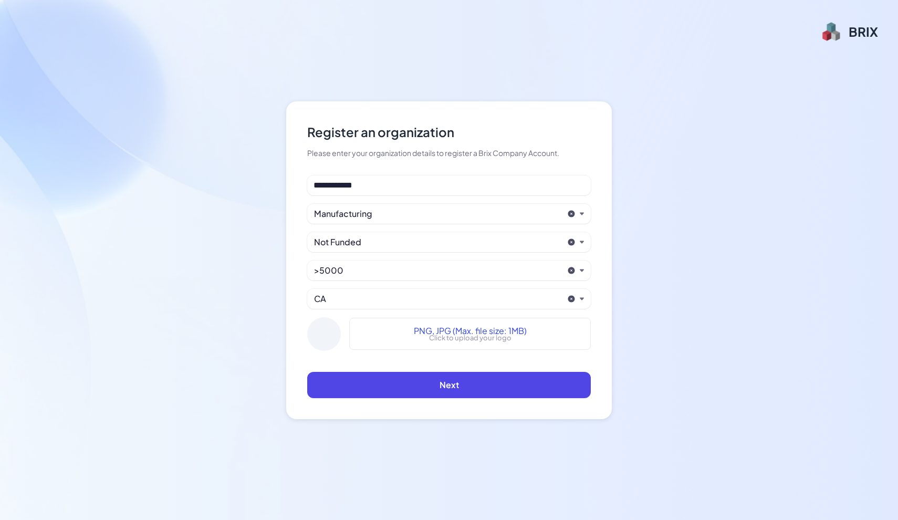
click at [437, 333] on p "Click to upload your logo" at bounding box center [470, 338] width 82 height 10
click at [336, 299] on div "CA" at bounding box center [438, 298] width 249 height 13
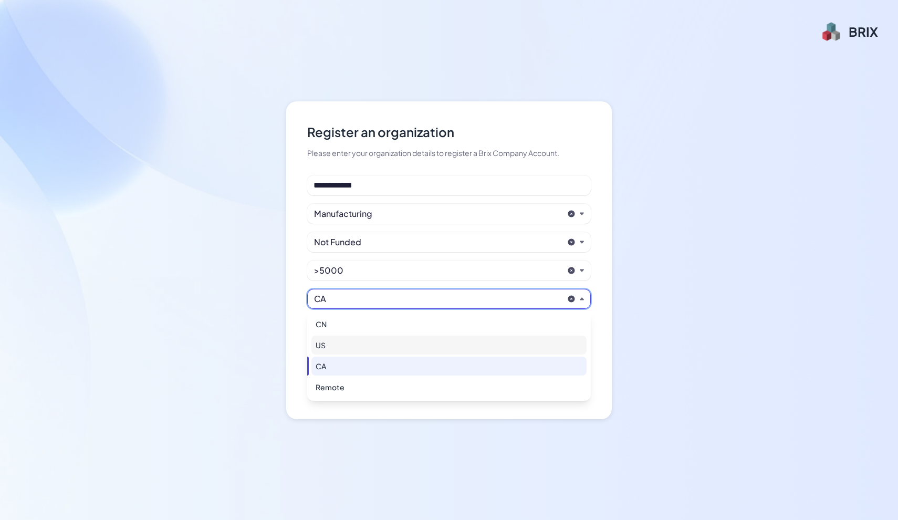
click at [329, 348] on div "US" at bounding box center [448, 344] width 275 height 19
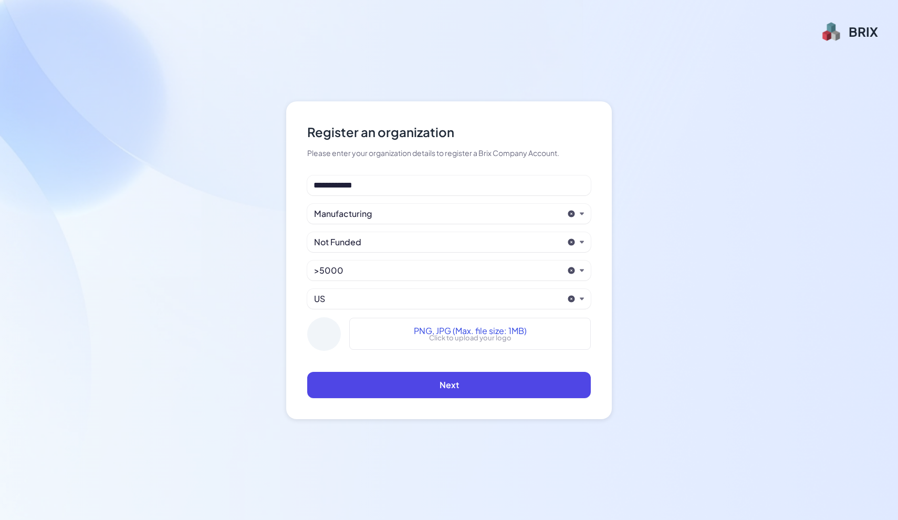
click at [355, 292] on div "US" at bounding box center [438, 298] width 249 height 13
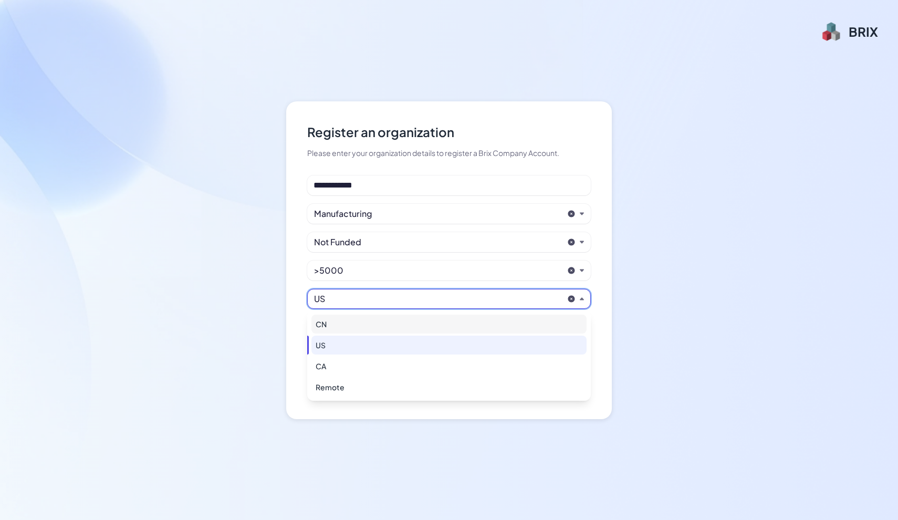
click at [340, 327] on div "CN" at bounding box center [448, 323] width 275 height 19
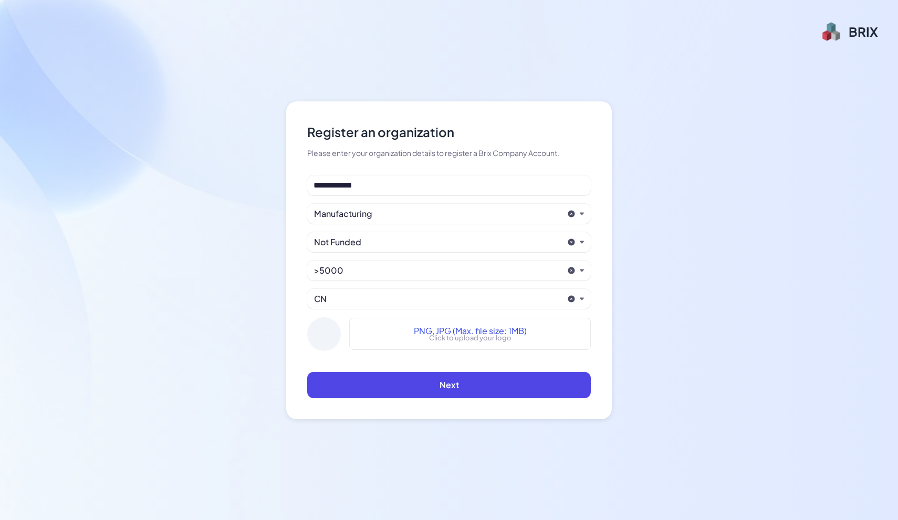
click at [349, 299] on div "CN" at bounding box center [438, 298] width 249 height 13
click at [409, 297] on div "CN" at bounding box center [438, 298] width 249 height 13
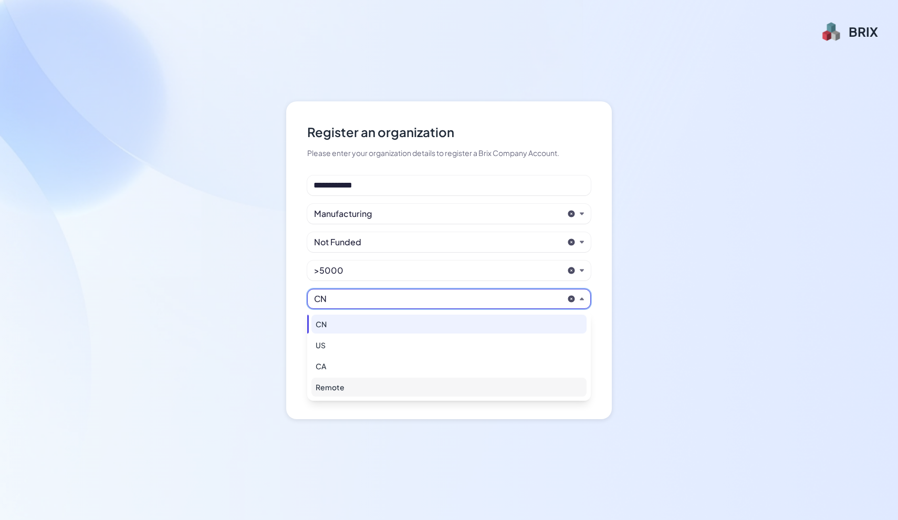
click at [338, 388] on div "Remote" at bounding box center [448, 386] width 275 height 19
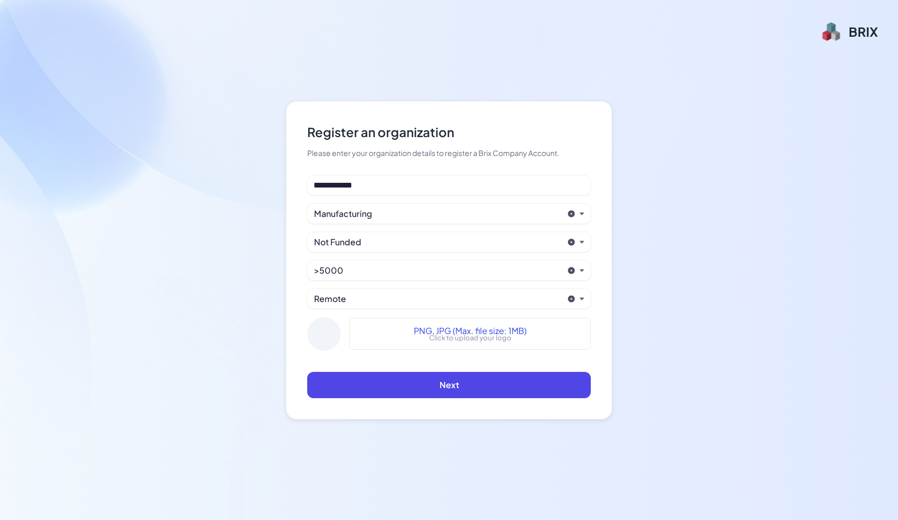
click at [354, 303] on div "Remote" at bounding box center [438, 298] width 249 height 13
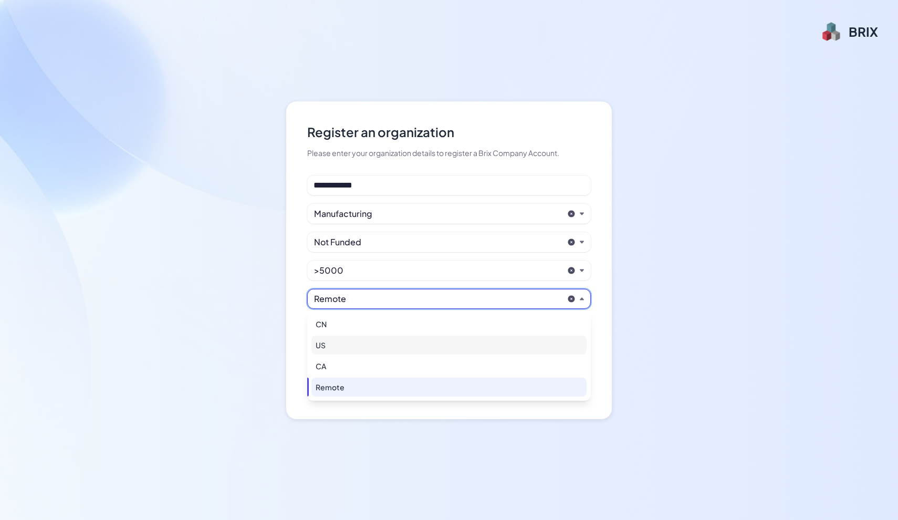
click at [337, 342] on div "US" at bounding box center [448, 344] width 275 height 19
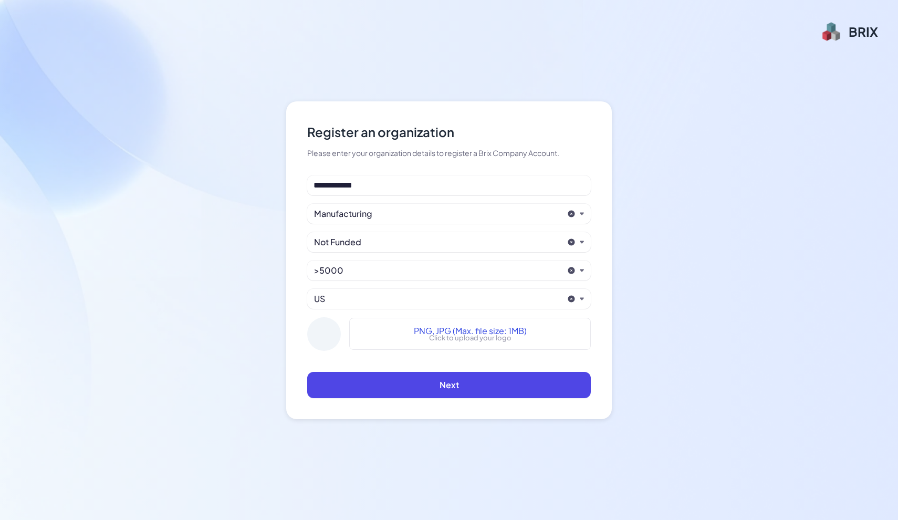
click at [338, 299] on div "US" at bounding box center [438, 298] width 249 height 13
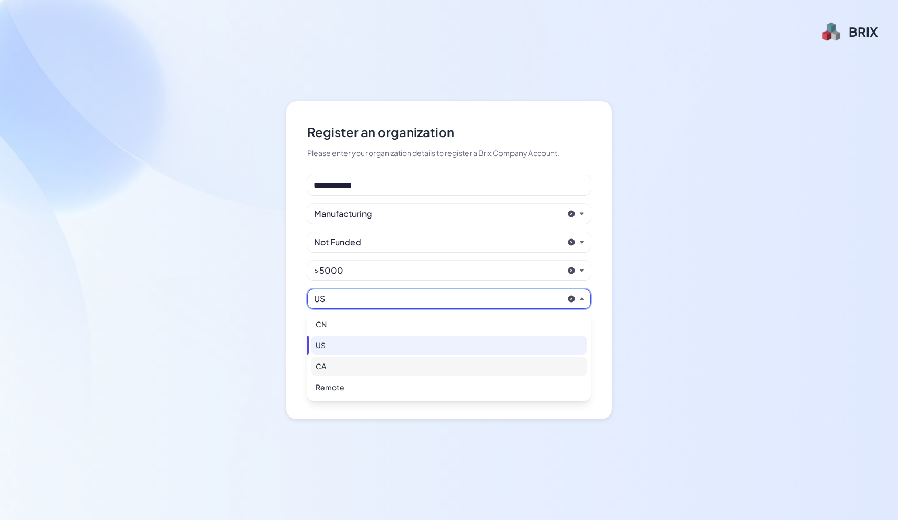
click at [329, 362] on div "CA" at bounding box center [448, 365] width 275 height 19
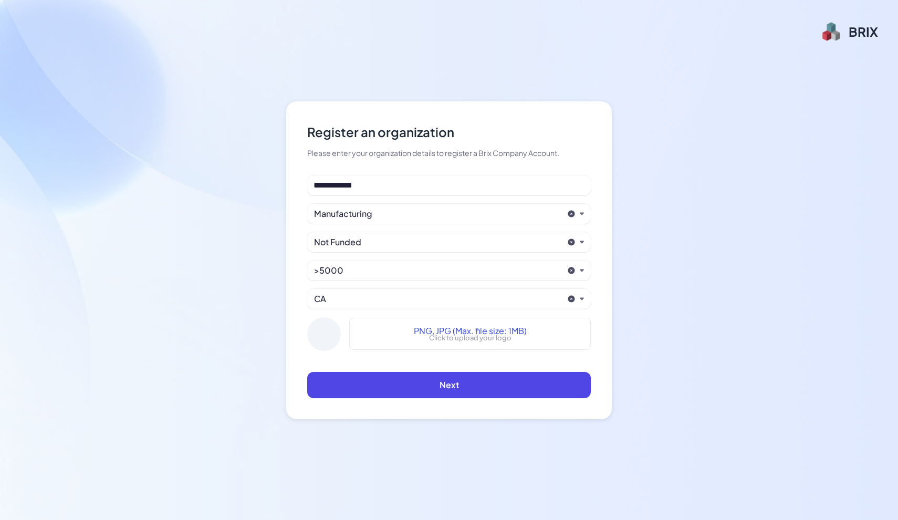
click at [340, 301] on div "CA" at bounding box center [438, 298] width 249 height 13
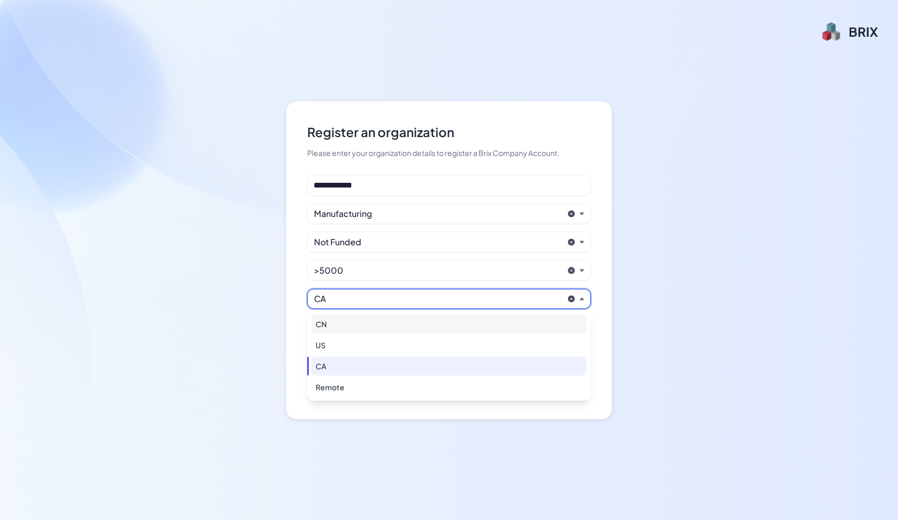
click at [331, 326] on div "CN" at bounding box center [448, 323] width 275 height 19
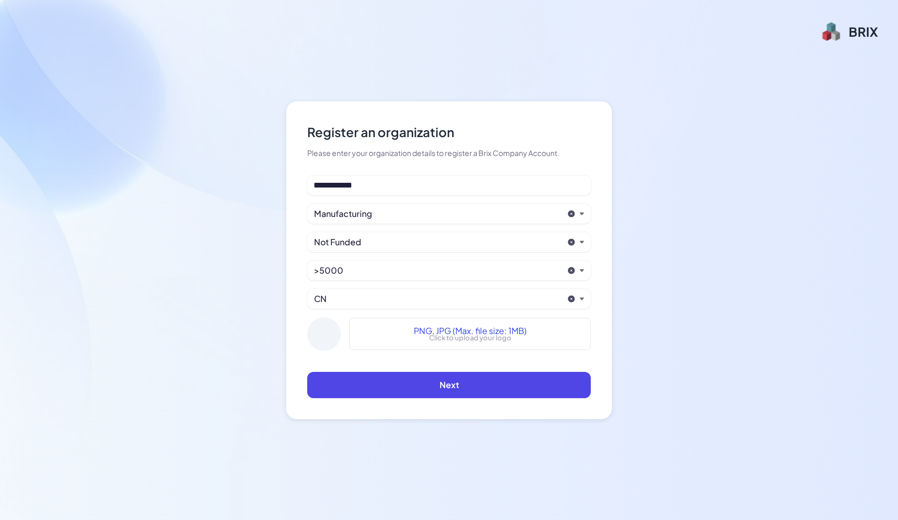
click at [424, 334] on span "PNG, JPG (Max. file size: 1MB)" at bounding box center [470, 330] width 113 height 13
drag, startPoint x: 121, startPoint y: 93, endPoint x: 117, endPoint y: 90, distance: 5.4
click at [121, 93] on div "**********" at bounding box center [449, 260] width 898 height 520
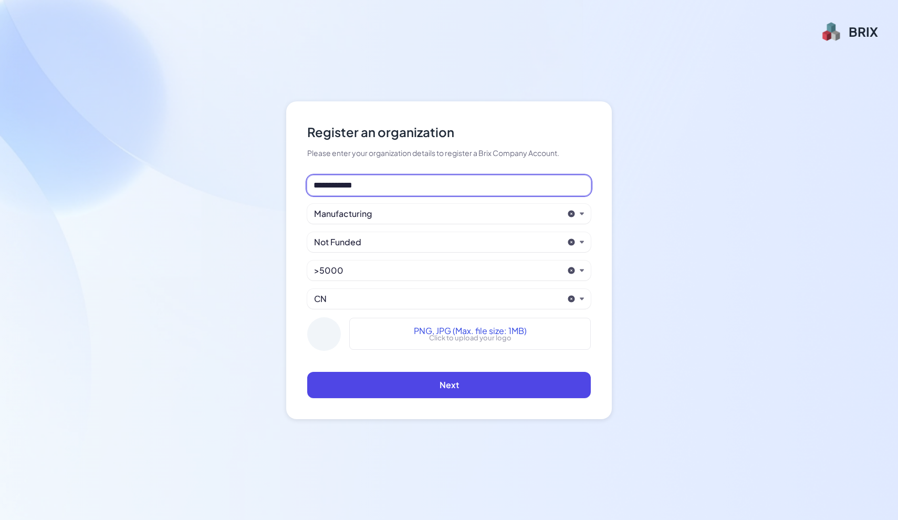
click at [374, 191] on input "**********" at bounding box center [448, 185] width 283 height 20
drag, startPoint x: 394, startPoint y: 183, endPoint x: 230, endPoint y: 181, distance: 163.3
click at [230, 181] on div "**********" at bounding box center [449, 260] width 898 height 520
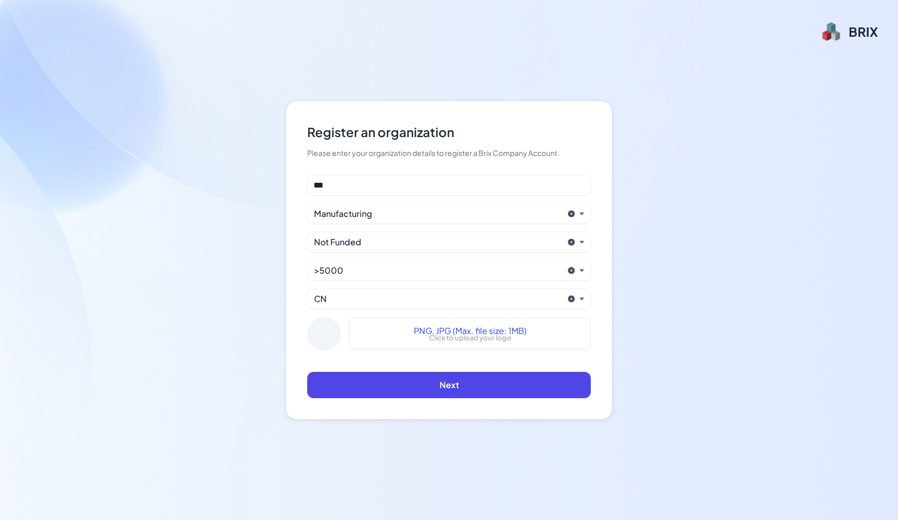
click at [0, 68] on div "Register an organization Please enter your organization details to register a B…" at bounding box center [449, 260] width 898 height 520
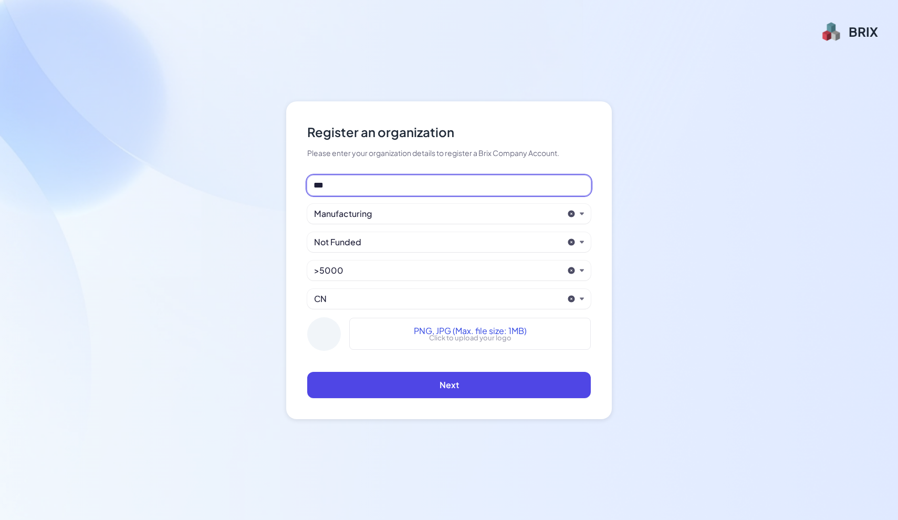
click at [341, 181] on input "***" at bounding box center [448, 185] width 283 height 20
type input "**********"
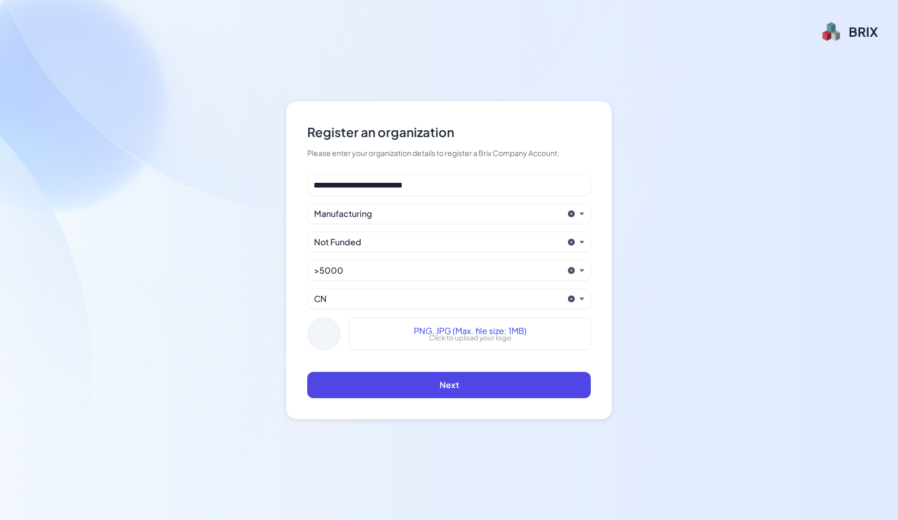
click at [336, 297] on div "CN" at bounding box center [438, 298] width 249 height 13
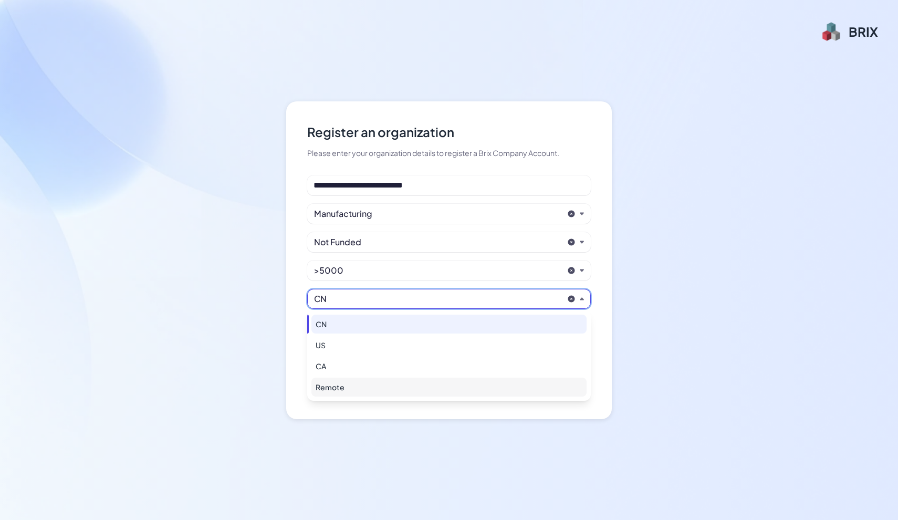
click at [353, 392] on div "Remote" at bounding box center [448, 386] width 275 height 19
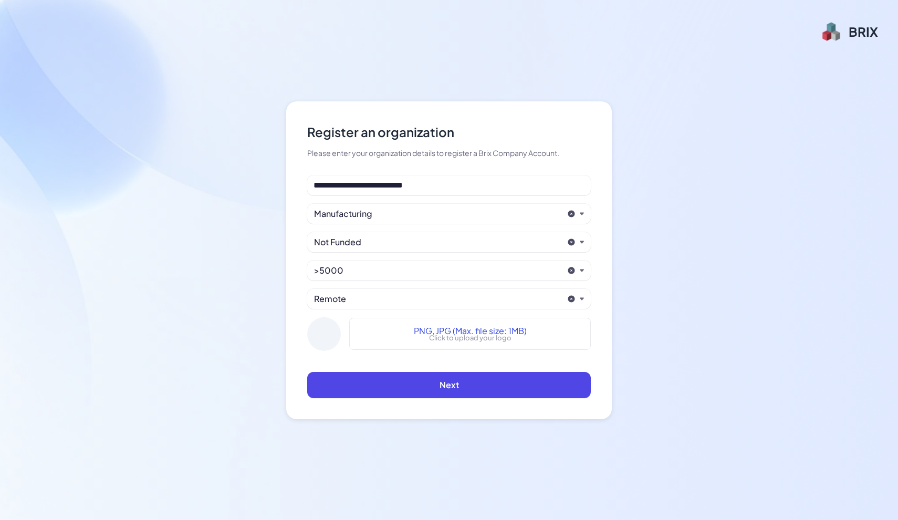
click at [415, 292] on div "Remote" at bounding box center [438, 298] width 249 height 13
click at [377, 297] on div "Remote" at bounding box center [438, 298] width 249 height 13
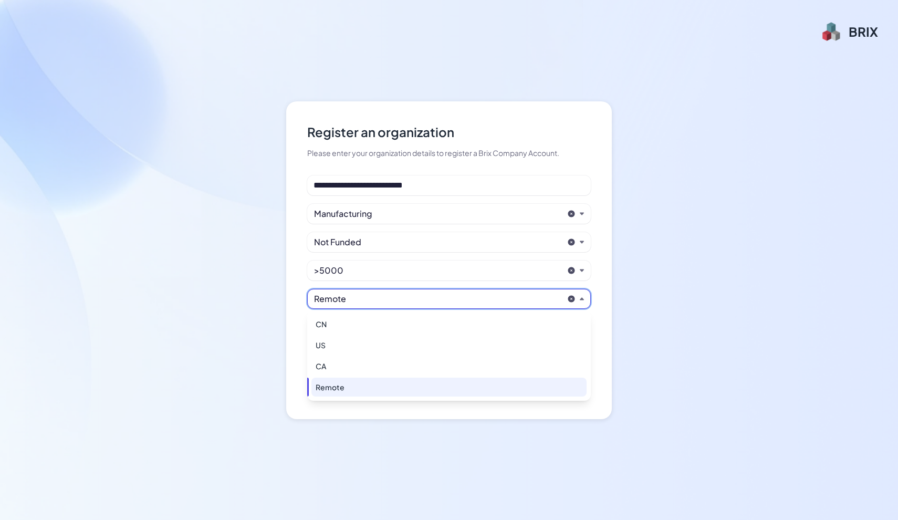
click at [339, 298] on div "Remote" at bounding box center [438, 298] width 249 height 13
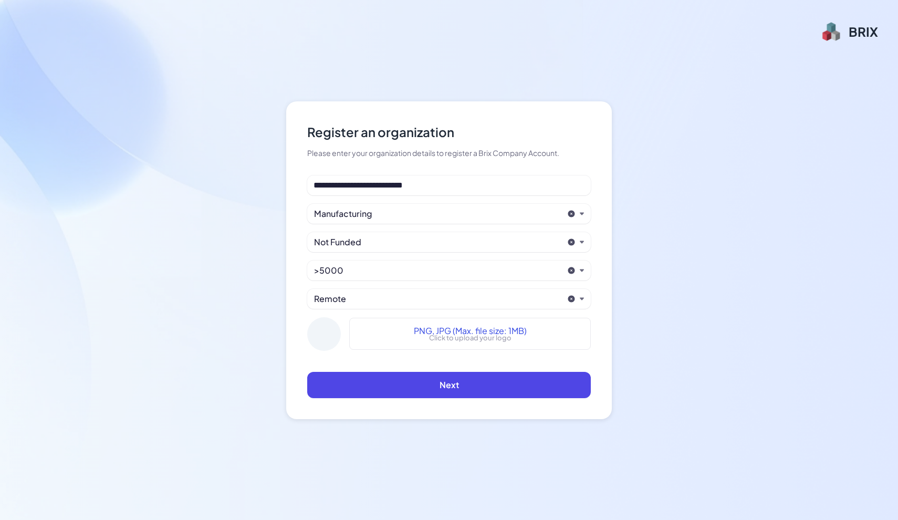
click at [339, 298] on div "Remote" at bounding box center [438, 298] width 249 height 13
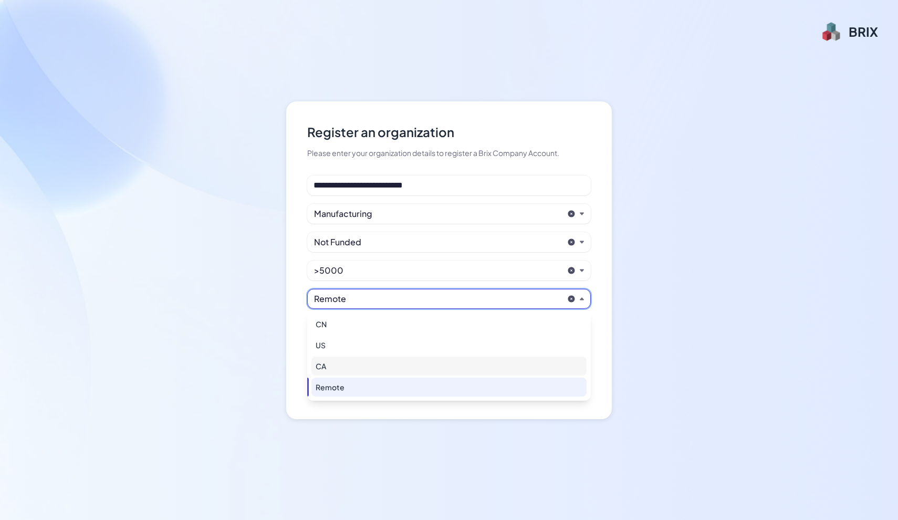
click at [320, 366] on div "CA" at bounding box center [448, 365] width 275 height 19
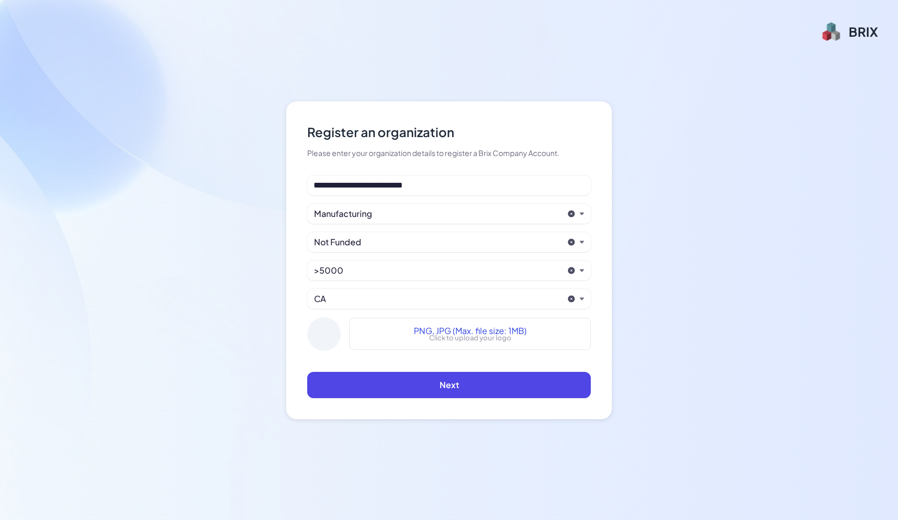
click at [443, 299] on div "CA" at bounding box center [438, 298] width 249 height 13
click at [350, 302] on div "CA" at bounding box center [438, 298] width 249 height 13
click at [344, 297] on div "CA" at bounding box center [438, 298] width 249 height 13
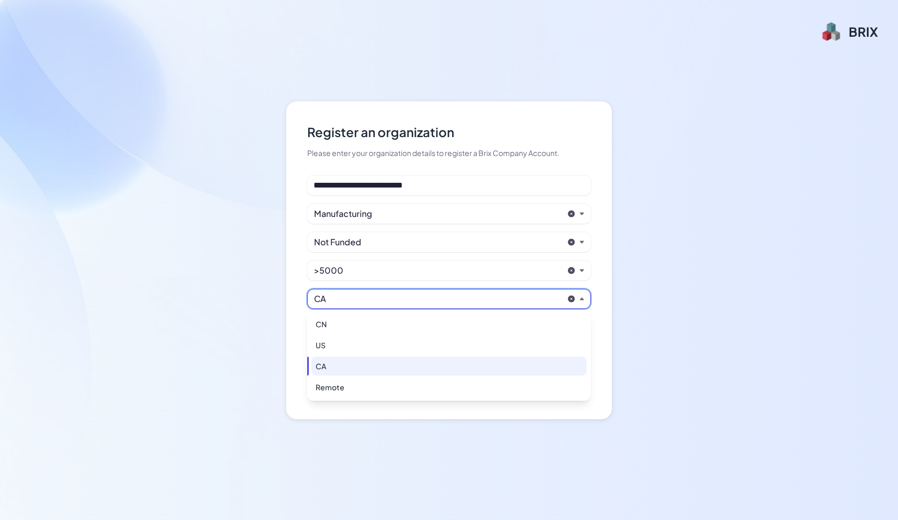
click at [571, 298] on icon at bounding box center [571, 298] width 7 height 7
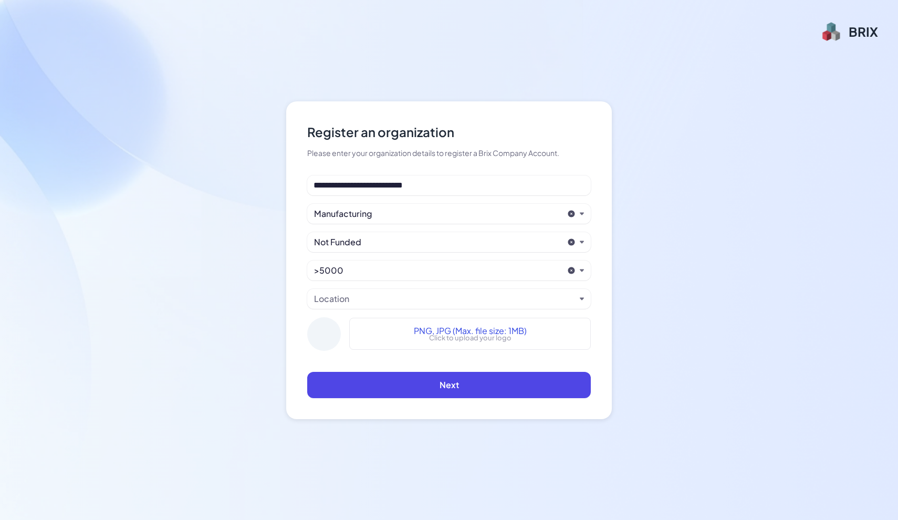
click at [443, 299] on div "Location" at bounding box center [444, 298] width 261 height 13
